Goal: Check status: Check status

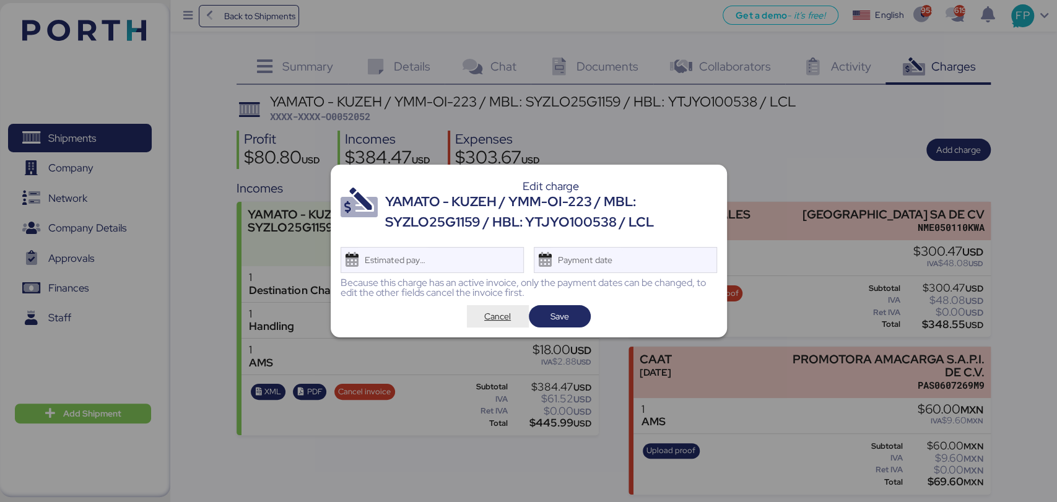
click at [499, 323] on span "Cancel" at bounding box center [497, 316] width 27 height 15
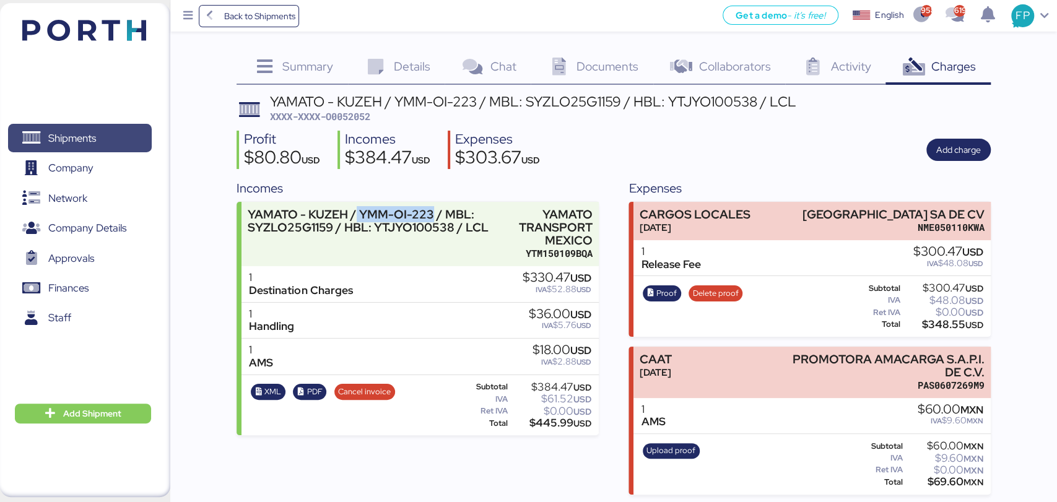
click at [124, 141] on span "Shipments" at bounding box center [79, 138] width 133 height 18
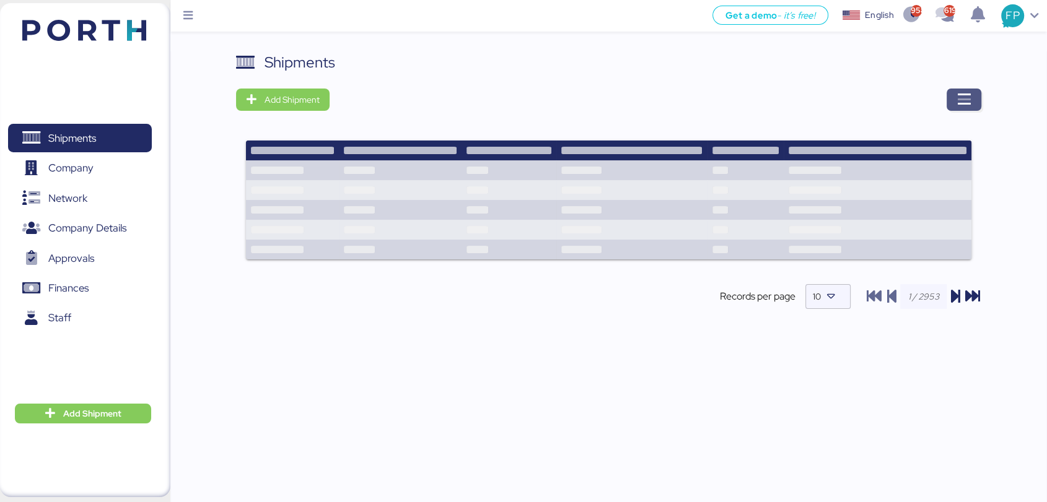
click at [966, 104] on icon "button" at bounding box center [963, 99] width 15 height 15
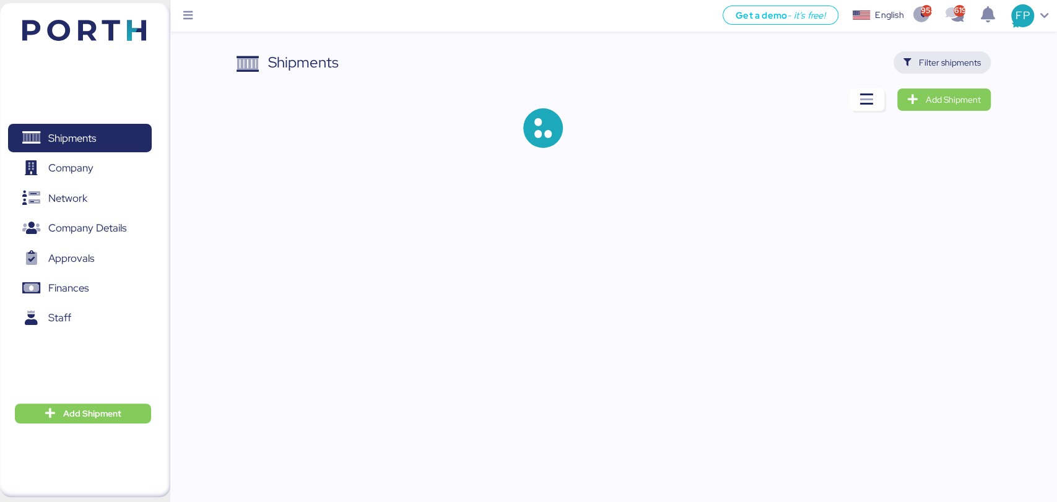
click at [936, 56] on span "Filter shipments" at bounding box center [950, 62] width 62 height 15
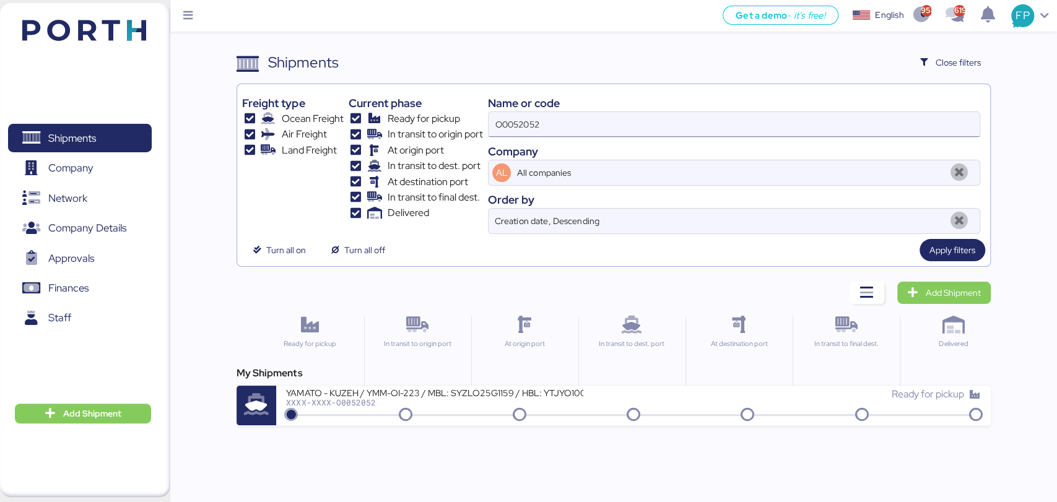
click at [497, 131] on input "O0052052" at bounding box center [734, 124] width 491 height 25
paste input "1896"
type input "O0051896"
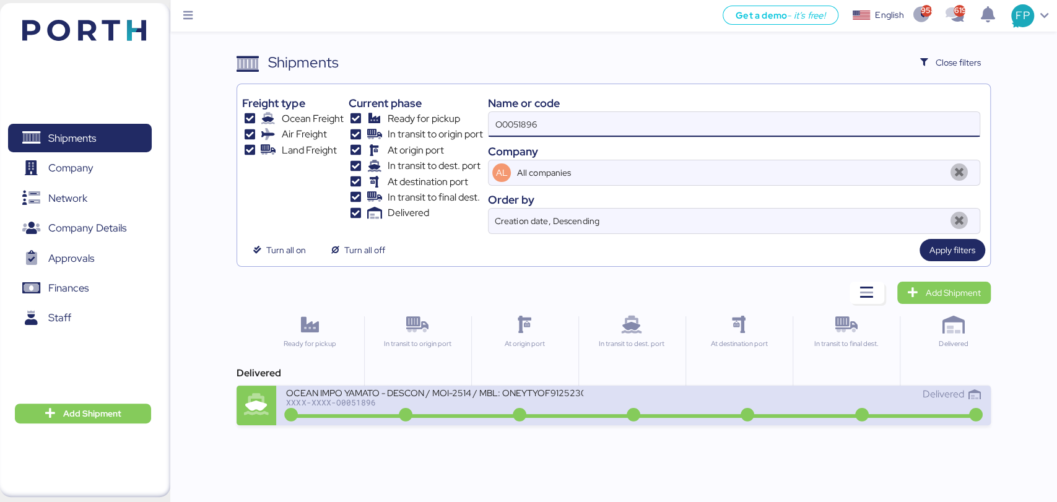
click at [455, 421] on div "OCEAN IMPO YAMATO - DESCON / MOI-2514 / MBL: ONEYTYOF91252300 - HBL: VARIOS / F…" at bounding box center [633, 406] width 714 height 40
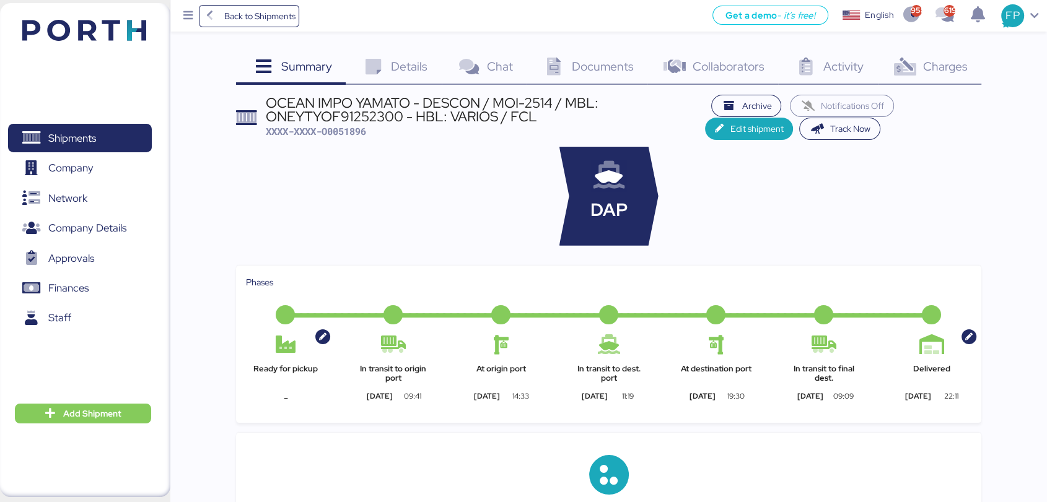
click at [920, 62] on div "Charges 0" at bounding box center [929, 67] width 103 height 33
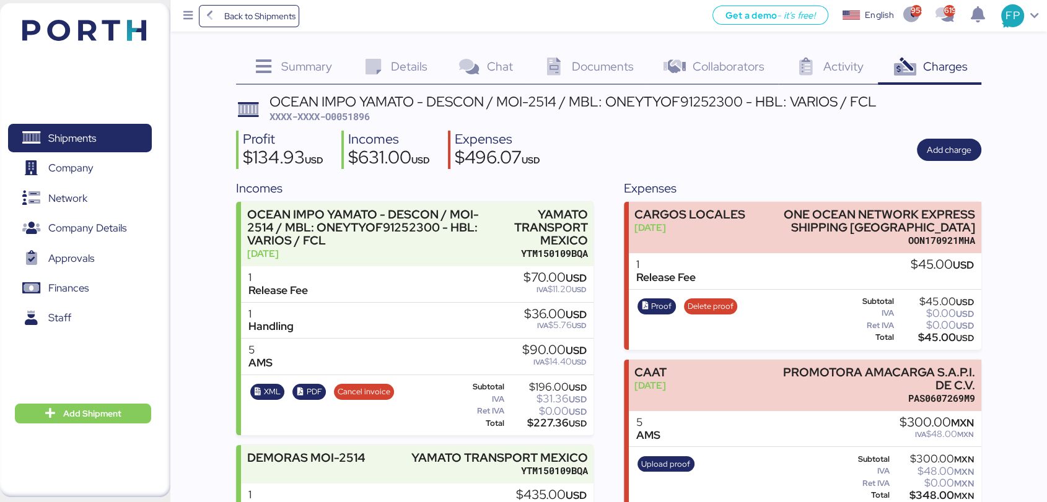
click at [360, 112] on span "XXXX-XXXX-O0051896" at bounding box center [319, 116] width 100 height 12
copy span "O0051896"
click at [110, 121] on div "Shipments 0 Company 0 Network 0 Company Details 0 Approvals 0 Finances 0 Staff 0" at bounding box center [80, 250] width 160 height 287
click at [116, 145] on span "Shipments" at bounding box center [79, 138] width 133 height 18
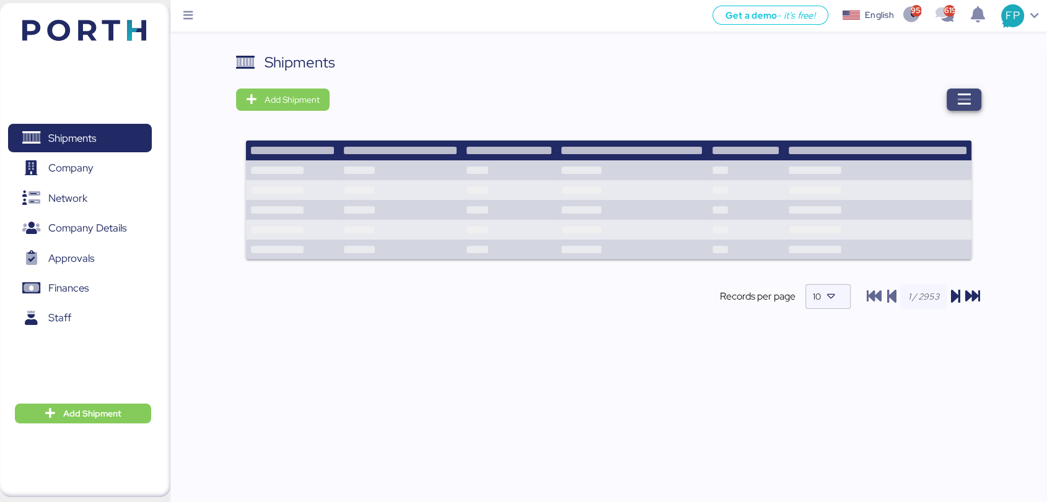
click at [956, 91] on span "button" at bounding box center [963, 99] width 15 height 17
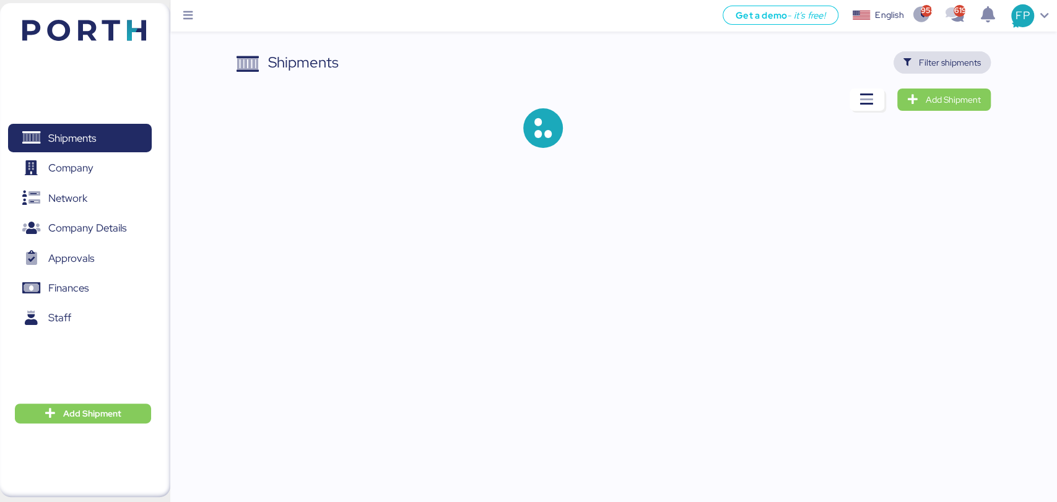
click at [946, 58] on span "Filter shipments" at bounding box center [950, 62] width 62 height 15
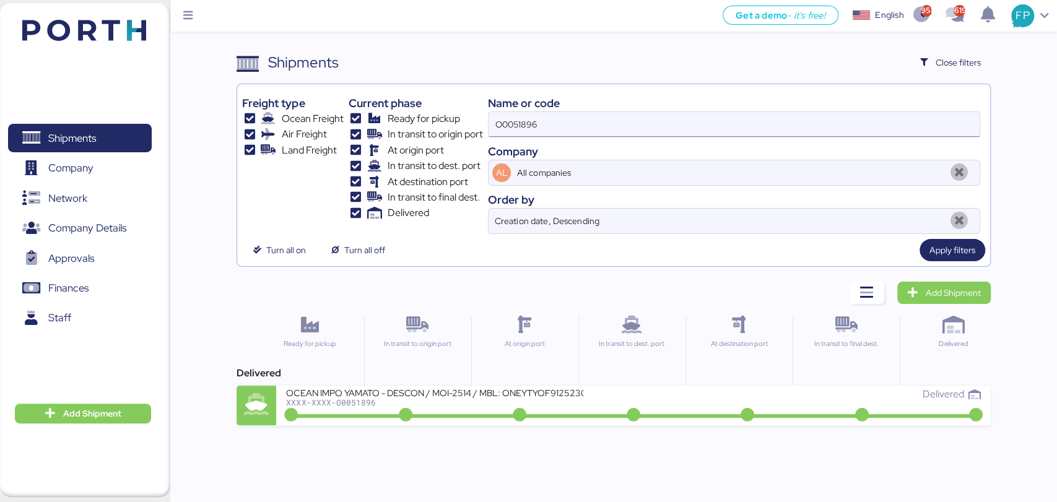
click at [516, 129] on input "O0051896" at bounding box center [734, 124] width 491 height 25
paste input "2052"
type input "O0052052"
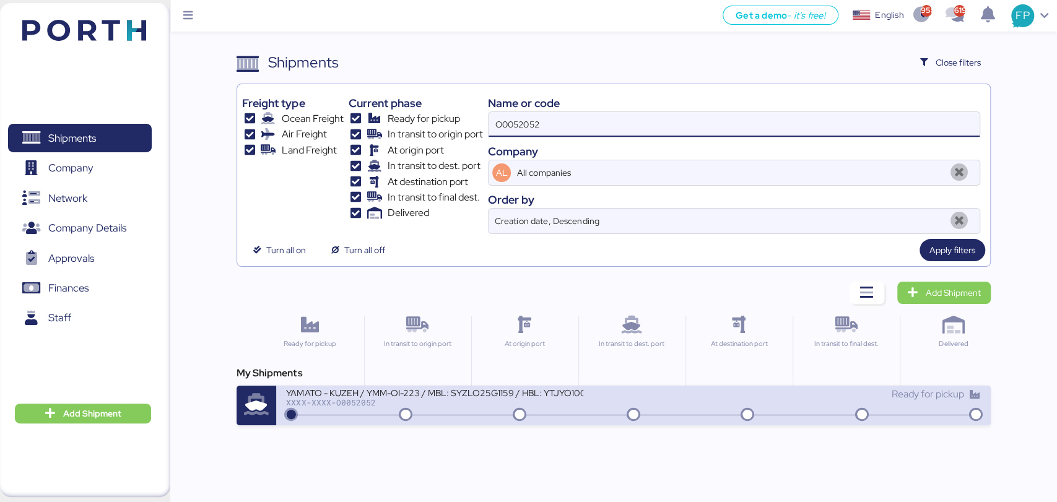
click at [435, 406] on div "YAMATO - KUZEH / YMM-OI-223 / MBL: SYZLO25G1159 / HBL: YTJYO100538 / LCL XXXX-X…" at bounding box center [459, 400] width 347 height 27
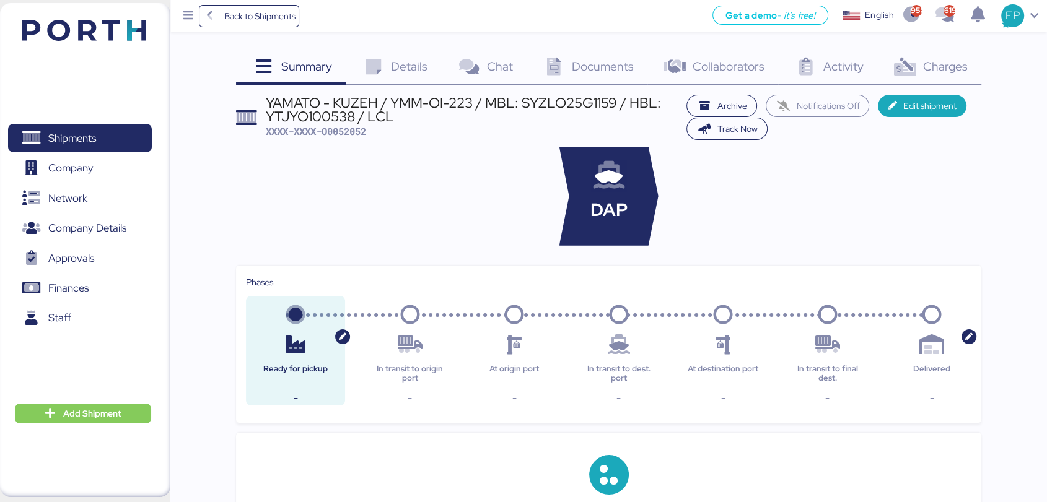
click at [932, 72] on span "Charges" at bounding box center [944, 66] width 45 height 16
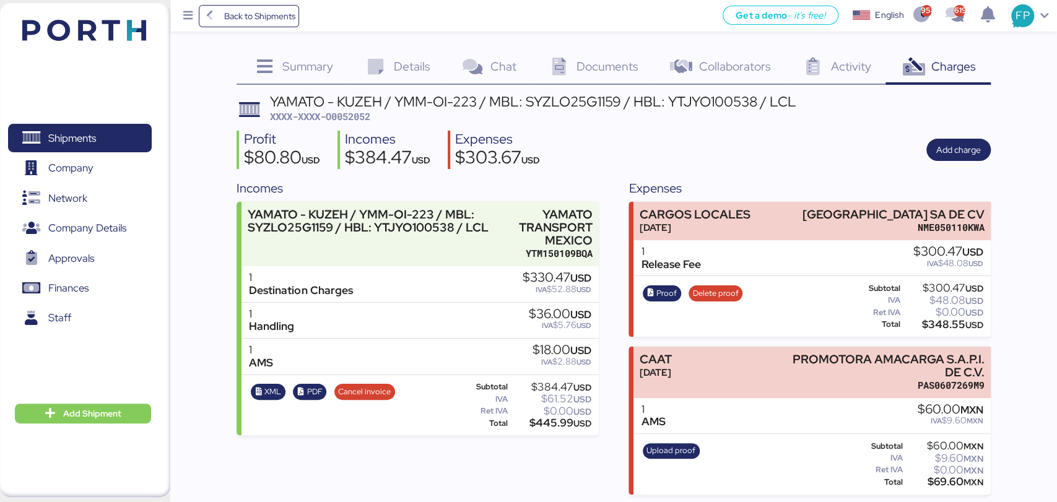
click at [362, 113] on span "XXXX-XXXX-O0052052" at bounding box center [320, 116] width 100 height 12
copy span "O0052052"
drag, startPoint x: 816, startPoint y: 209, endPoint x: 1000, endPoint y: 198, distance: 184.3
click at [1011, 211] on div "Summary 0 Details 0 Chat 0 Documents 0 Collaborators 0 Activity 0 Charges 0 YAM…" at bounding box center [528, 247] width 1057 height 495
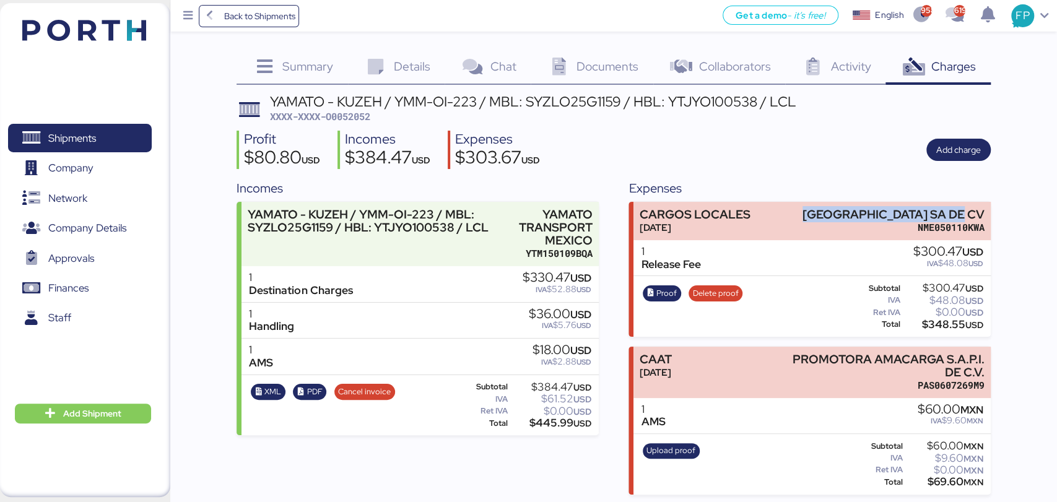
copy div "NEWTRAL MEXICO SA DE CV"
click at [942, 328] on div "$348.55 USD" at bounding box center [943, 324] width 81 height 9
copy div "348.55"
click at [676, 286] on span "Proof" at bounding box center [662, 294] width 38 height 16
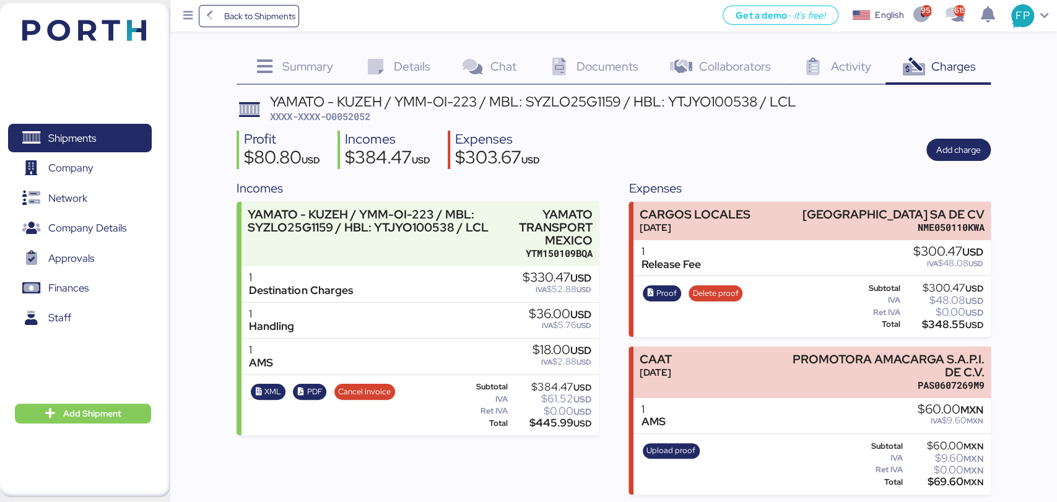
click at [504, 102] on div "YAMATO - KUZEH / YMM-OI-223 / MBL: SYZLO25G1159 / HBL: YTJYO100538 / LCL" at bounding box center [533, 102] width 526 height 14
copy div "SYZLO25G1159"
drag, startPoint x: 530, startPoint y: 105, endPoint x: 619, endPoint y: 106, distance: 88.6
click at [619, 106] on div "YAMATO - KUZEH / YMM-OI-223 / MBL: SYZLO25G1159 / HBL: YTJYO100538 / LCL" at bounding box center [533, 102] width 526 height 14
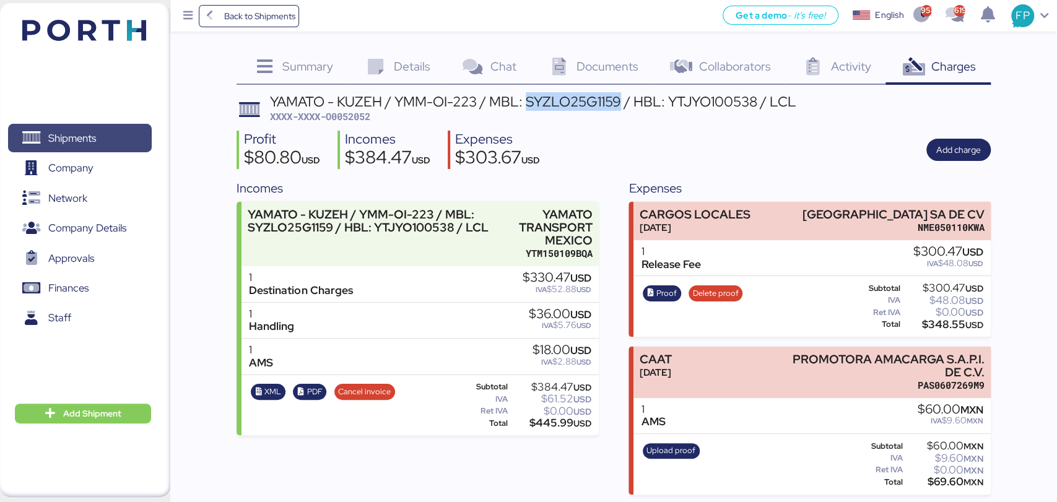
click at [89, 135] on span "Shipments" at bounding box center [72, 138] width 48 height 18
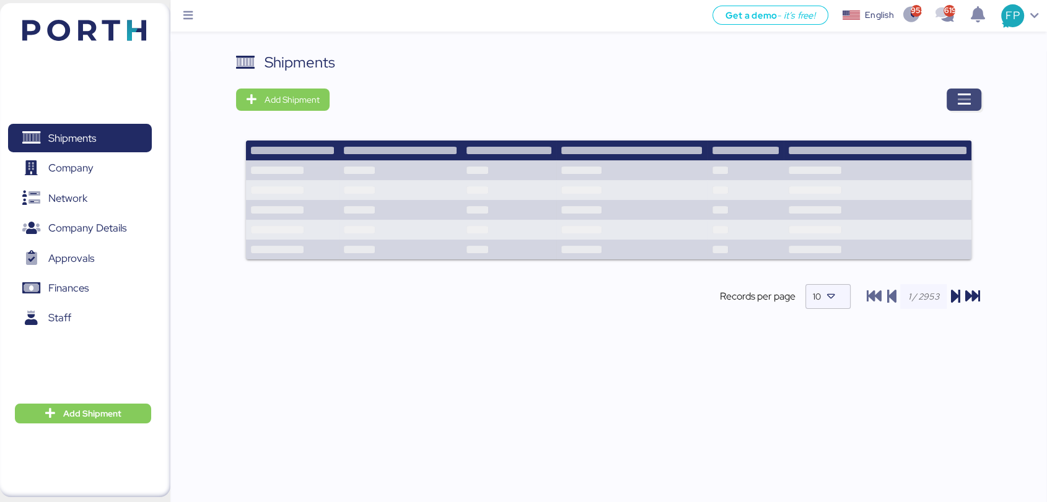
click at [950, 102] on span "button" at bounding box center [963, 100] width 35 height 22
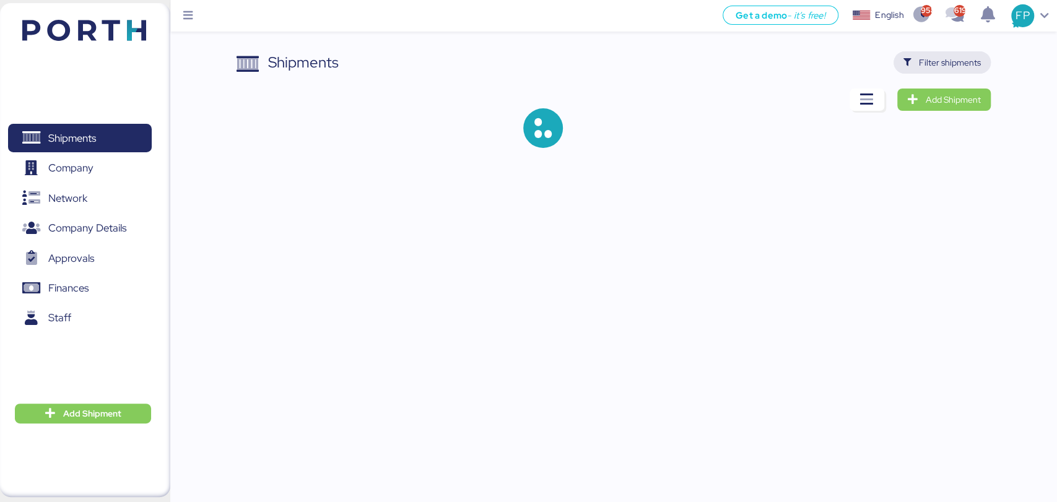
click at [968, 66] on span "Filter shipments" at bounding box center [950, 62] width 62 height 15
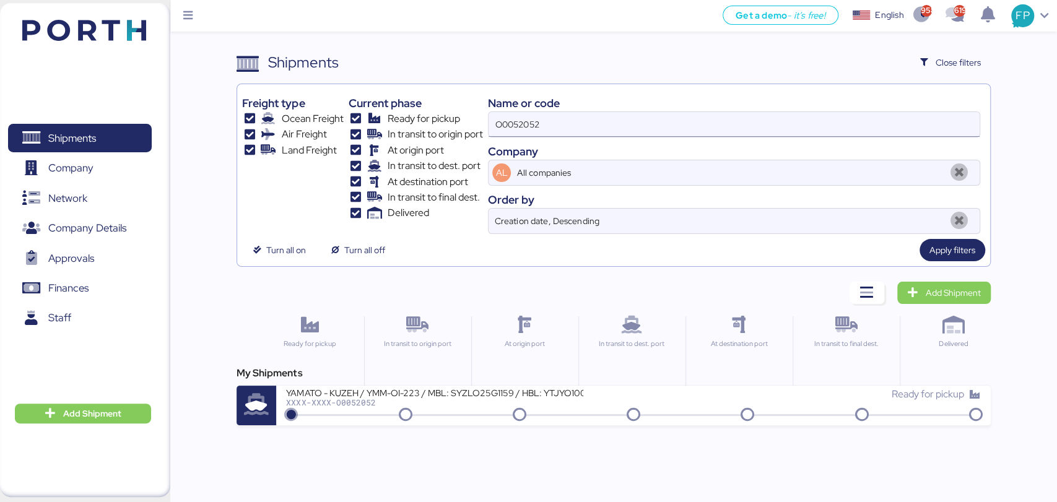
click at [515, 119] on input "O0052052" at bounding box center [734, 124] width 491 height 25
paste input "1585"
type input "O0051585"
click at [494, 409] on icon at bounding box center [519, 416] width 59 height 14
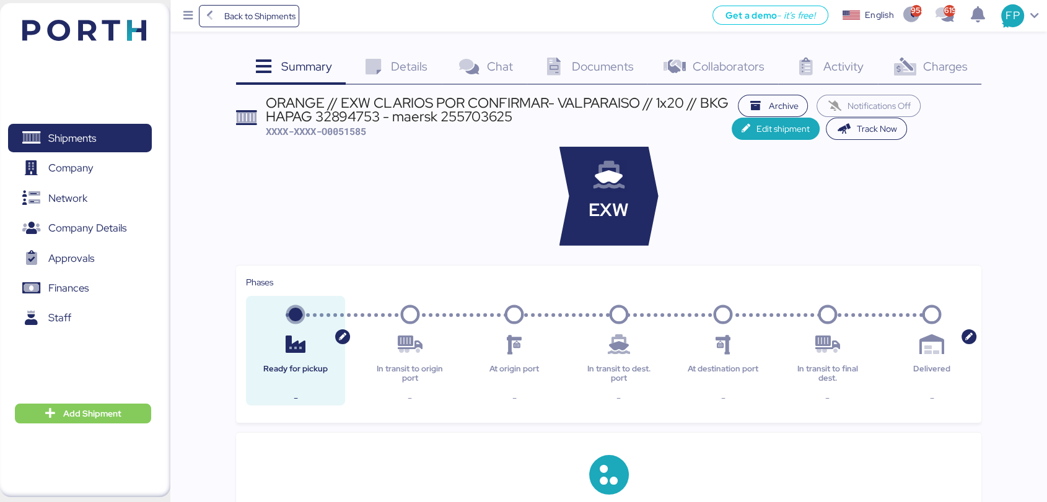
click at [940, 72] on span "Charges" at bounding box center [944, 66] width 45 height 16
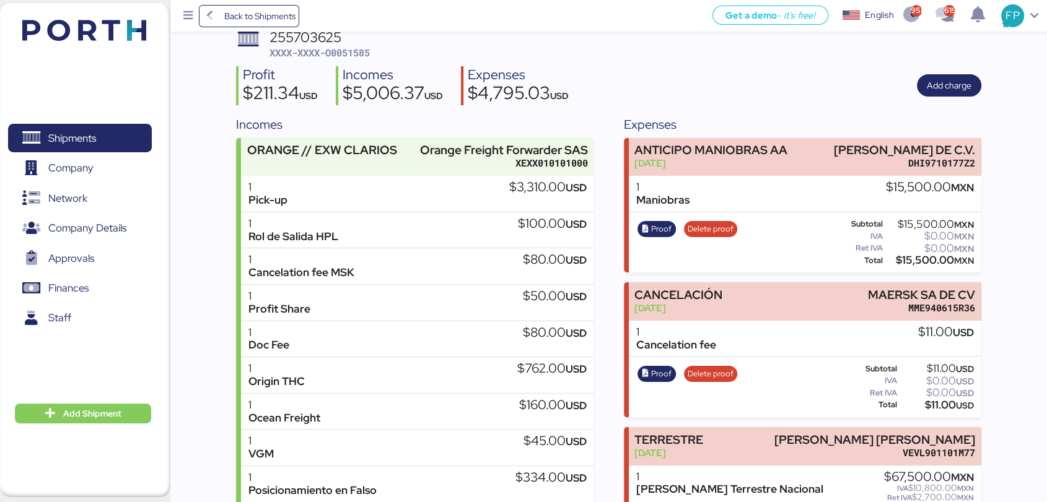
scroll to position [138, 0]
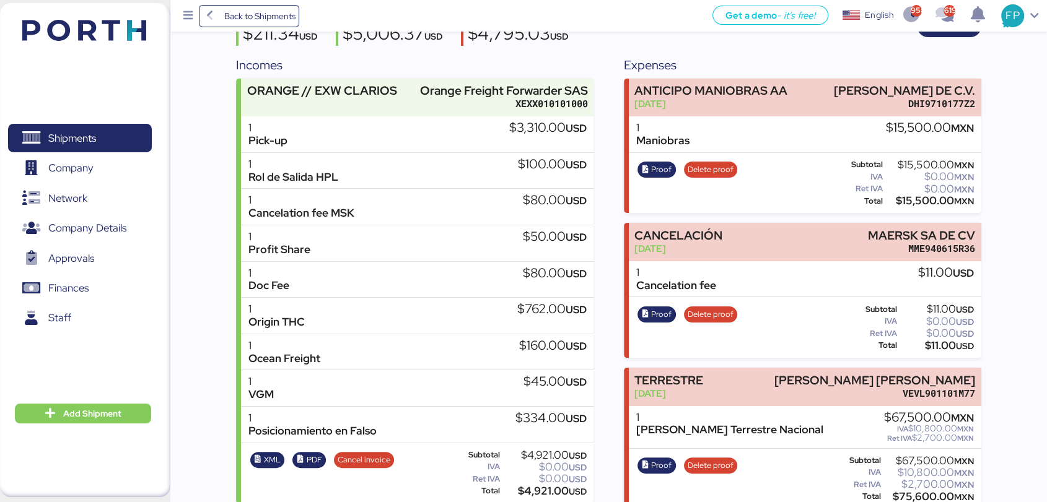
click at [538, 494] on div "$4,921.00 USD" at bounding box center [544, 491] width 84 height 9
copy div "4,921.00"
click at [81, 131] on span "Shipments" at bounding box center [72, 138] width 48 height 18
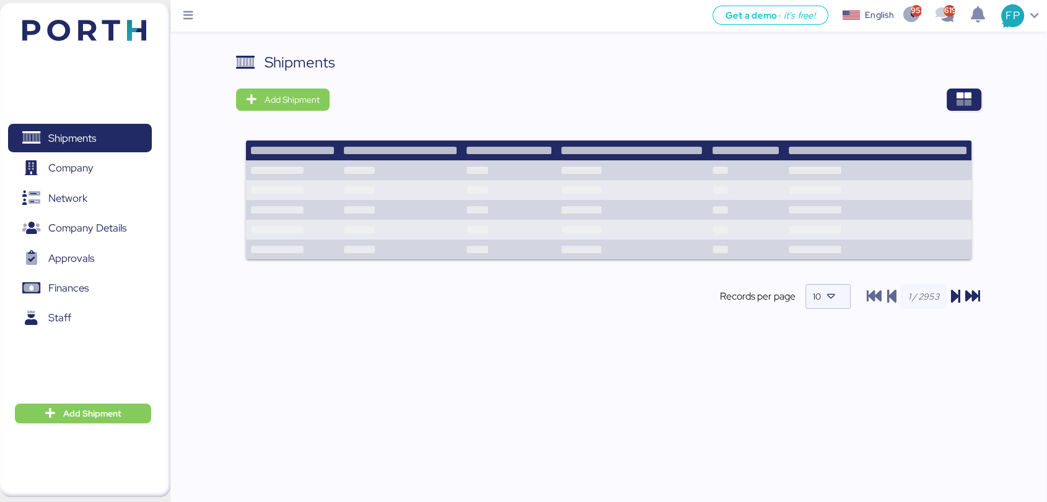
click at [984, 99] on div "Shipments Add Shipment Records per page 10" at bounding box center [608, 279] width 876 height 457
click at [975, 99] on span "button" at bounding box center [963, 100] width 35 height 22
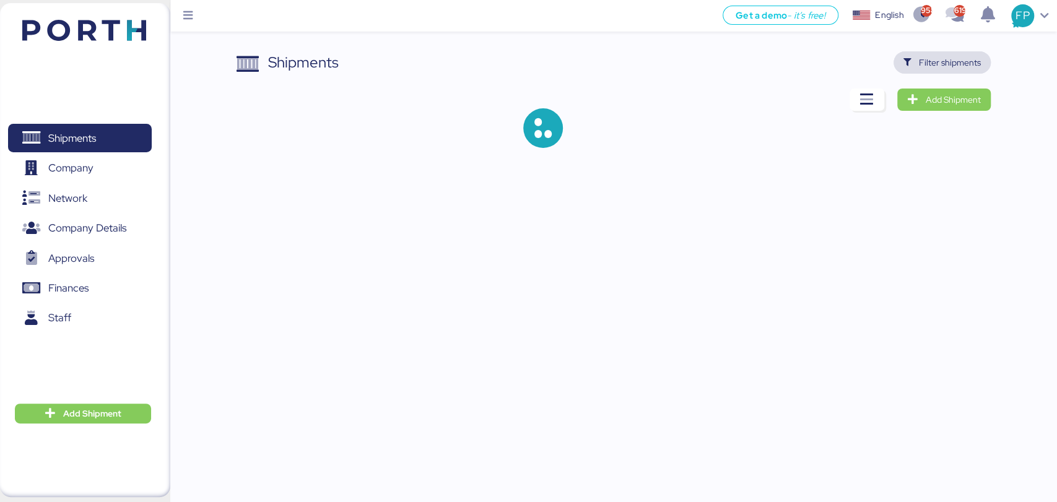
click at [943, 56] on span "Filter shipments" at bounding box center [950, 62] width 62 height 15
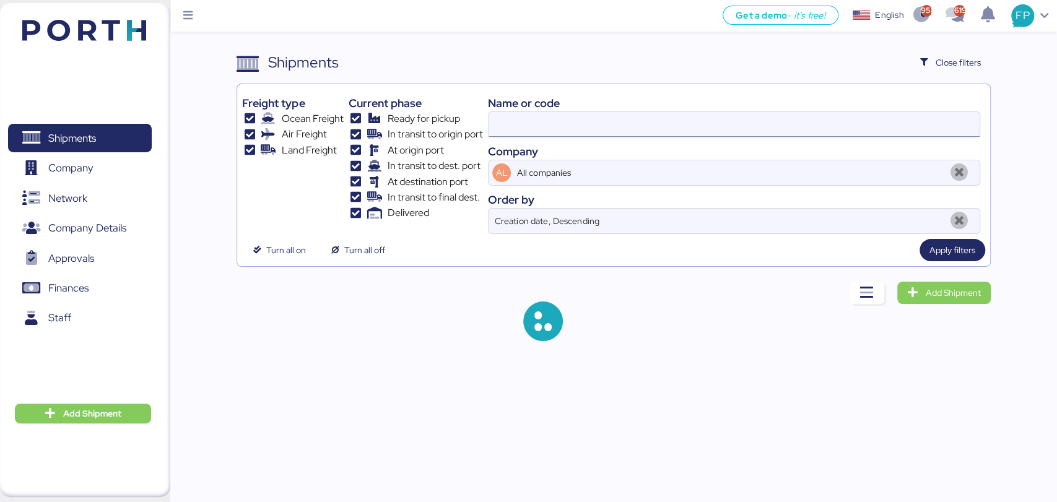
click at [518, 120] on input at bounding box center [734, 124] width 491 height 25
click at [515, 116] on input at bounding box center [734, 124] width 491 height 25
click at [510, 113] on input at bounding box center [734, 124] width 491 height 25
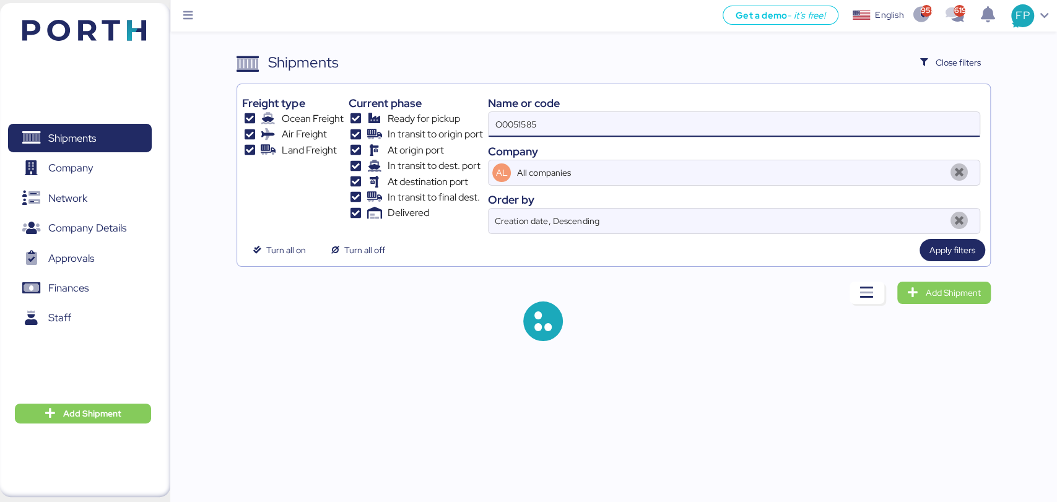
click at [508, 125] on input "O0051585" at bounding box center [734, 124] width 491 height 25
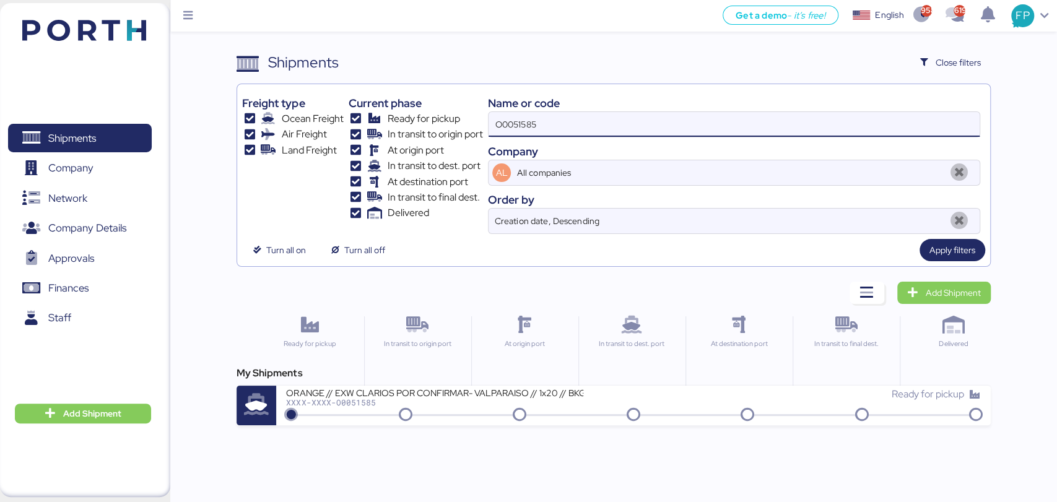
paste input "900"
type input "O0051900"
click at [450, 410] on div "LOXSON - CHEERSSON / SHANGHAI - MANZANILLO / MBL: ESLCHNSHG038926 - HBL: YQSE25…" at bounding box center [459, 400] width 347 height 27
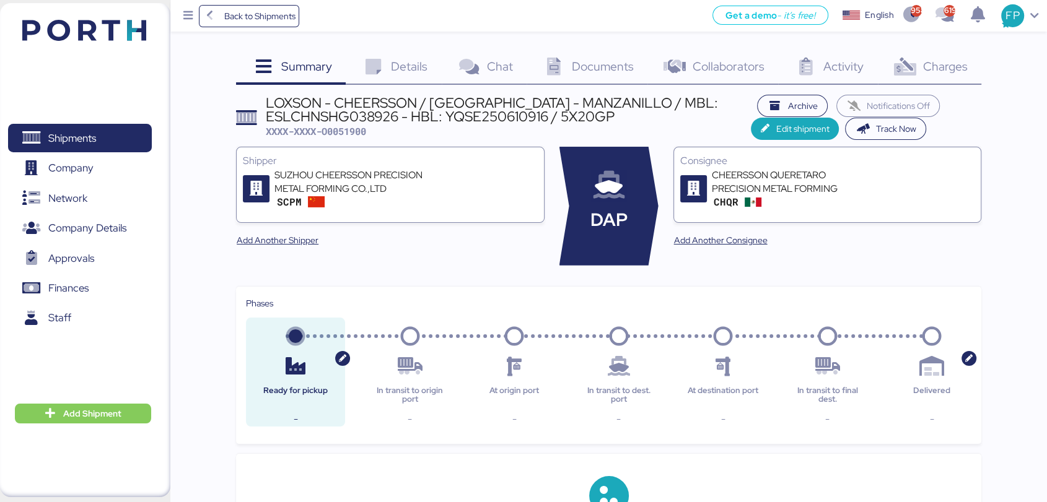
click at [951, 74] on div "Charges 0" at bounding box center [929, 67] width 103 height 33
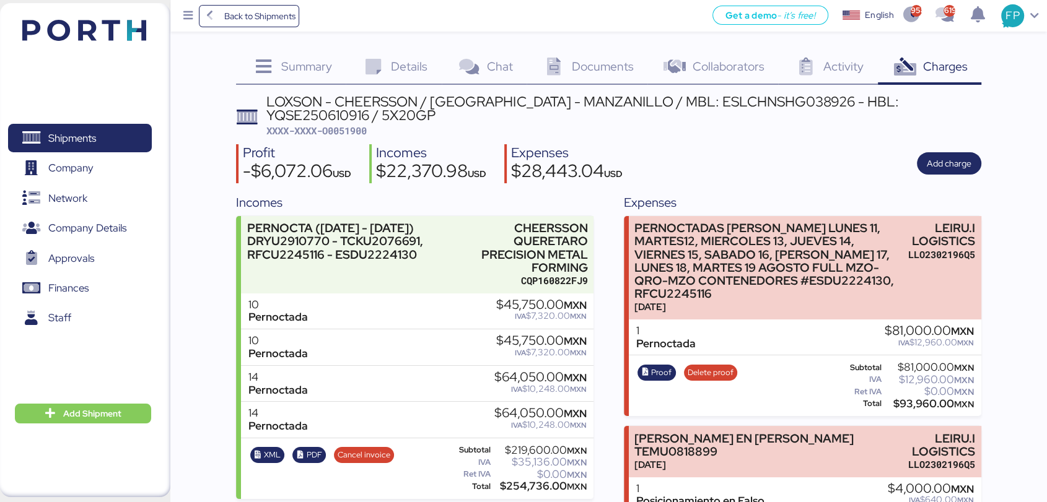
click at [345, 131] on span "XXXX-XXXX-O0051900" at bounding box center [316, 130] width 100 height 12
copy span "O0051900"
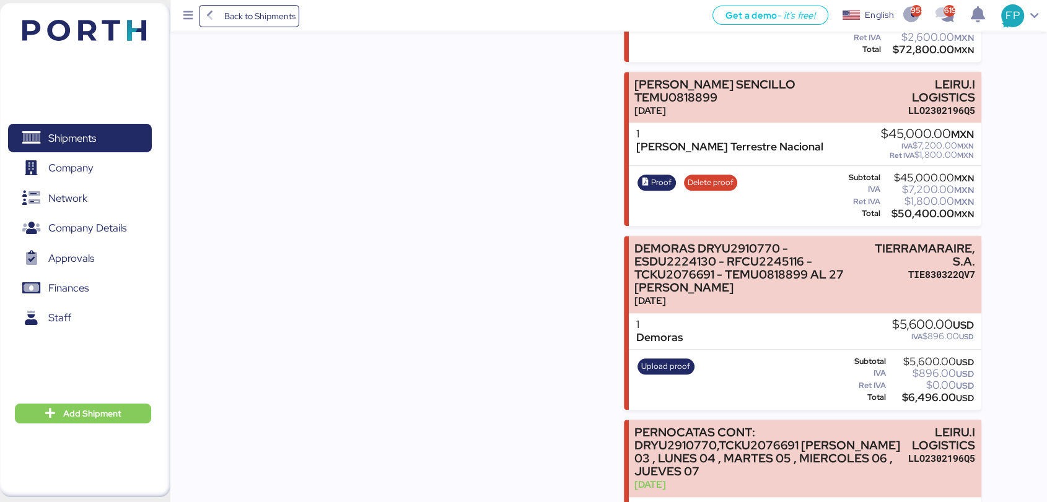
scroll to position [1300, 0]
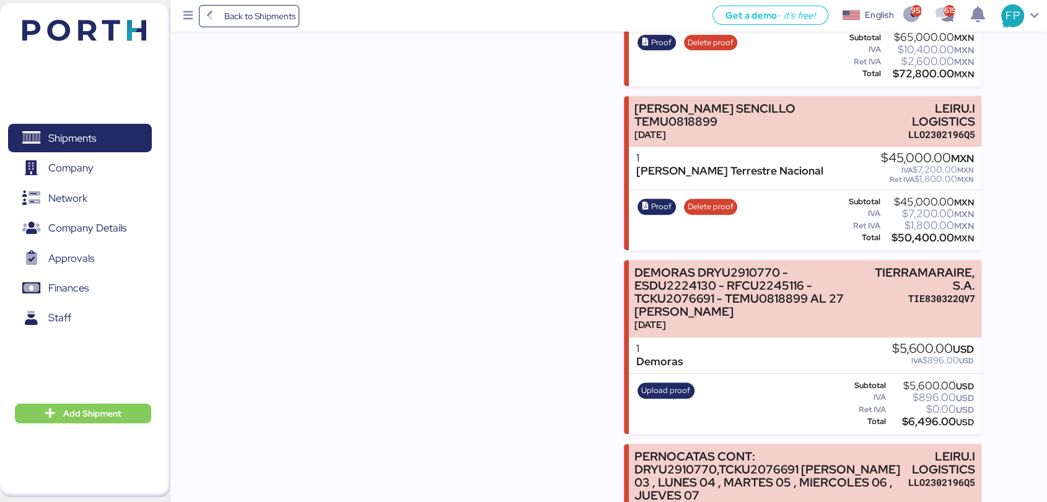
click at [906, 234] on div "$50,400.00 MXN" at bounding box center [928, 238] width 91 height 9
copy div "50,400.00"
click at [655, 200] on span "Proof" at bounding box center [661, 207] width 20 height 14
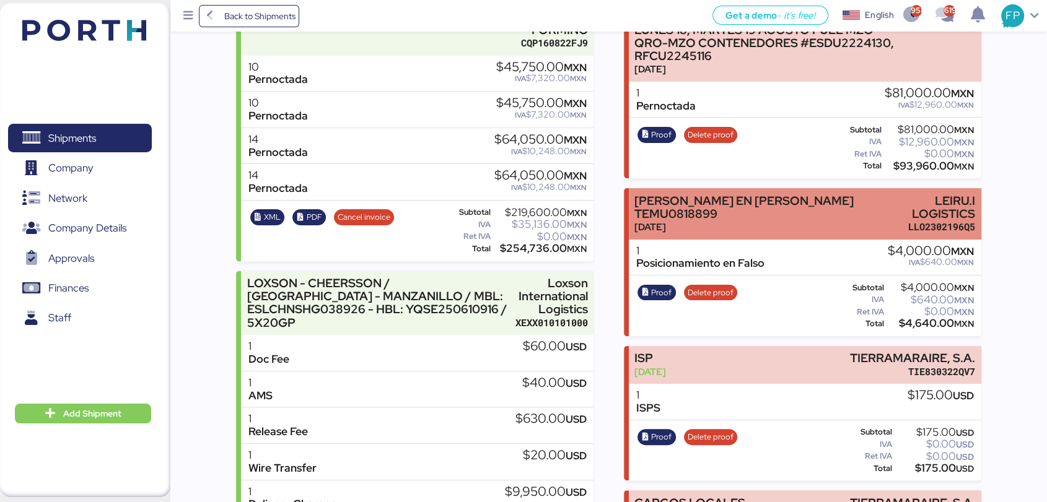
scroll to position [199, 0]
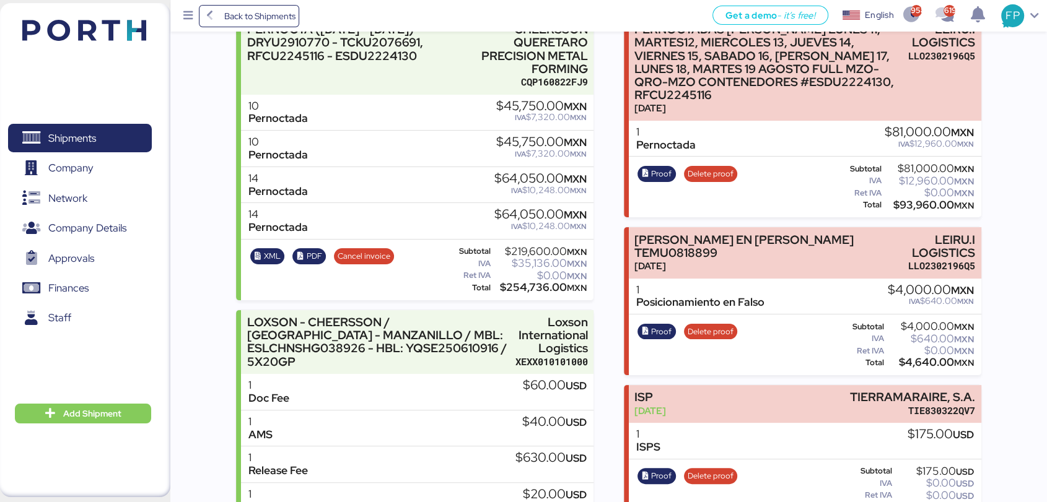
click at [933, 358] on div "$4,640.00 MXN" at bounding box center [929, 362] width 87 height 9
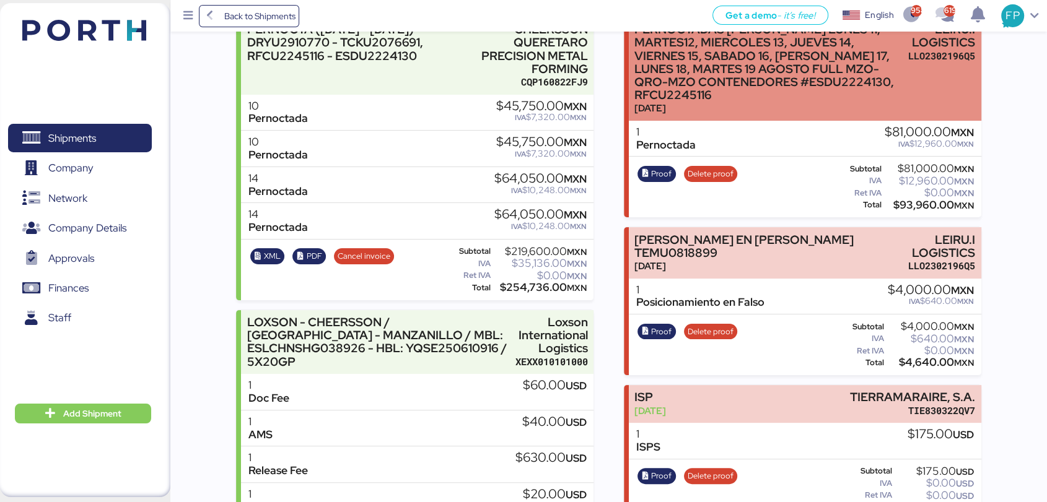
copy div "4,640.00"
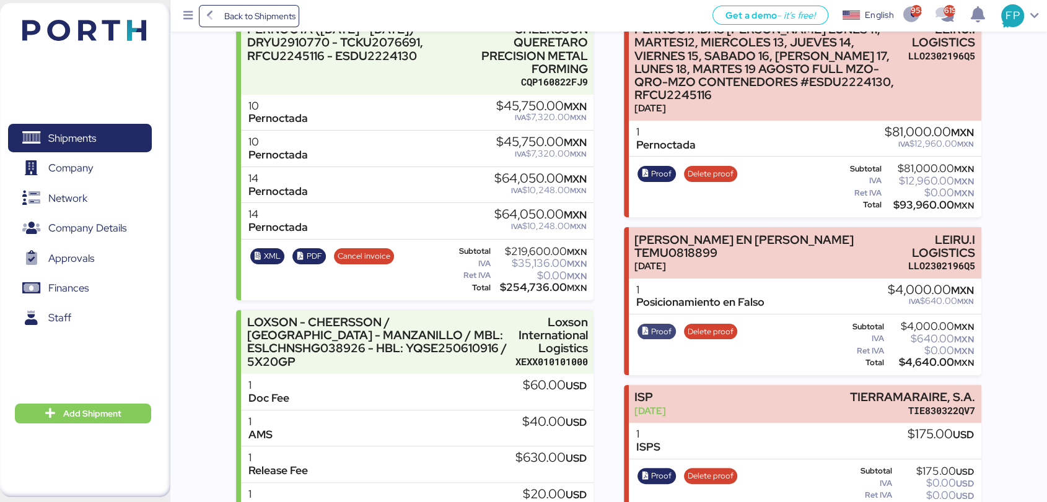
click at [668, 325] on span "Proof" at bounding box center [661, 332] width 20 height 14
click at [123, 135] on span "Shipments" at bounding box center [79, 138] width 133 height 18
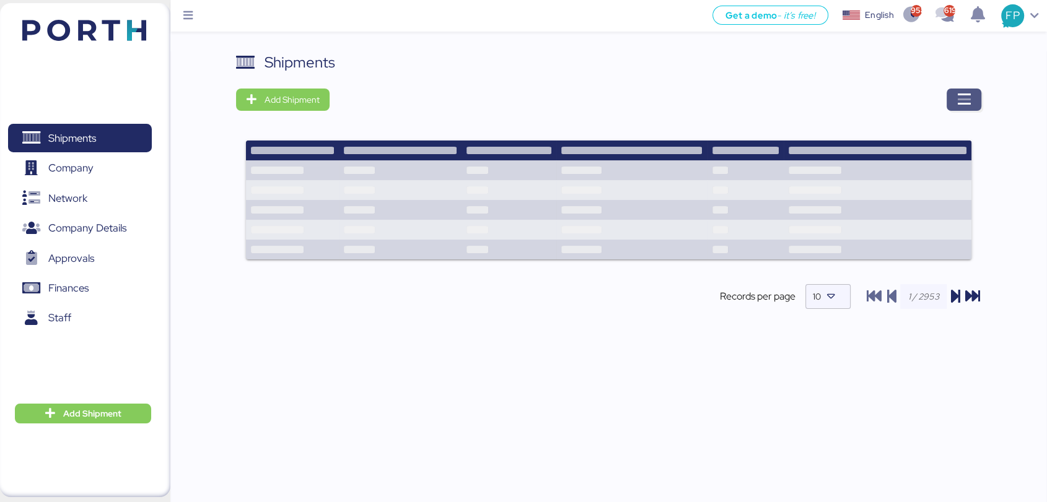
click at [973, 90] on span "button" at bounding box center [963, 100] width 35 height 22
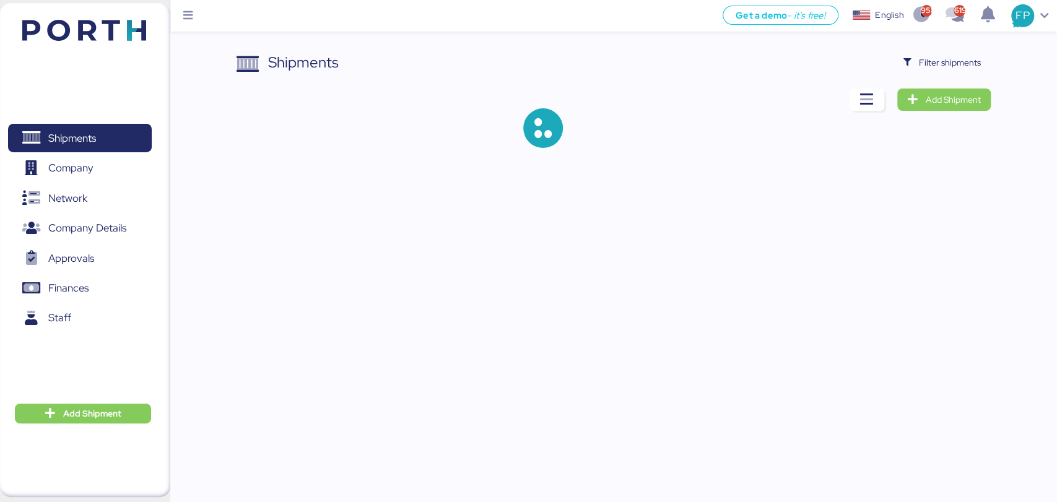
click at [923, 49] on div "Shipments Filter shipments Add Shipment" at bounding box center [528, 84] width 1057 height 168
click at [925, 57] on span "Filter shipments" at bounding box center [950, 62] width 62 height 15
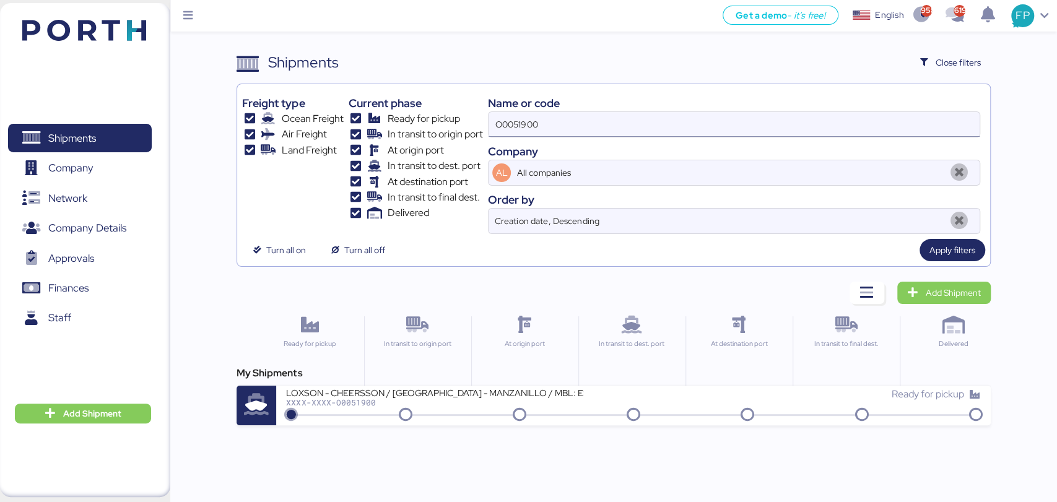
drag, startPoint x: 925, startPoint y: 57, endPoint x: 513, endPoint y: 134, distance: 418.4
click at [515, 134] on input "O0051900" at bounding box center [734, 124] width 491 height 25
click at [513, 134] on input "O0051900" at bounding box center [734, 124] width 491 height 25
click at [512, 132] on input "O0051900" at bounding box center [734, 124] width 491 height 25
click at [510, 129] on input "O0051900" at bounding box center [734, 124] width 491 height 25
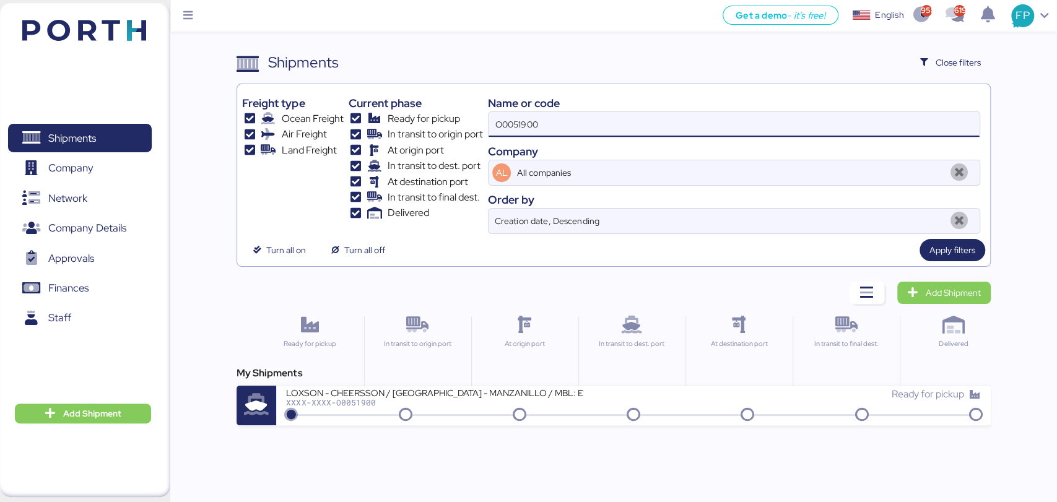
click at [511, 123] on input "O0051900" at bounding box center [734, 124] width 491 height 25
paste input "ZIMUSHH31838453"
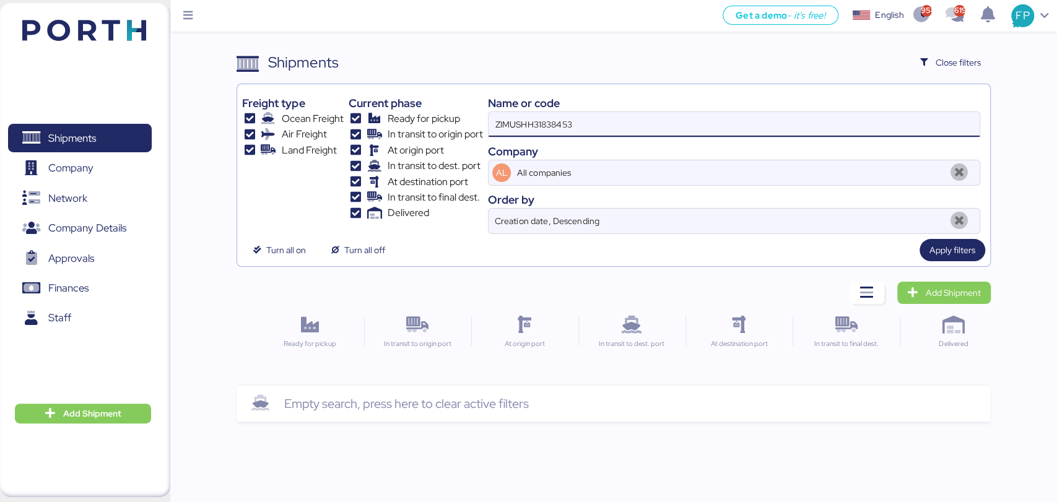
click at [495, 118] on input "ZIMUSHH31838453" at bounding box center [734, 124] width 491 height 25
click at [595, 127] on input "ZIMUSHH31838453" at bounding box center [734, 124] width 491 height 25
drag, startPoint x: 589, startPoint y: 130, endPoint x: 447, endPoint y: 120, distance: 142.8
click at [447, 119] on div "Freight type Ocean Freight Air Freight Land Freight Current phase Ready for pic…" at bounding box center [613, 161] width 743 height 145
paste input "O0051922"
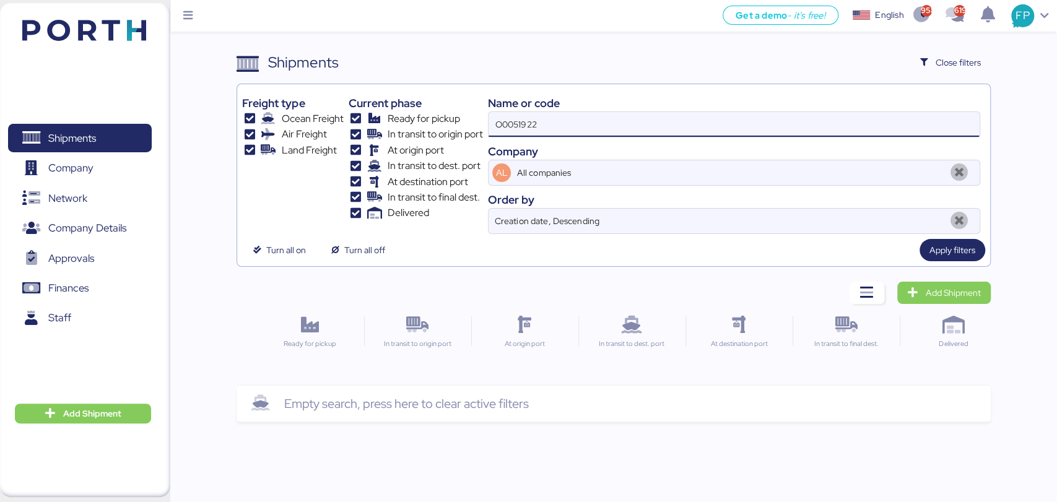
type input "O0051922"
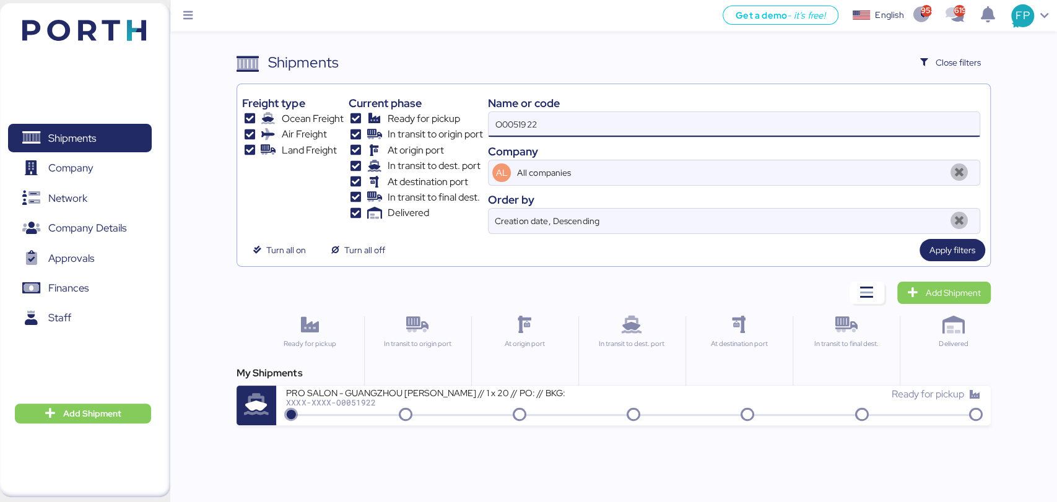
click at [469, 405] on div "XXXX-XXXX-O0051922" at bounding box center [434, 402] width 297 height 9
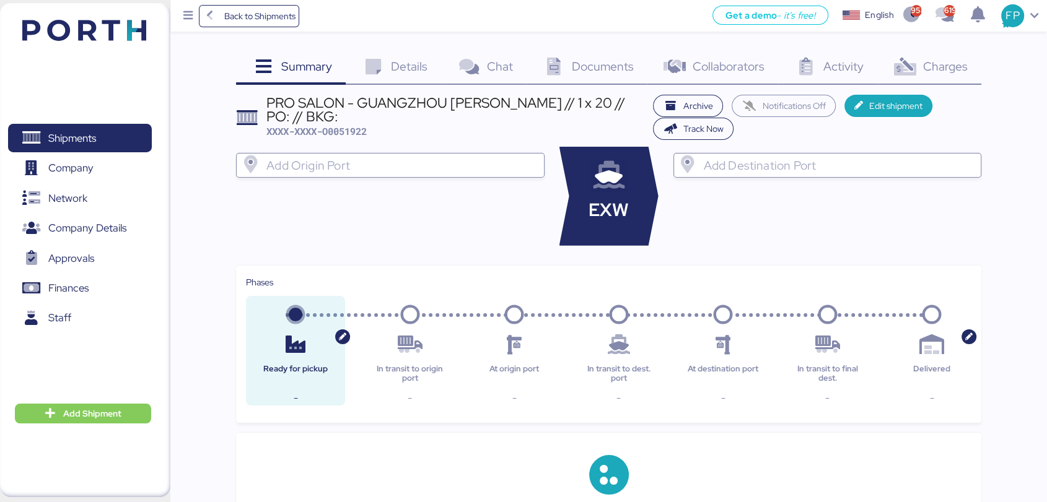
click at [936, 52] on div "Charges 0" at bounding box center [929, 67] width 103 height 33
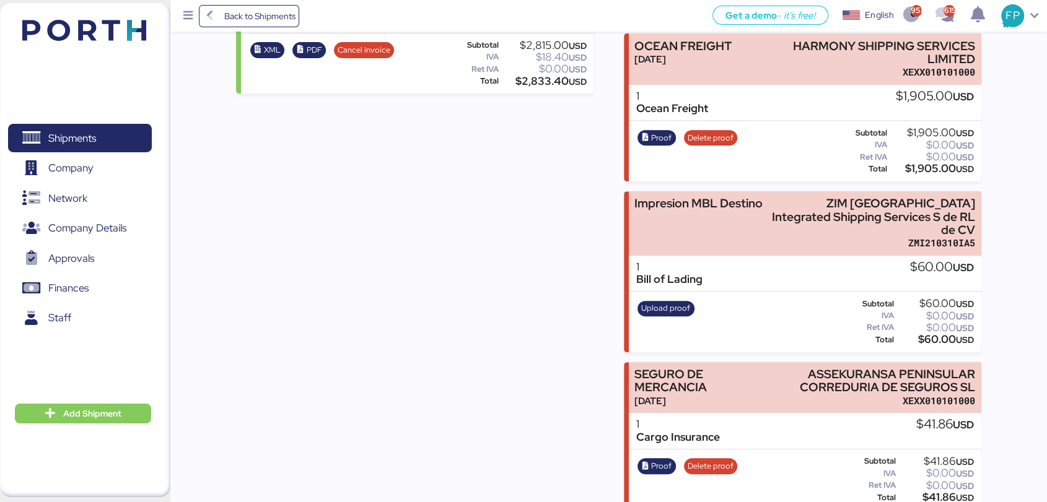
scroll to position [222, 0]
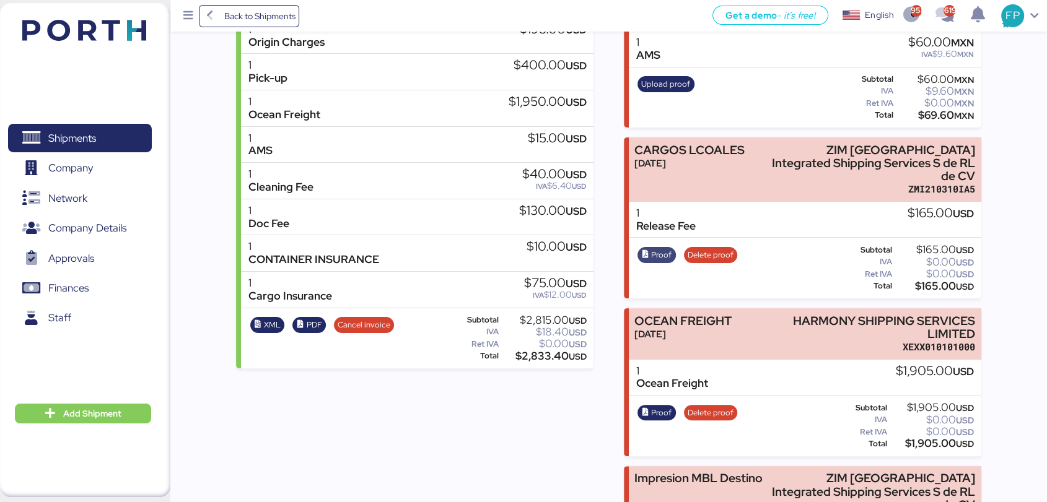
click at [661, 248] on span "Proof" at bounding box center [661, 255] width 20 height 14
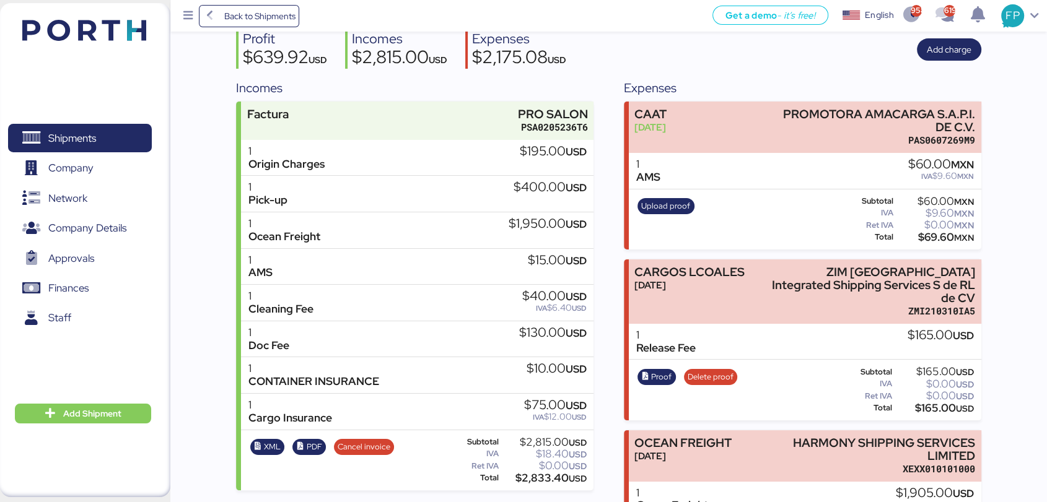
scroll to position [0, 0]
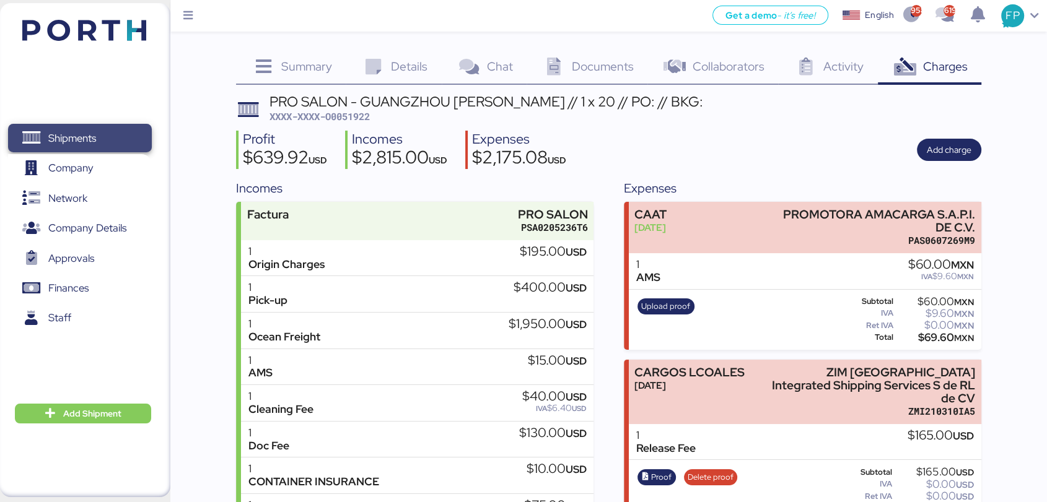
click at [121, 139] on span "Shipments" at bounding box center [79, 138] width 133 height 18
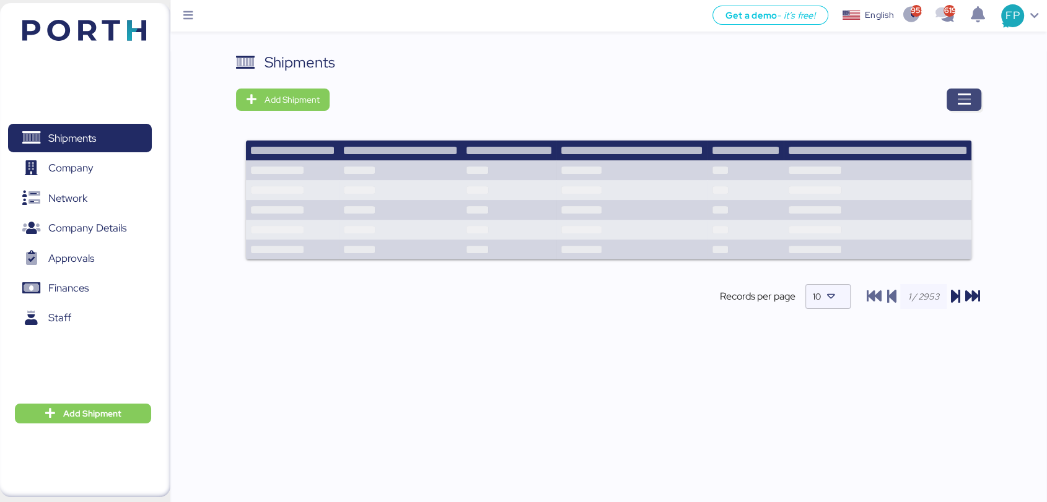
click at [971, 105] on span "button" at bounding box center [963, 100] width 35 height 22
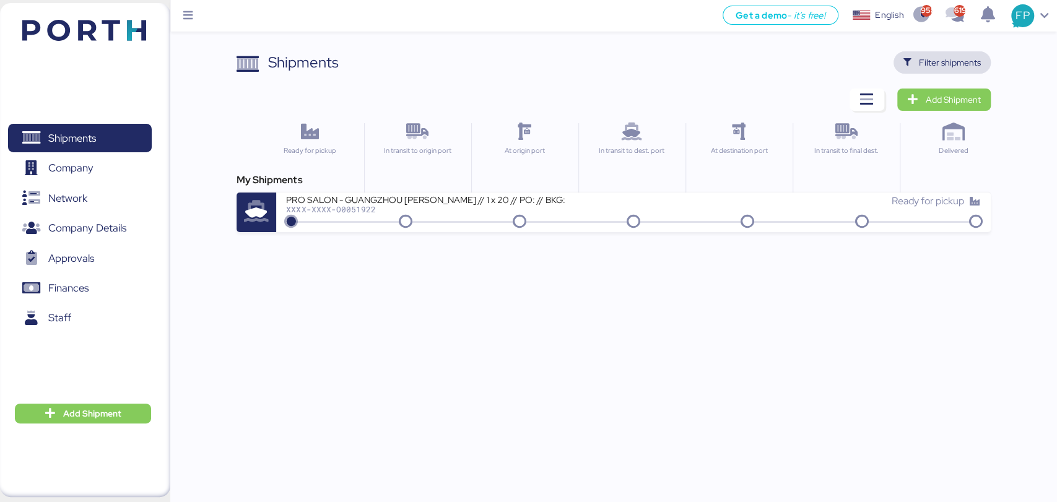
drag, startPoint x: 921, startPoint y: 70, endPoint x: 867, endPoint y: 71, distance: 53.9
click at [922, 70] on span "Filter shipments" at bounding box center [942, 62] width 77 height 17
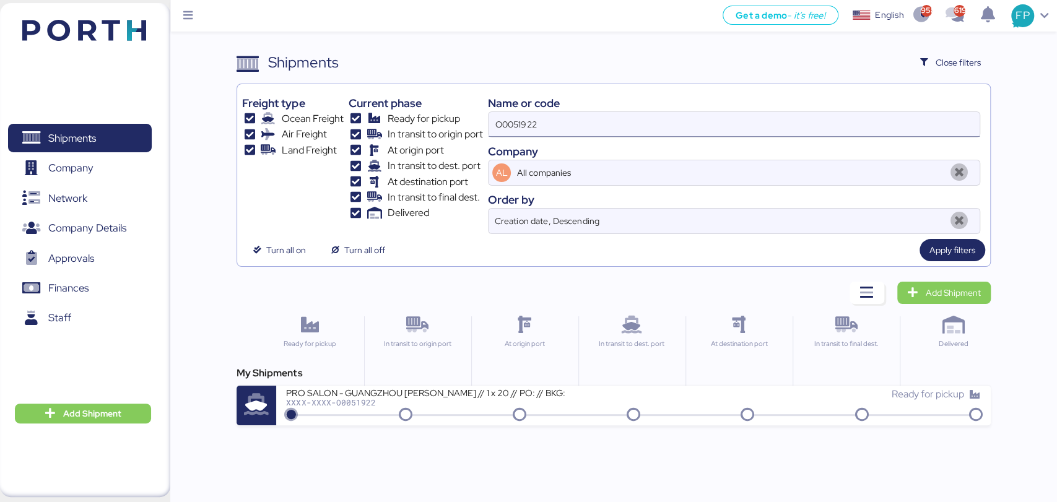
click at [517, 122] on input "O0051922" at bounding box center [734, 124] width 491 height 25
paste input "ZIMUSHH31844896"
type input "ZIMUSHH31844896"
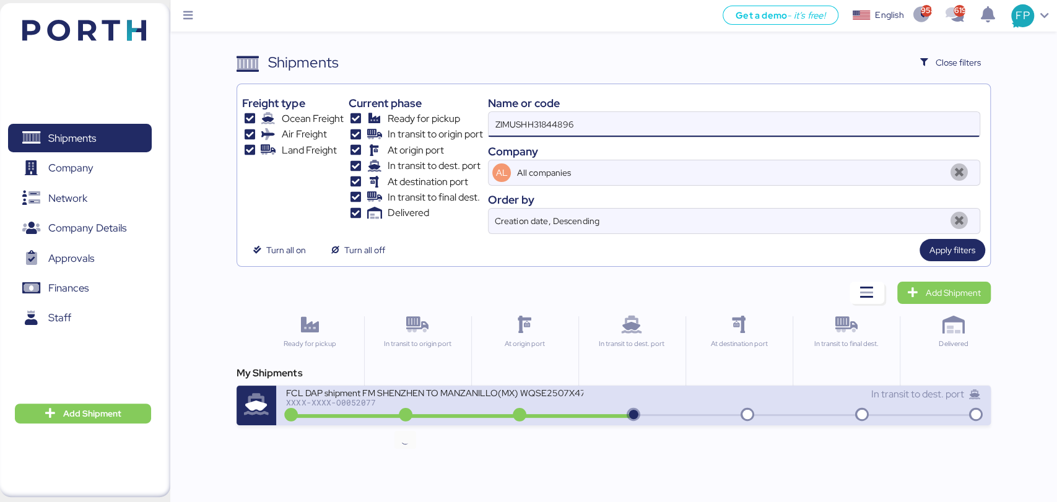
click at [398, 413] on icon at bounding box center [405, 416] width 59 height 14
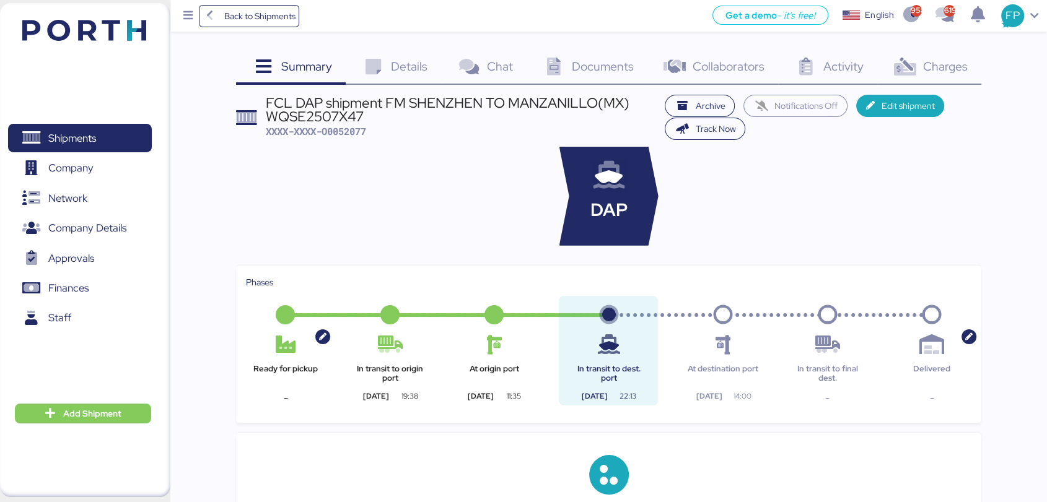
click at [940, 79] on div "Charges 0" at bounding box center [929, 67] width 103 height 33
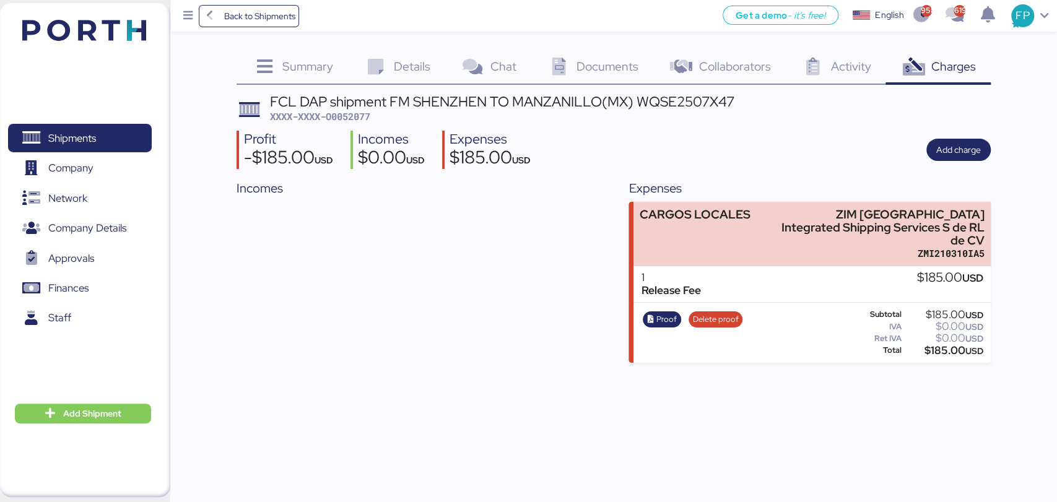
click at [352, 116] on span "XXXX-XXXX-O0052077" at bounding box center [320, 116] width 100 height 12
click at [362, 115] on span "XXXX-XXXX-O0052077" at bounding box center [320, 116] width 100 height 12
copy span "O0052077"
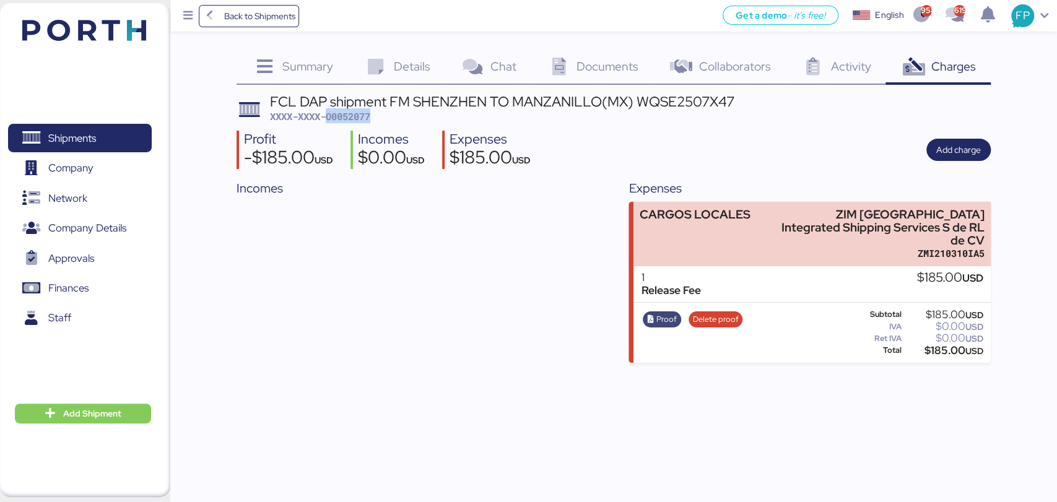
click at [659, 313] on span "Proof" at bounding box center [667, 320] width 20 height 14
click at [354, 114] on span "XXXX-XXXX-O0052077" at bounding box center [320, 116] width 100 height 12
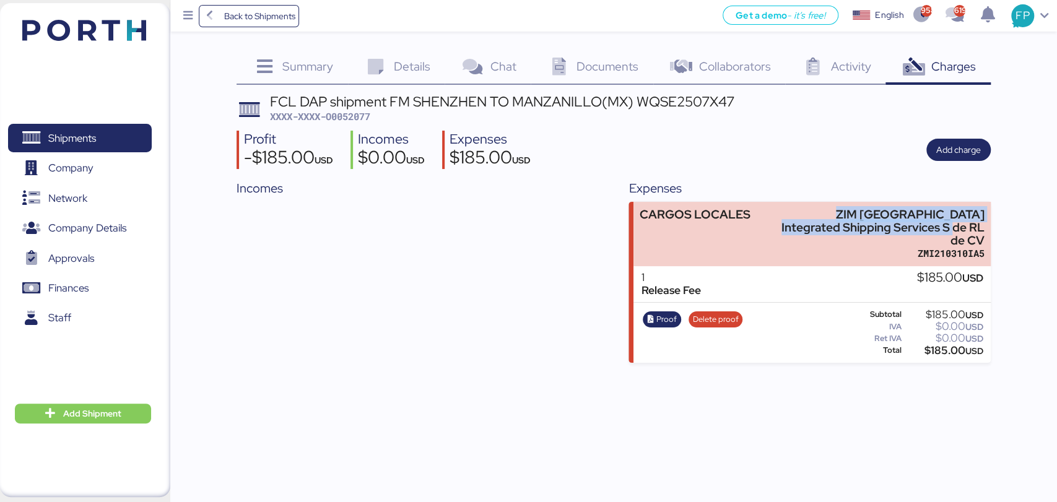
drag, startPoint x: 825, startPoint y: 213, endPoint x: 1010, endPoint y: 224, distance: 185.5
click at [1011, 225] on div "Summary 0 Details 0 Chat 0 Documents 0 Collaborators 0 Activity 0 Charges 0 FCL…" at bounding box center [528, 181] width 1057 height 363
copy div "ZIM México Integrated Shipping Services S de RL de CV"
click at [938, 346] on div "$185.00 USD" at bounding box center [943, 350] width 79 height 9
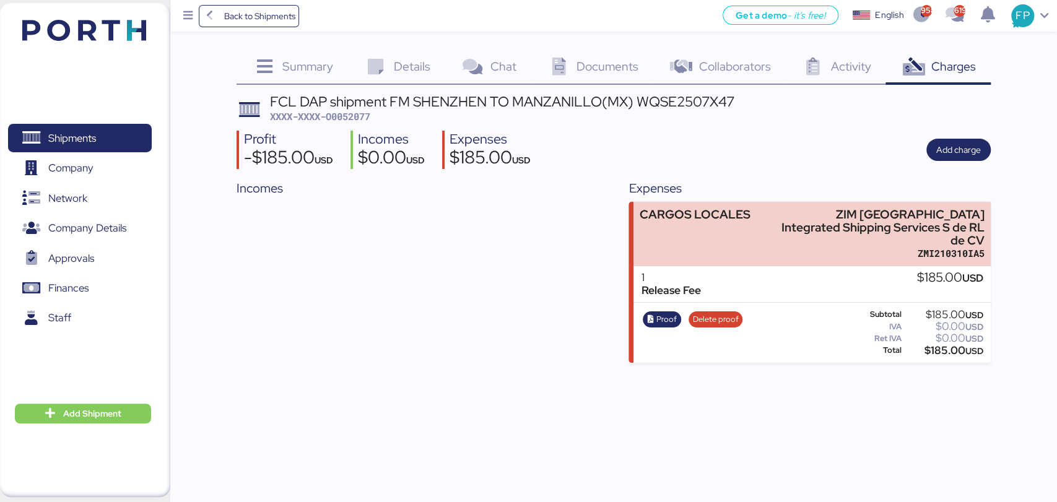
copy div "185.00"
click at [121, 145] on span "Shipments" at bounding box center [79, 138] width 133 height 18
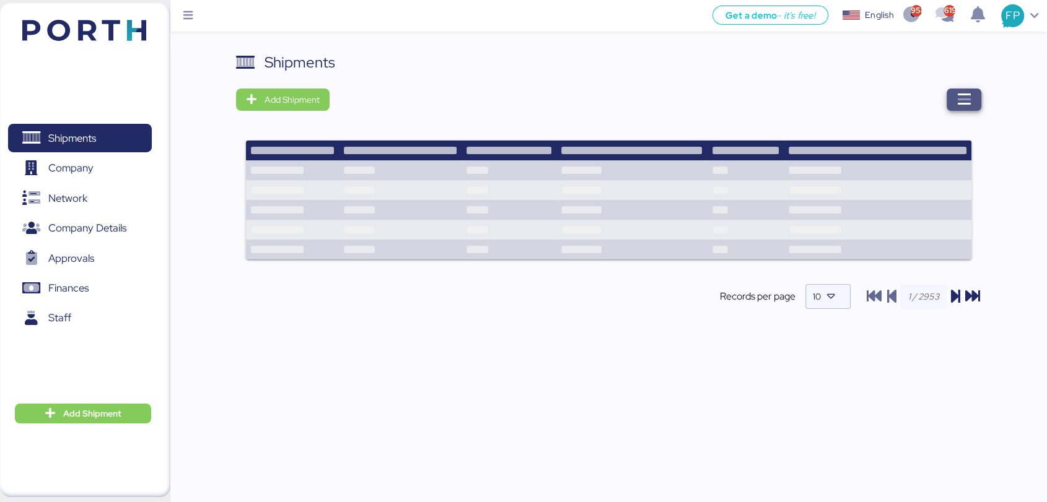
click at [968, 94] on icon "button" at bounding box center [963, 99] width 15 height 15
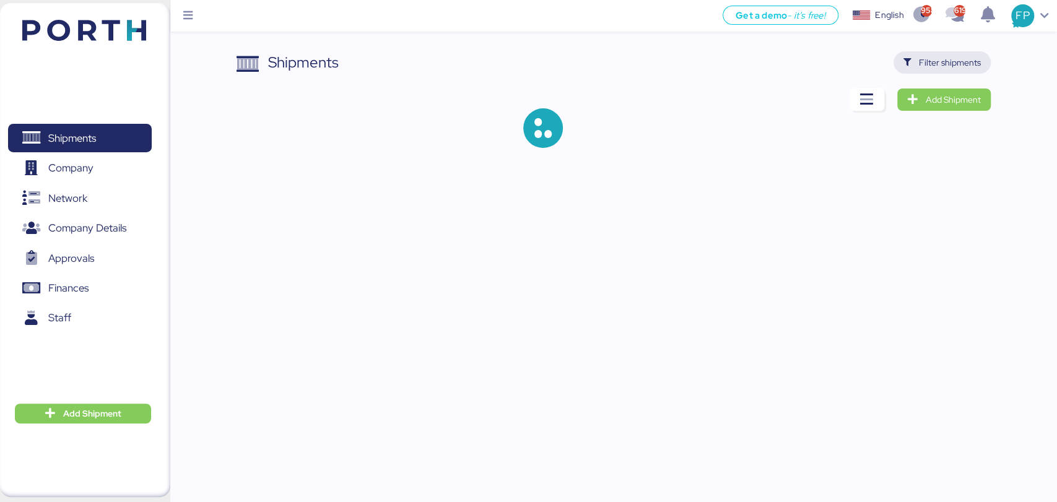
click at [958, 69] on span "Filter shipments" at bounding box center [950, 62] width 62 height 15
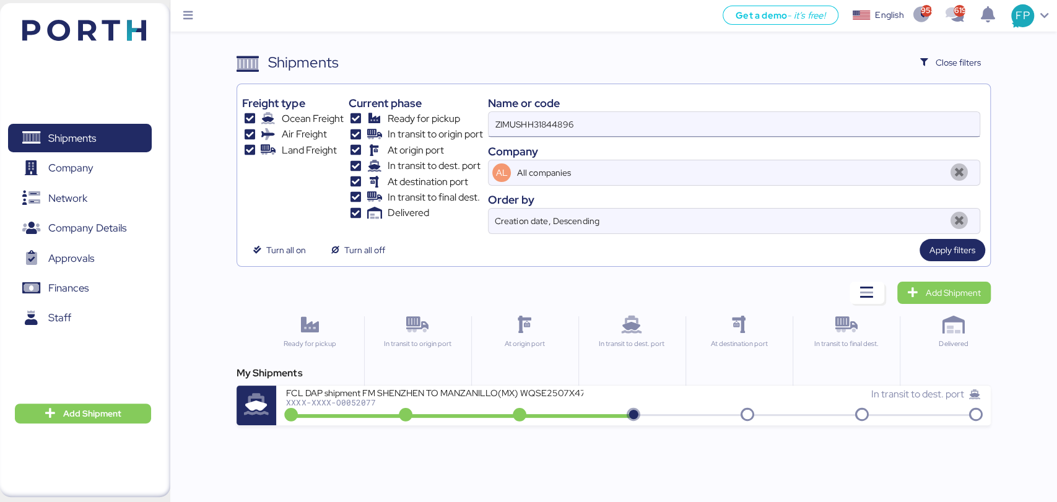
click at [537, 134] on input "ZIMUSHH31844896" at bounding box center [734, 124] width 491 height 25
paste input "NH21165957"
type input "ZIMUSNH21165957"
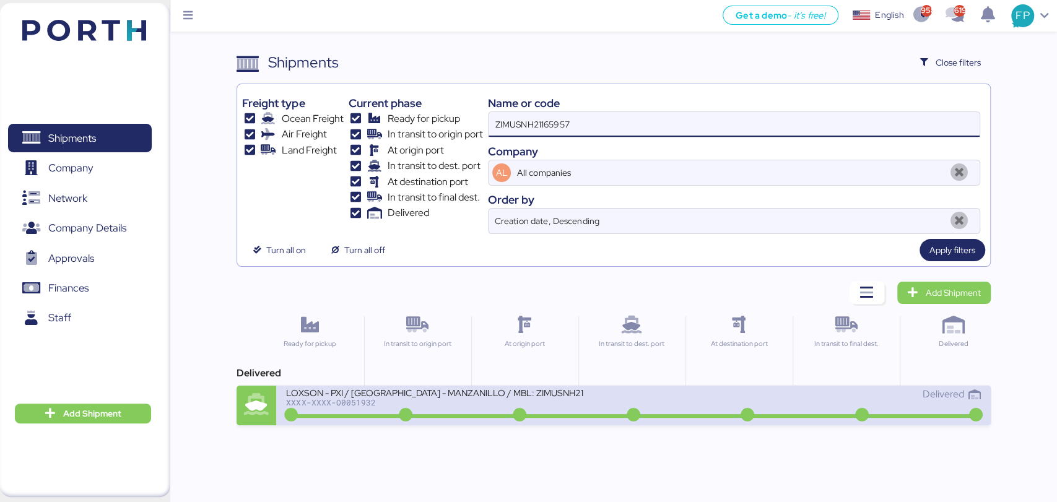
click at [446, 400] on div "XXXX-XXXX-O0051932" at bounding box center [434, 402] width 297 height 9
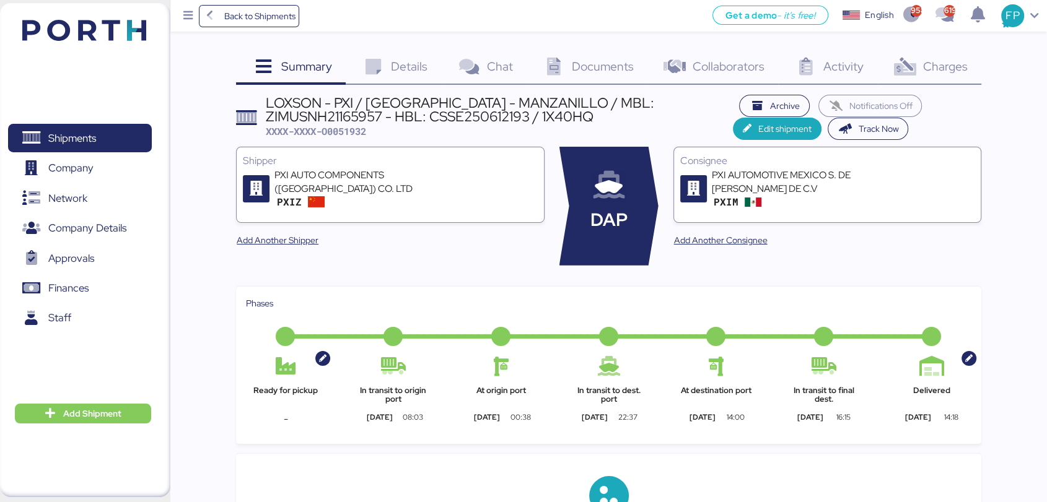
click at [956, 72] on span "Charges" at bounding box center [944, 66] width 45 height 16
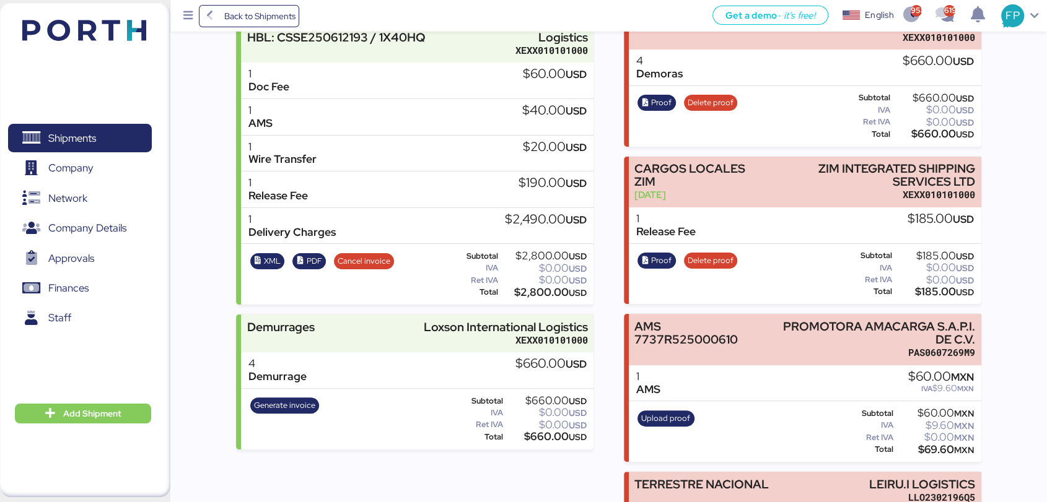
scroll to position [56, 0]
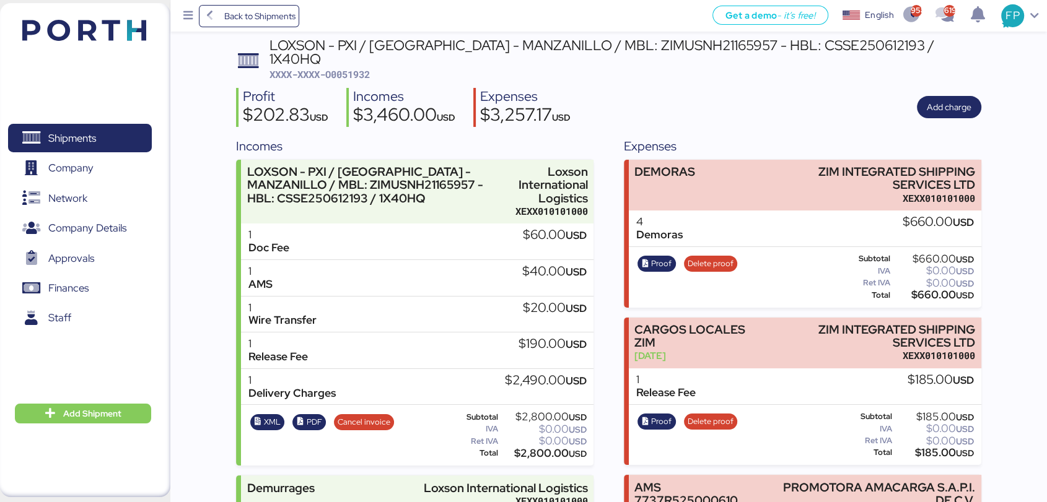
click at [355, 68] on span "XXXX-XXXX-O0051932" at bounding box center [319, 74] width 100 height 12
copy span "O0051932"
click at [672, 256] on span "Proof" at bounding box center [656, 264] width 38 height 16
click at [926, 290] on div "$660.00 USD" at bounding box center [933, 294] width 81 height 9
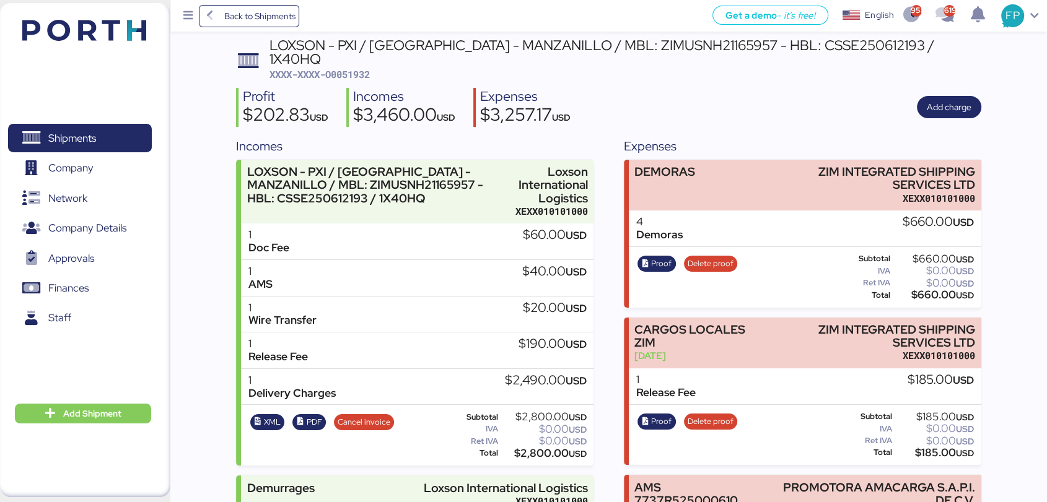
click at [926, 290] on div "$660.00 USD" at bounding box center [933, 294] width 81 height 9
copy div "660.00"
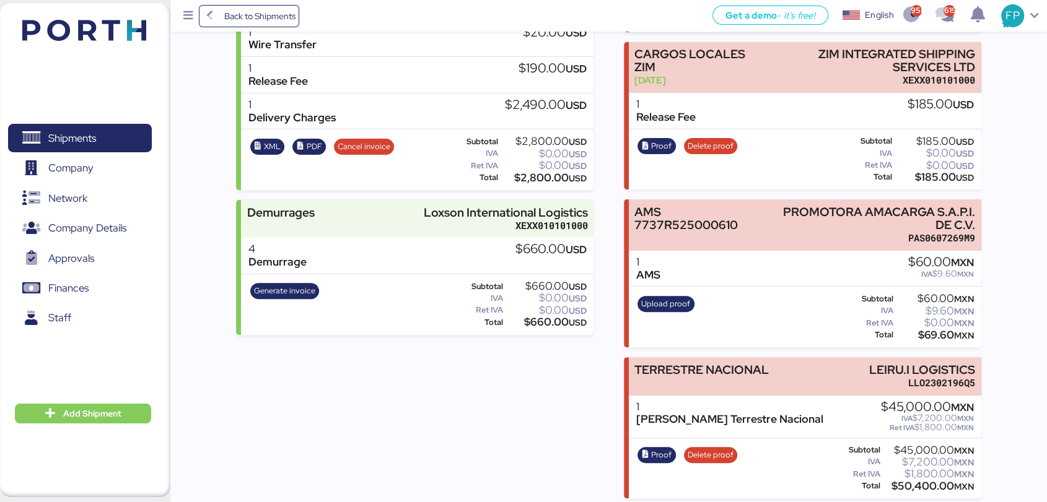
scroll to position [0, 0]
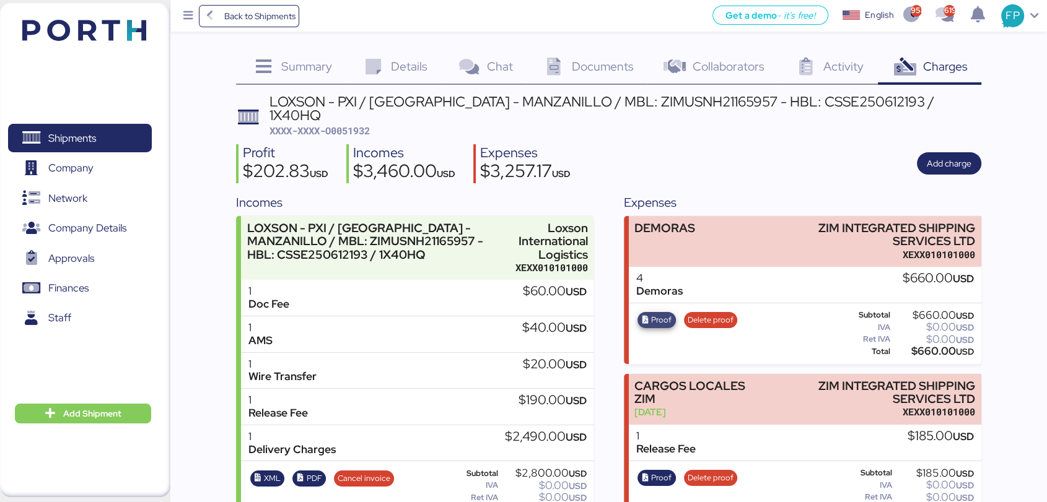
click at [654, 313] on span "Proof" at bounding box center [661, 320] width 20 height 14
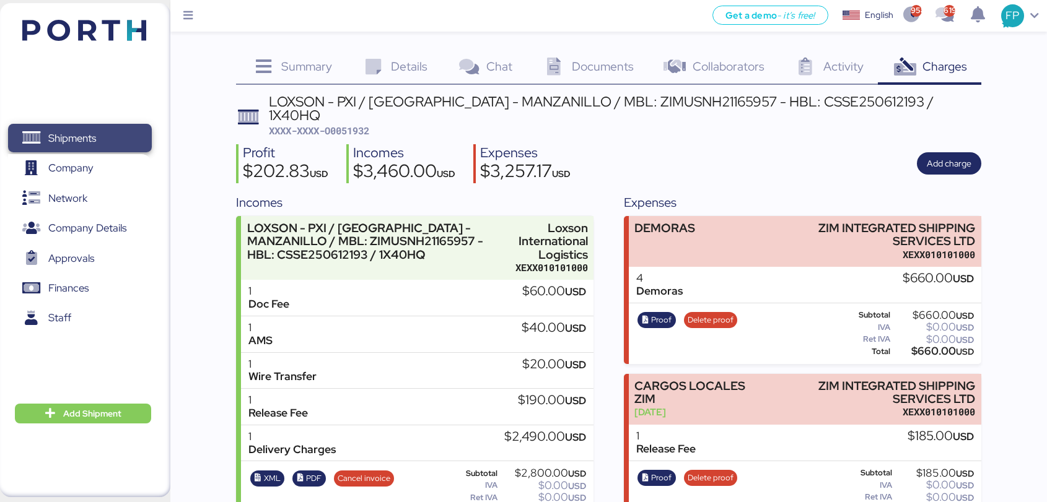
click at [100, 140] on span "Shipments" at bounding box center [79, 138] width 133 height 18
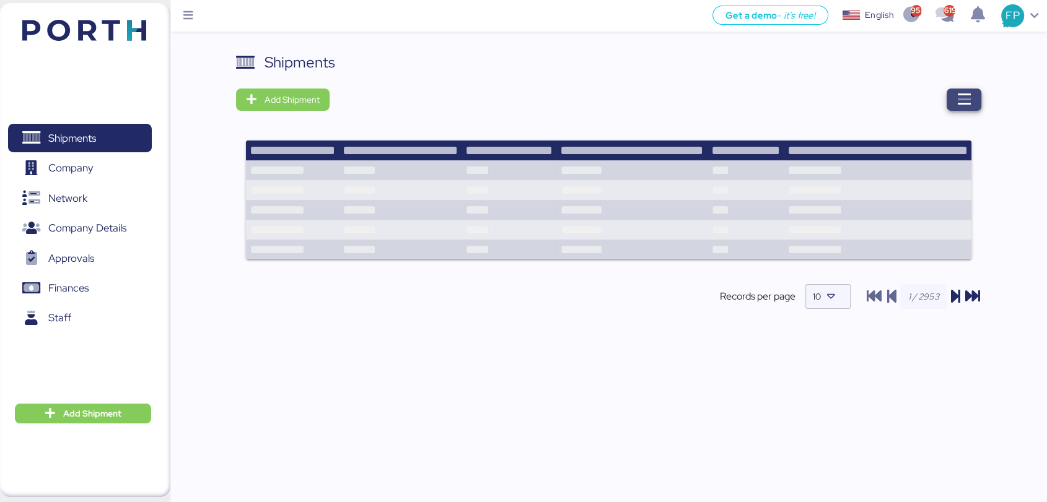
click at [953, 101] on span "button" at bounding box center [963, 100] width 35 height 22
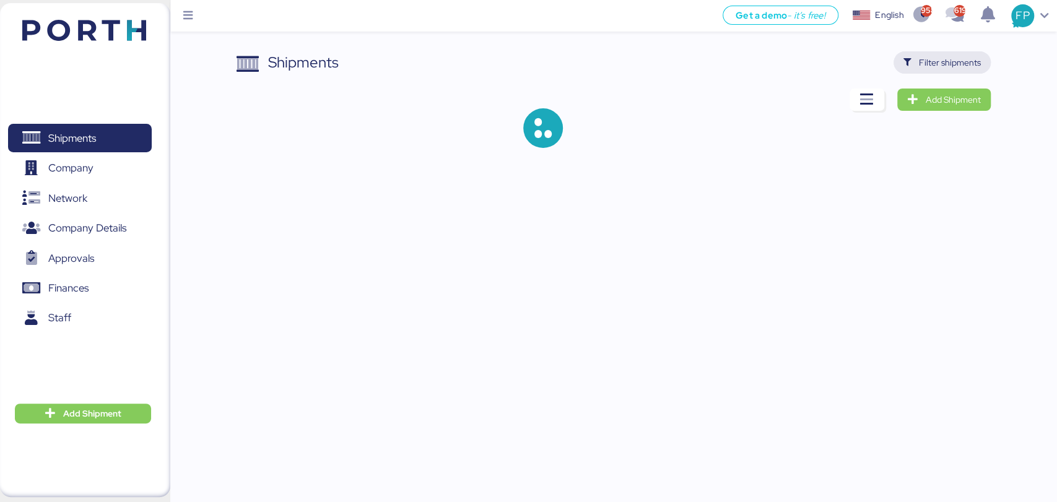
click at [951, 56] on span "Filter shipments" at bounding box center [950, 62] width 62 height 15
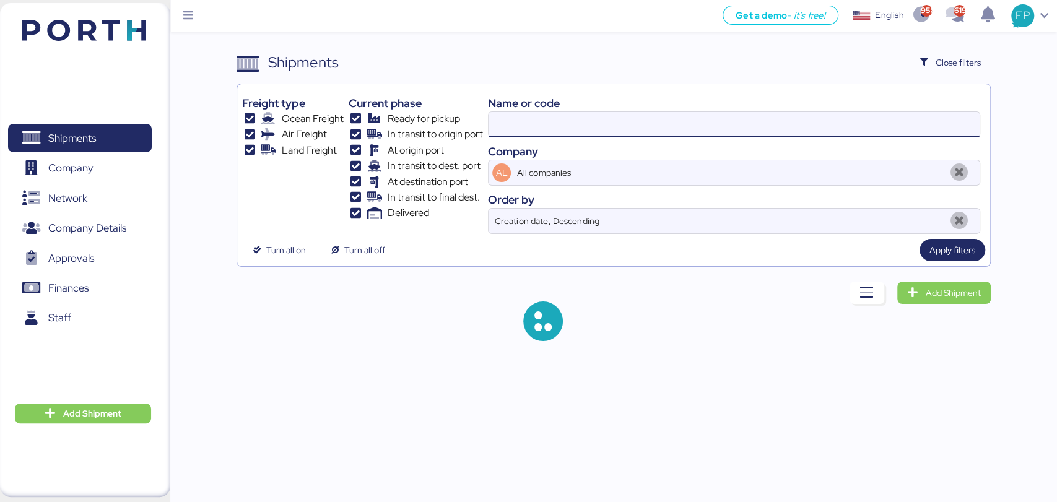
click at [520, 128] on input at bounding box center [734, 124] width 491 height 25
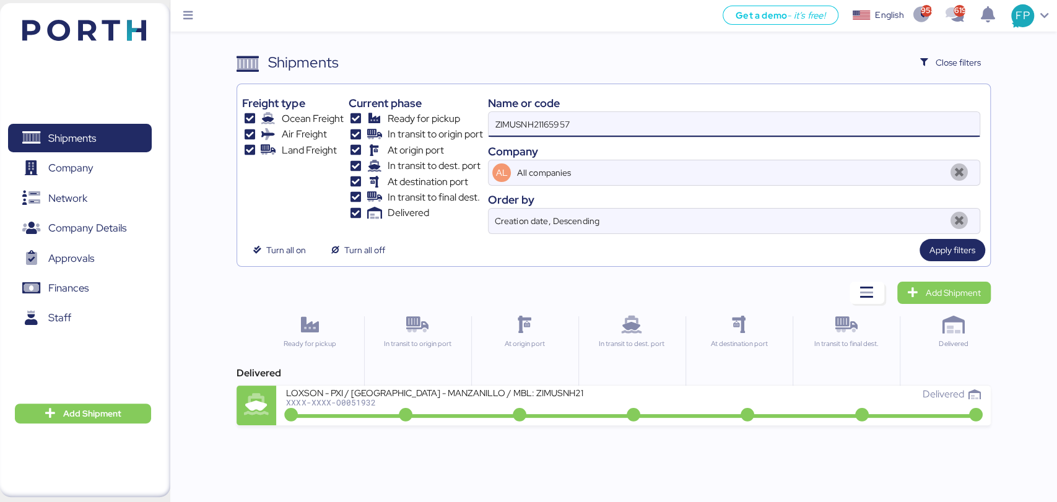
click at [531, 115] on input "ZIMUSNH21165957" at bounding box center [734, 124] width 491 height 25
paste input "6286"
type input "ZIMUSNH21166286"
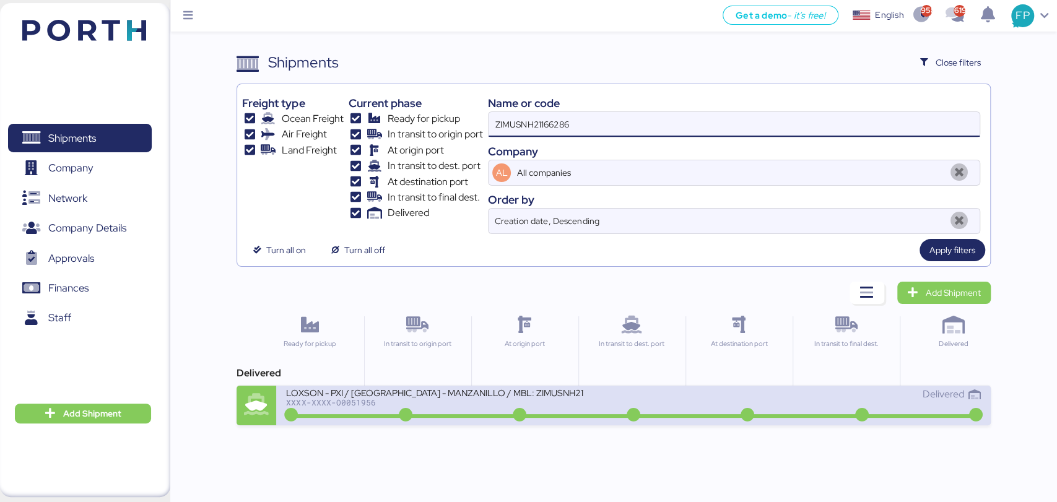
click at [403, 403] on div "XXXX-XXXX-O0051956" at bounding box center [434, 402] width 297 height 9
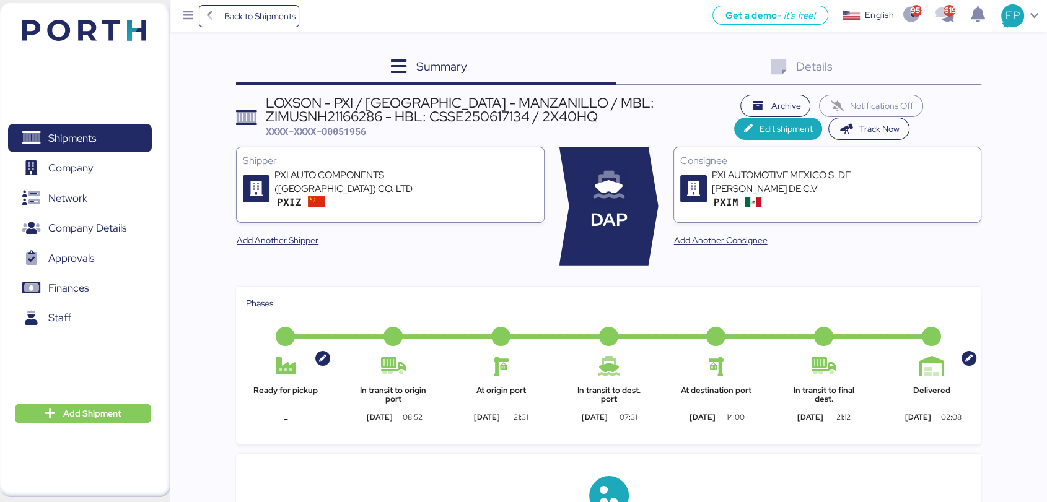
click at [946, 74] on div "Details 0" at bounding box center [798, 67] width 365 height 33
click at [946, 75] on div "Details 0" at bounding box center [798, 67] width 365 height 33
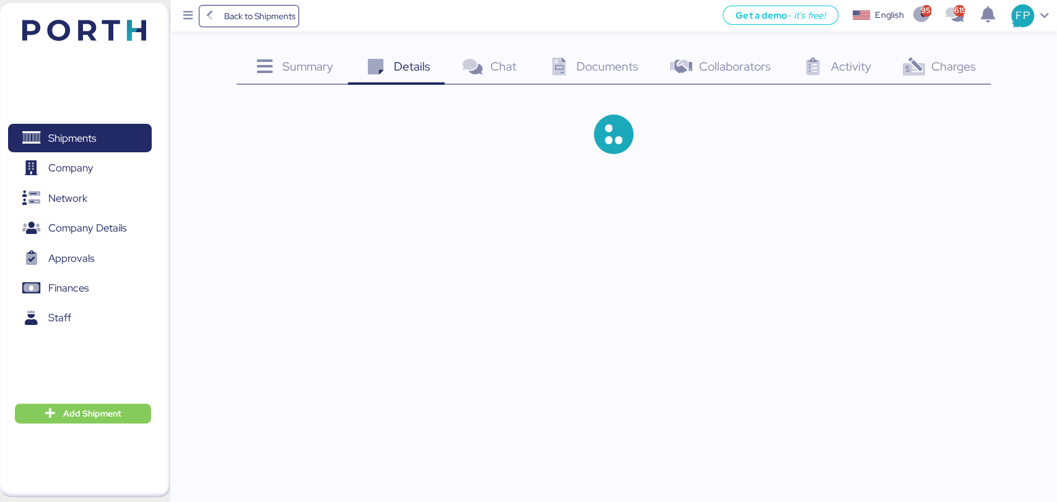
click at [946, 74] on div "Charges 0" at bounding box center [938, 67] width 105 height 33
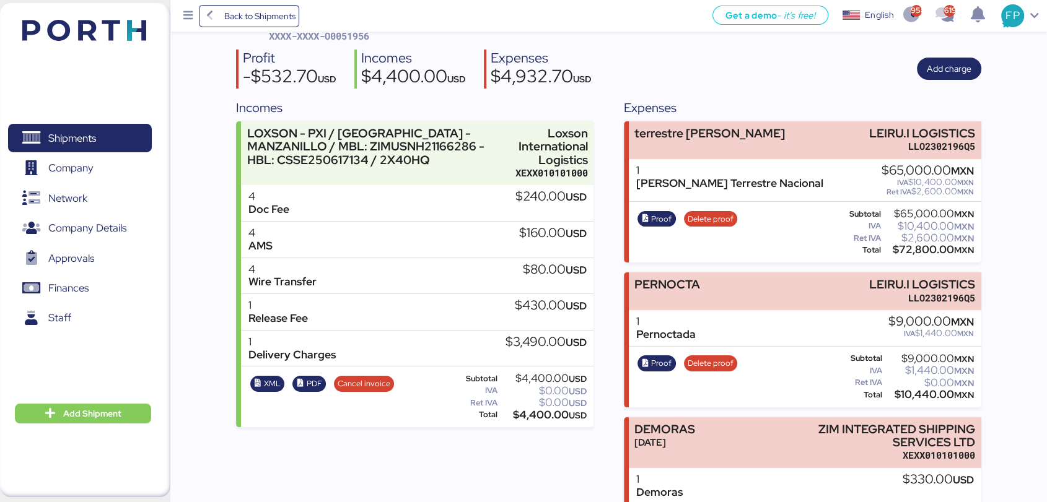
scroll to position [33, 0]
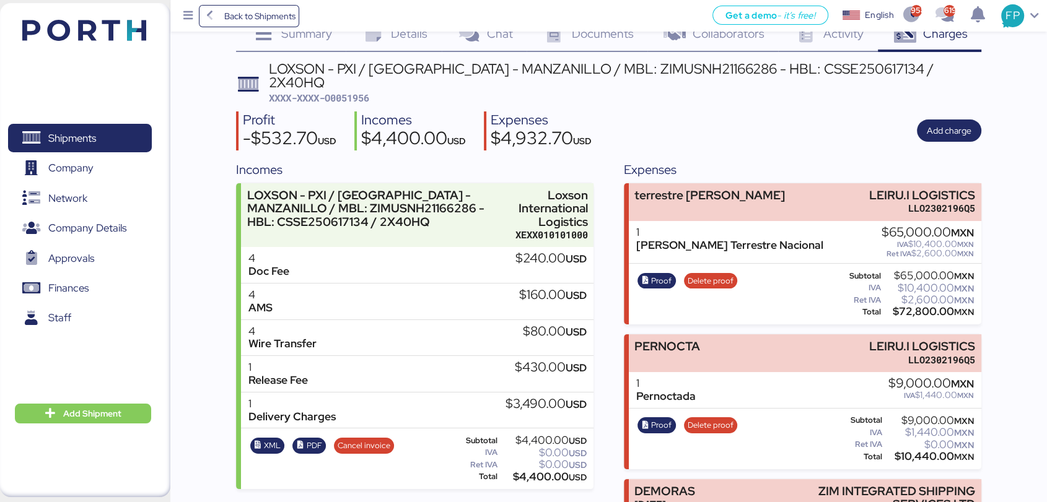
click at [367, 92] on span "XXXX-XXXX-O0051956" at bounding box center [319, 98] width 100 height 12
copy span "O0051956"
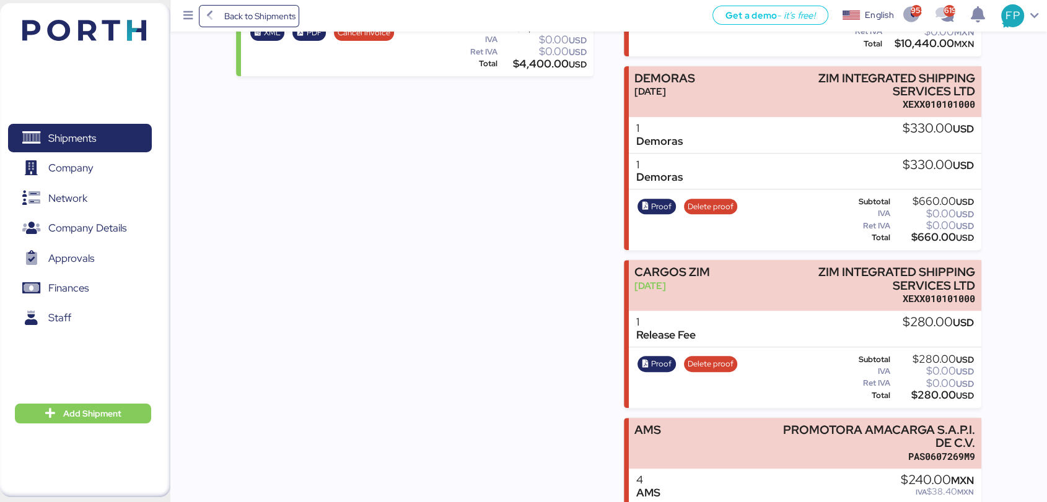
click at [932, 233] on div "$660.00 USD" at bounding box center [933, 237] width 81 height 9
copy div "660.00"
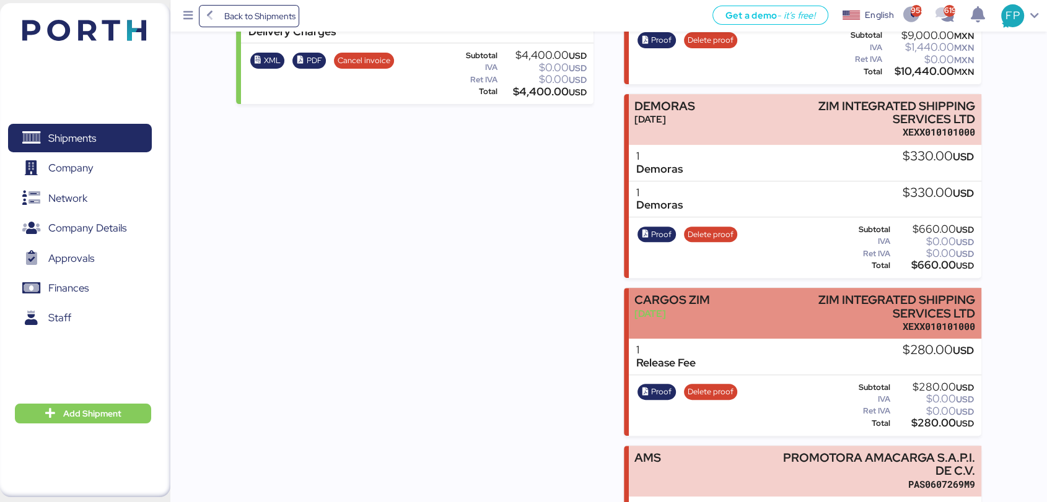
scroll to position [308, 0]
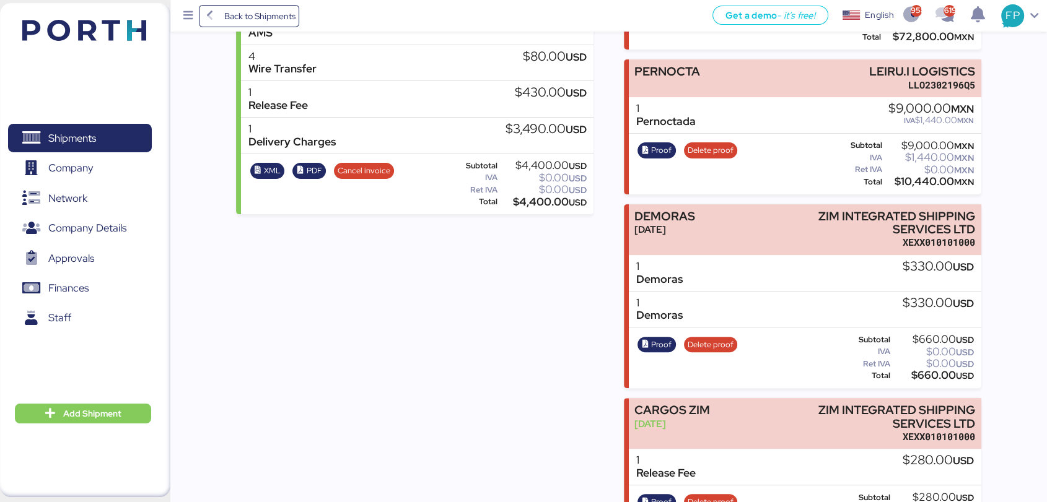
copy div "660.00"
click at [647, 341] on icon "button" at bounding box center [645, 345] width 8 height 8
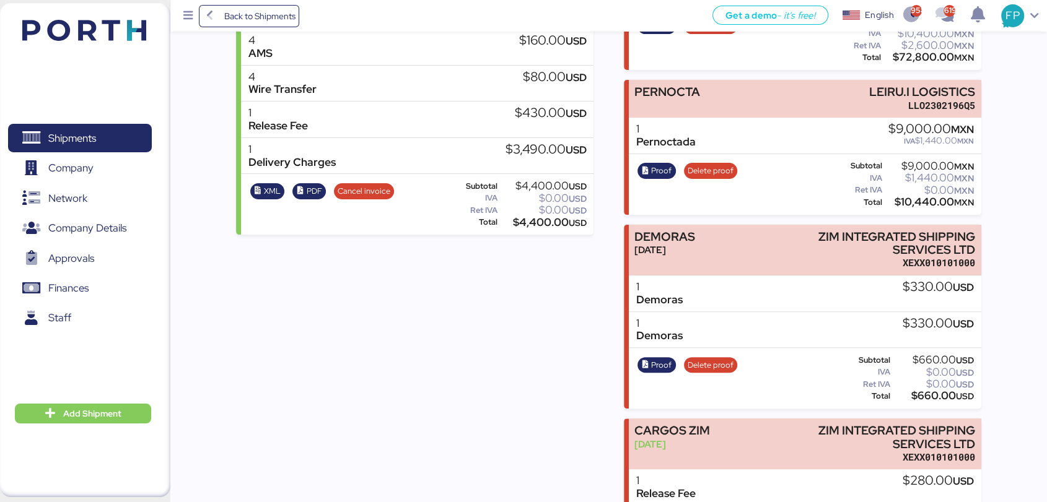
scroll to position [292, 0]
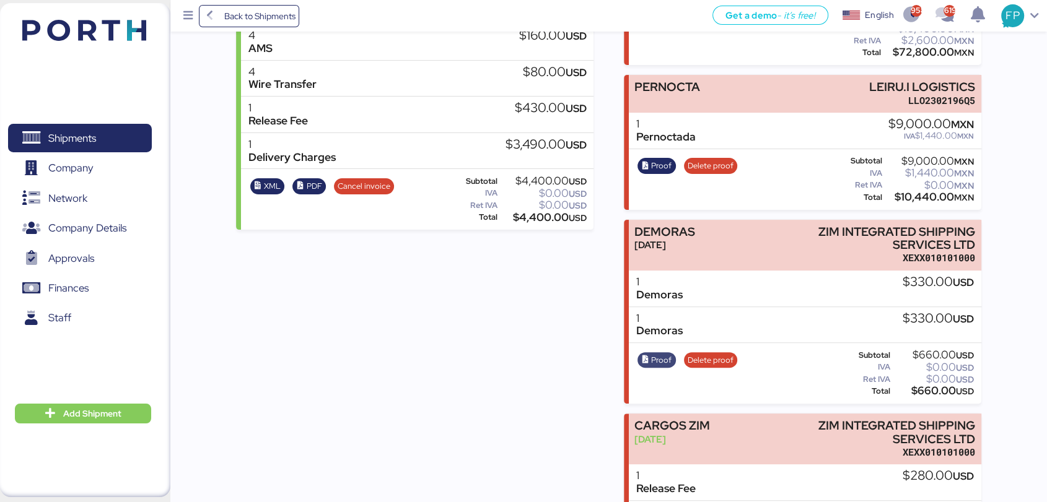
click at [665, 354] on span "Proof" at bounding box center [661, 361] width 20 height 14
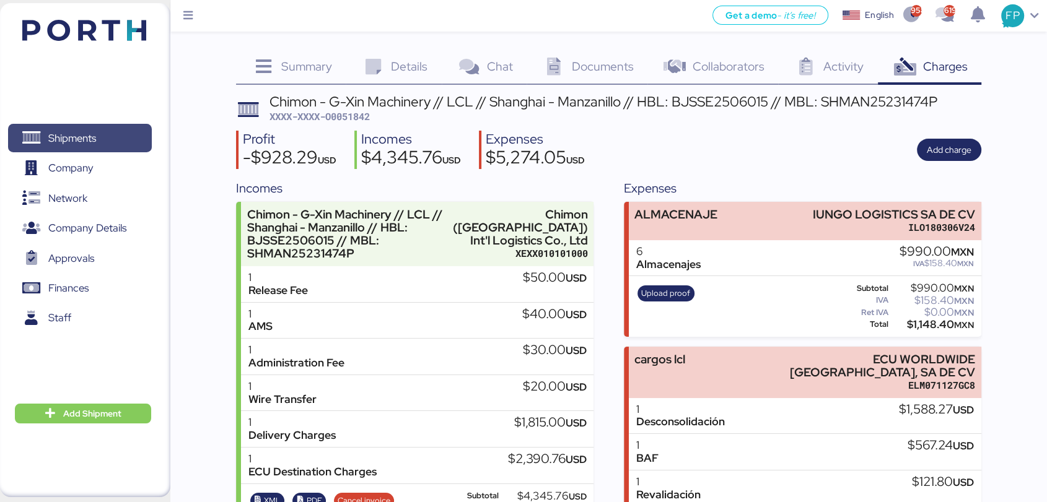
click at [139, 129] on span "Shipments" at bounding box center [79, 138] width 133 height 18
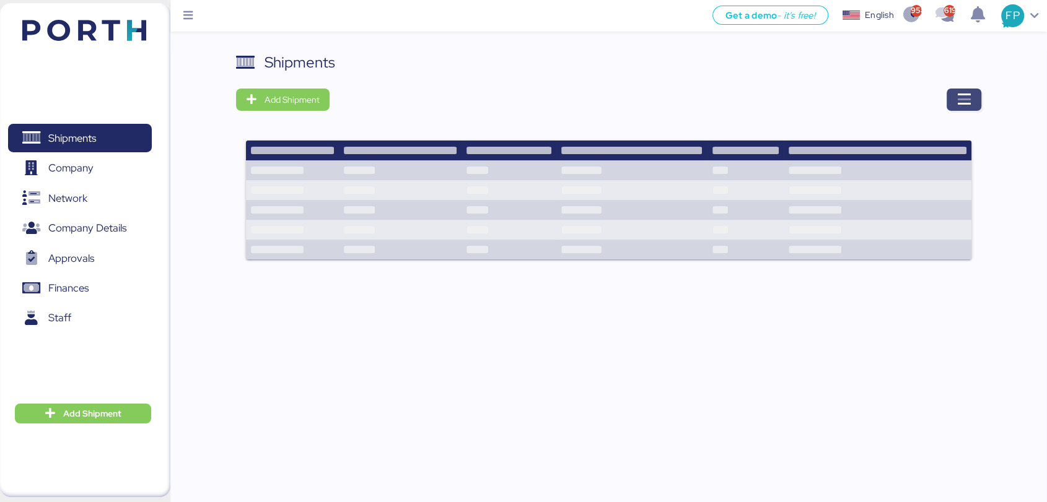
click at [968, 96] on icon "button" at bounding box center [963, 99] width 15 height 15
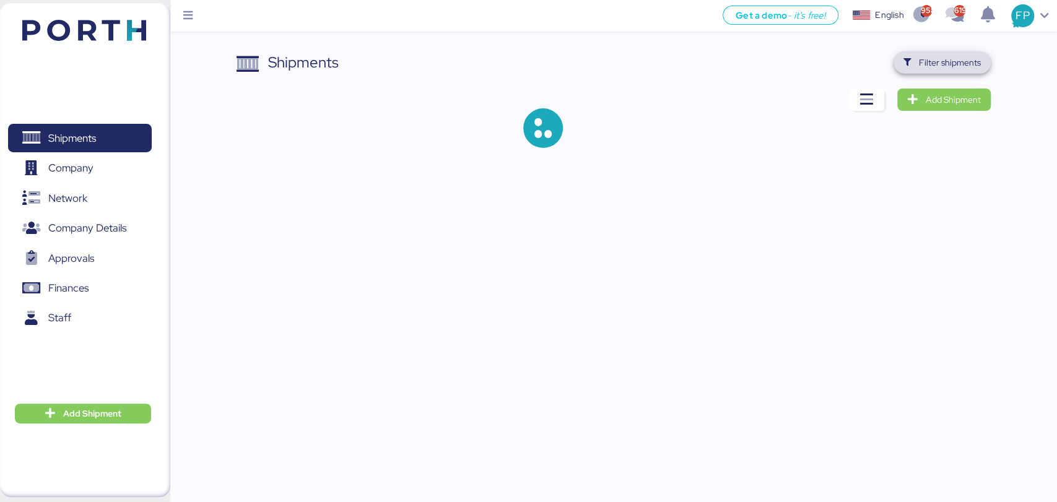
click at [949, 68] on span "Filter shipments" at bounding box center [950, 62] width 62 height 15
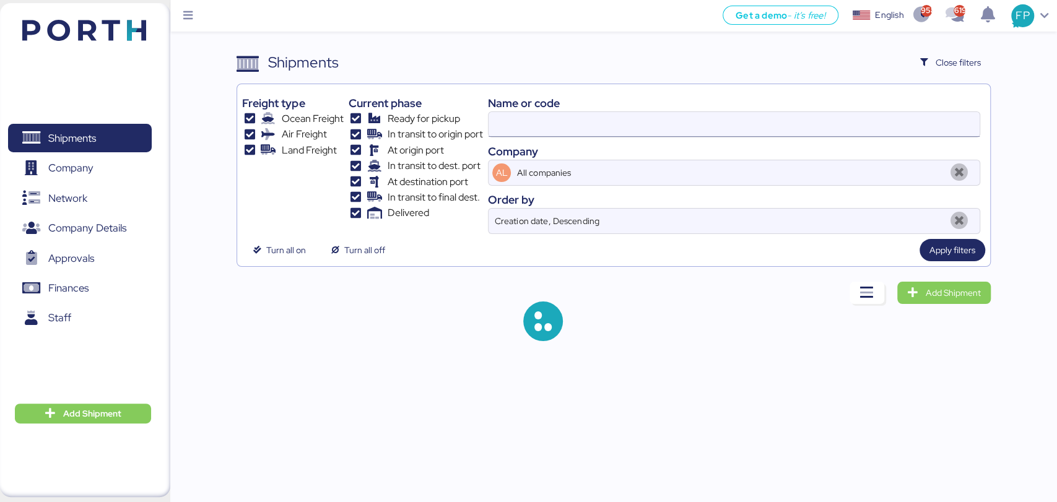
click at [499, 125] on input at bounding box center [734, 124] width 491 height 25
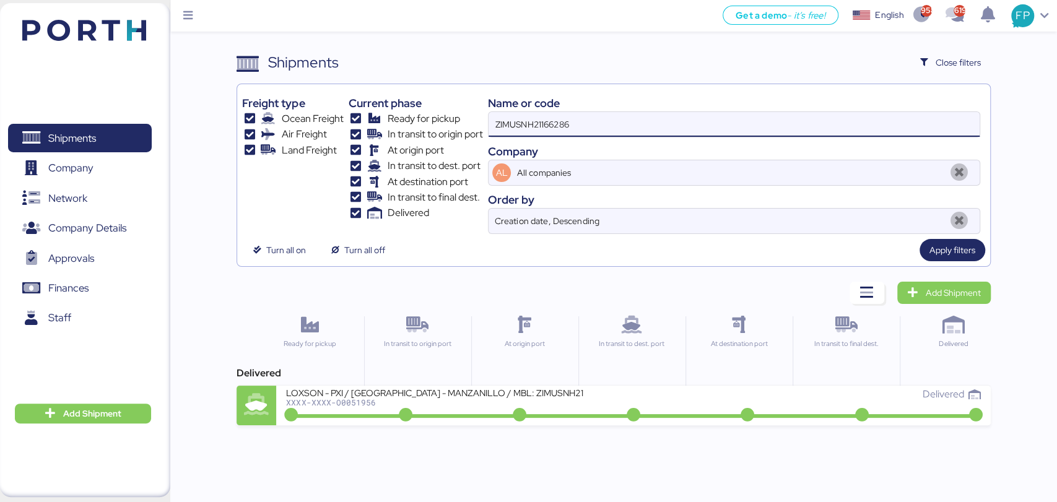
click at [499, 125] on input "ZIMUSNH21166286" at bounding box center [734, 124] width 491 height 25
paste input "O0051913"
type input "O0051913"
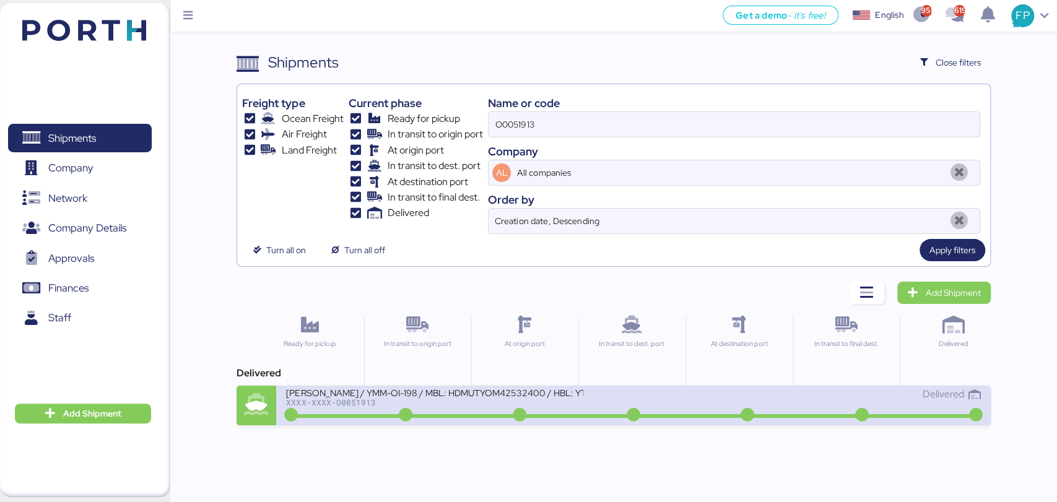
click at [565, 406] on div "[PERSON_NAME] / YMM-OI-198 / MBL: HDMUTYOM42532400 / HBL: YTJNUM012786 / FCL XX…" at bounding box center [459, 400] width 347 height 27
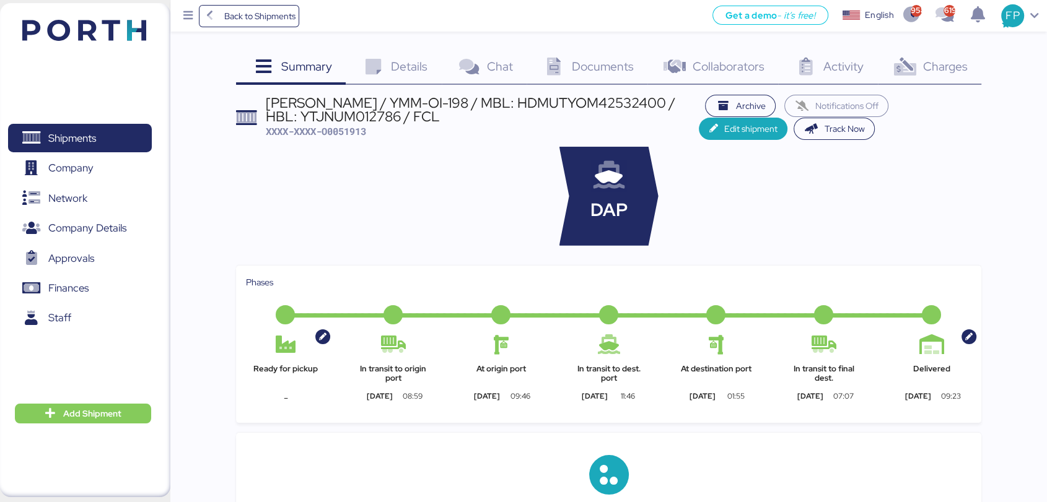
click at [941, 75] on div "Charges 0" at bounding box center [929, 67] width 103 height 33
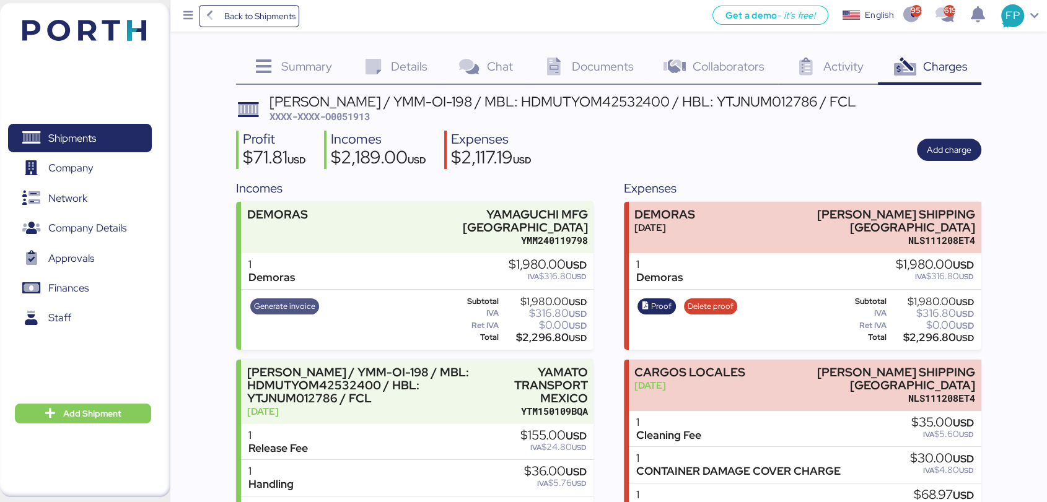
click at [260, 300] on span "Generate invoice" at bounding box center [284, 307] width 61 height 14
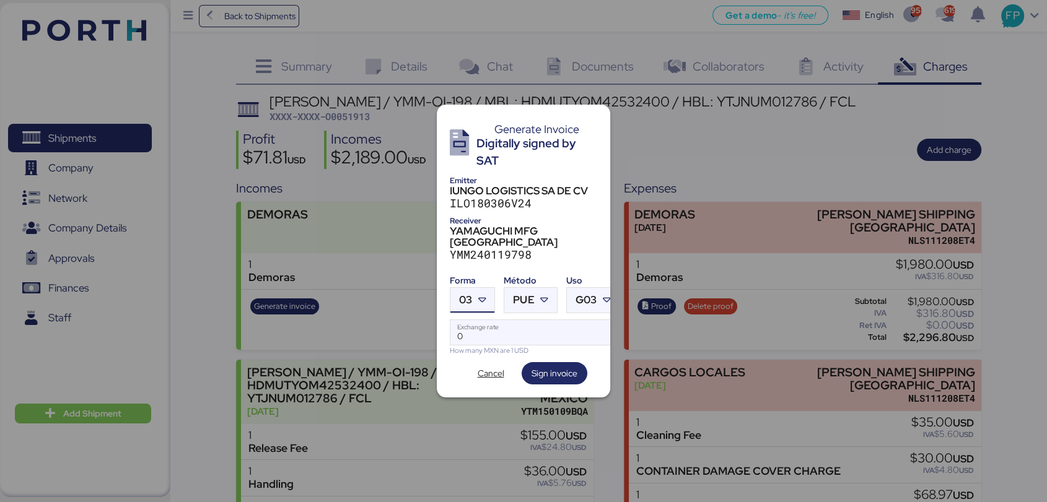
click at [486, 294] on icon at bounding box center [482, 300] width 12 height 12
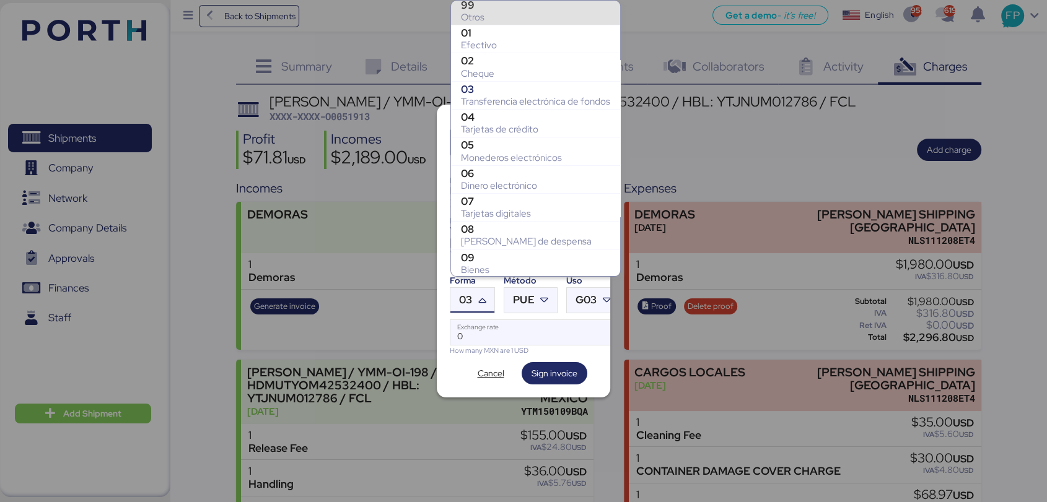
click at [490, 20] on div "Otros" at bounding box center [535, 17] width 149 height 12
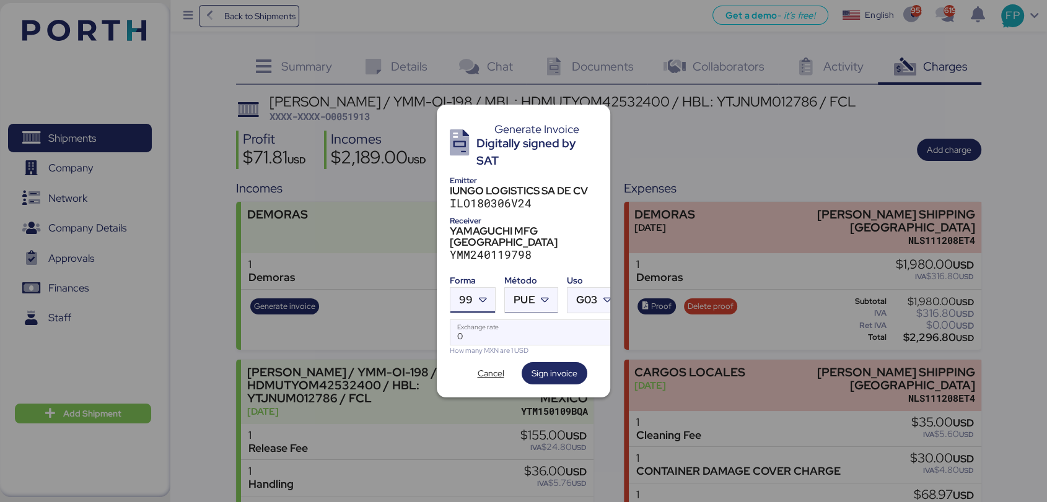
click at [525, 295] on span "PUE" at bounding box center [523, 300] width 21 height 11
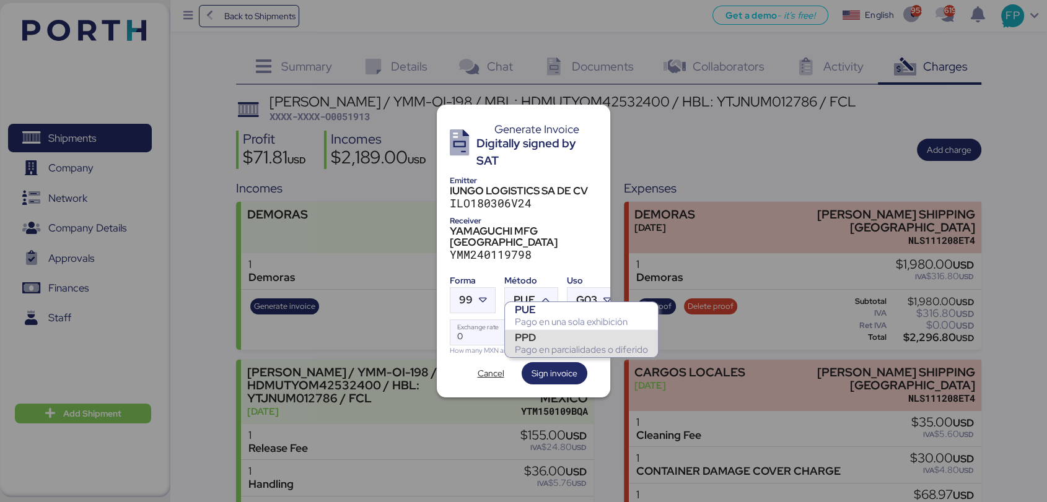
click at [530, 351] on div "Pago en parcialidades o diferido" at bounding box center [581, 350] width 133 height 12
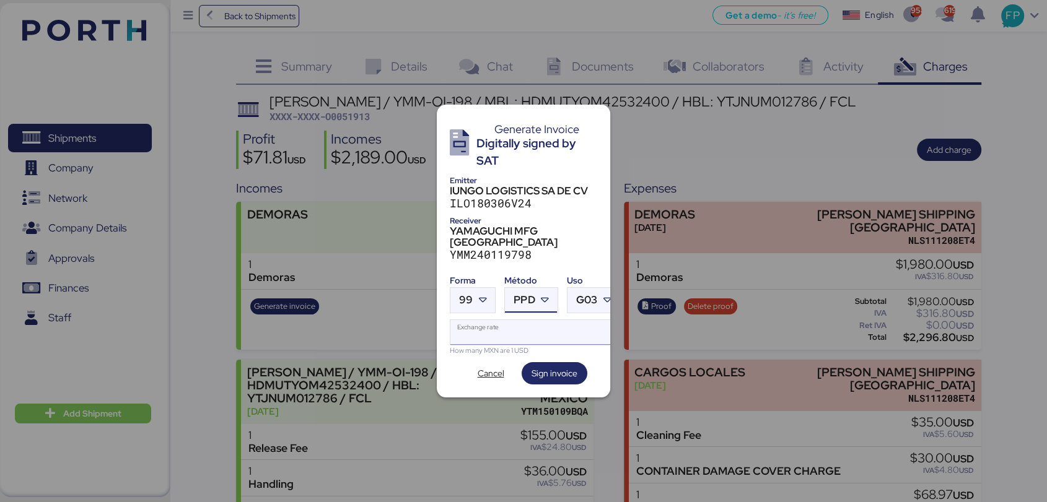
drag, startPoint x: 508, startPoint y: 327, endPoint x: 503, endPoint y: 321, distance: 7.9
click at [508, 326] on input "Exchange rate" at bounding box center [534, 332] width 169 height 25
type input "0"
paste input "18.6615"
type input "18.6615"
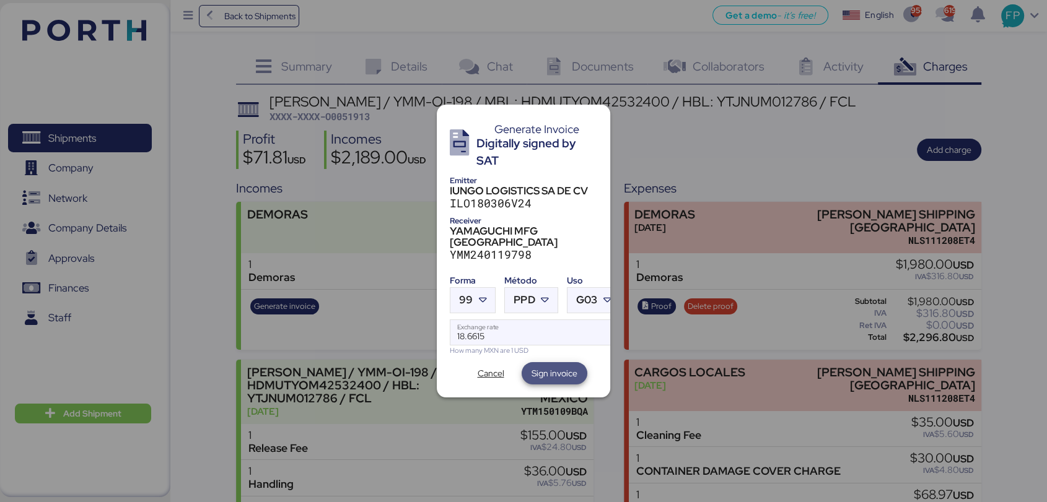
click at [552, 366] on span "Sign invoice" at bounding box center [554, 373] width 46 height 15
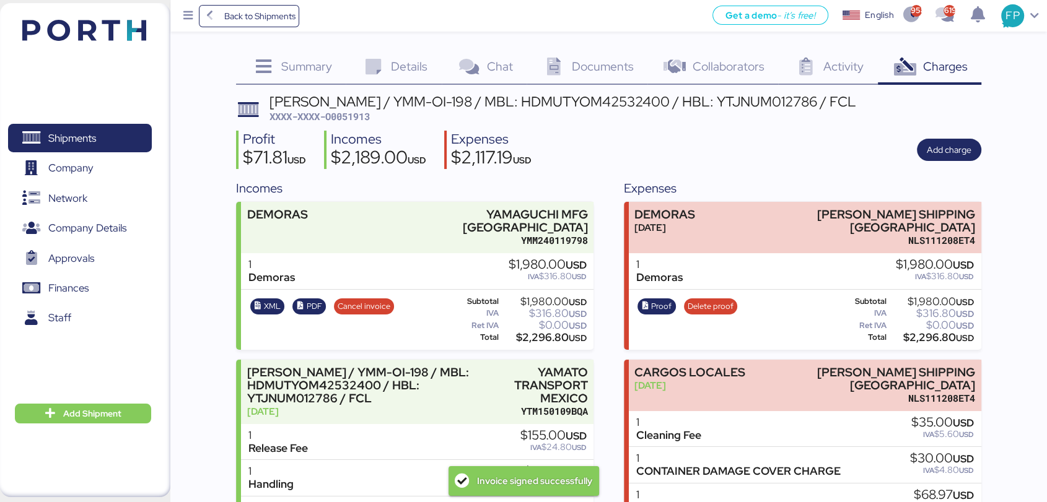
click at [353, 111] on span "XXXX-XXXX-O0051913" at bounding box center [319, 116] width 100 height 12
click at [353, 110] on span "XXXX-XXXX-O0051913" at bounding box center [319, 116] width 100 height 12
copy span "O0051913"
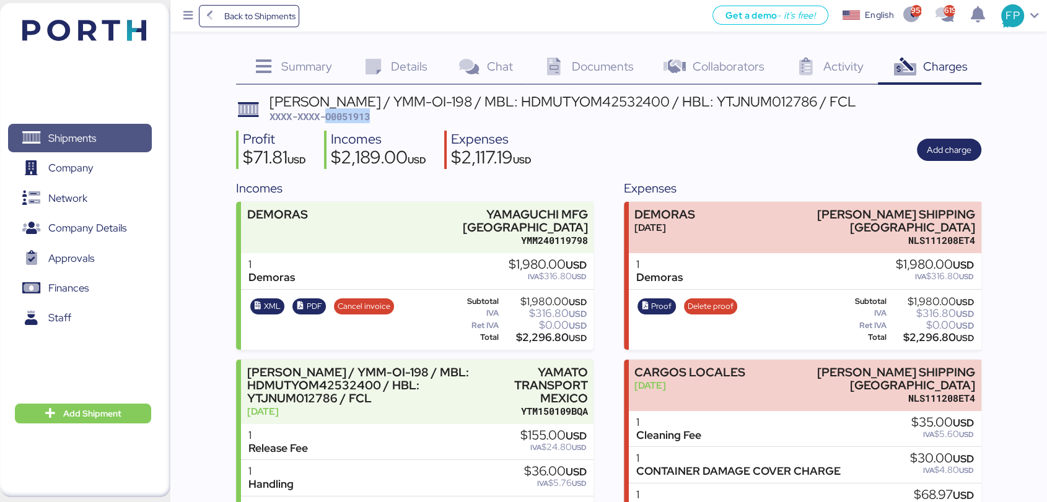
click at [77, 130] on span "Shipments" at bounding box center [72, 138] width 48 height 18
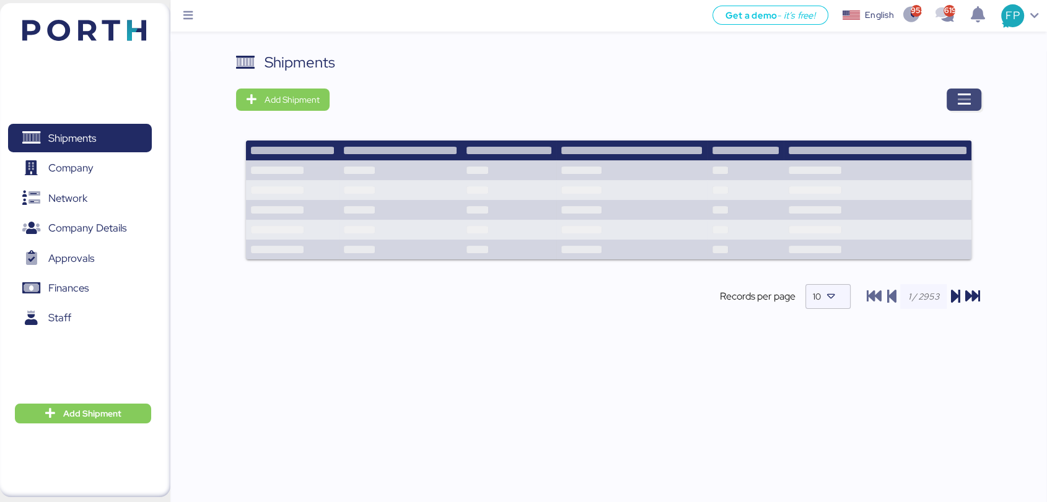
click at [961, 105] on icon "button" at bounding box center [963, 99] width 15 height 15
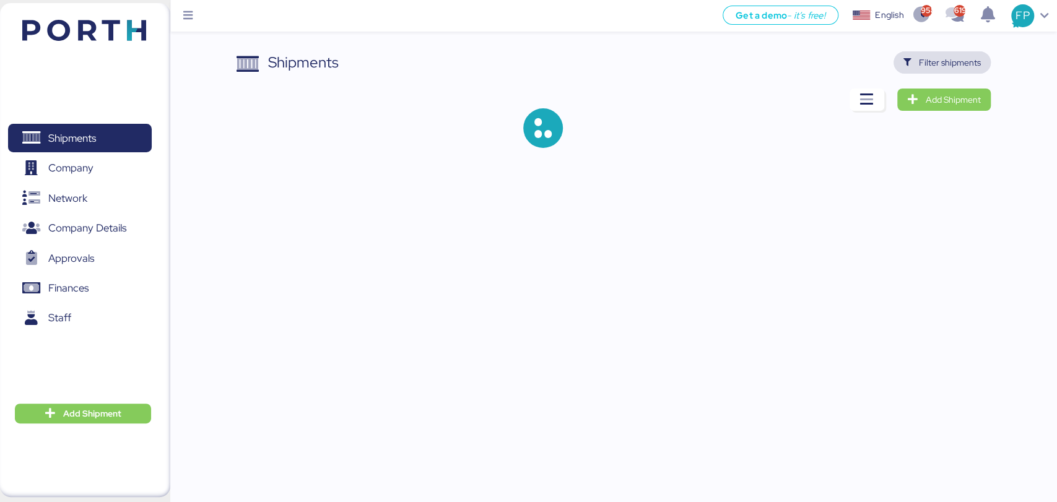
click at [941, 57] on span "Filter shipments" at bounding box center [950, 62] width 62 height 15
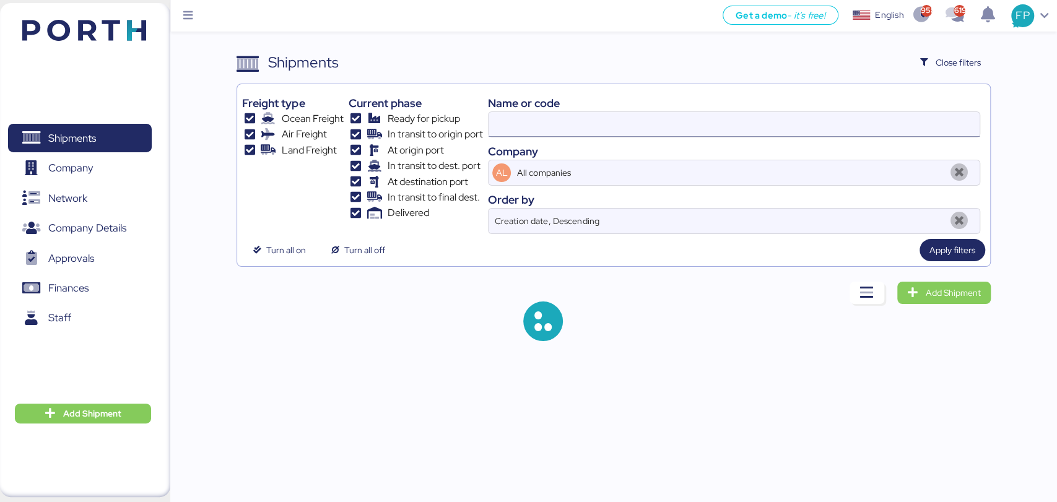
click at [511, 126] on input at bounding box center [734, 124] width 491 height 25
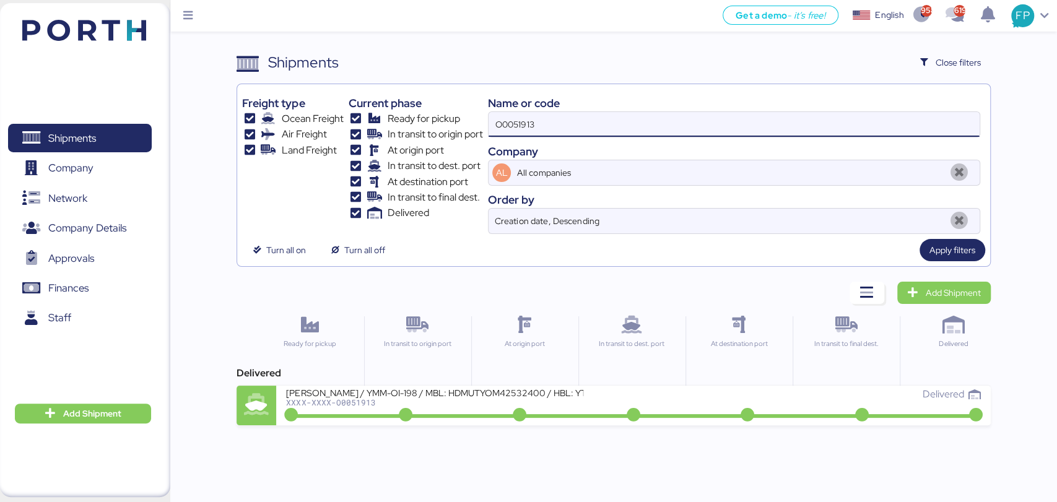
click at [511, 126] on input "O0051913" at bounding box center [734, 124] width 491 height 25
paste input "40"
type input "O0051940"
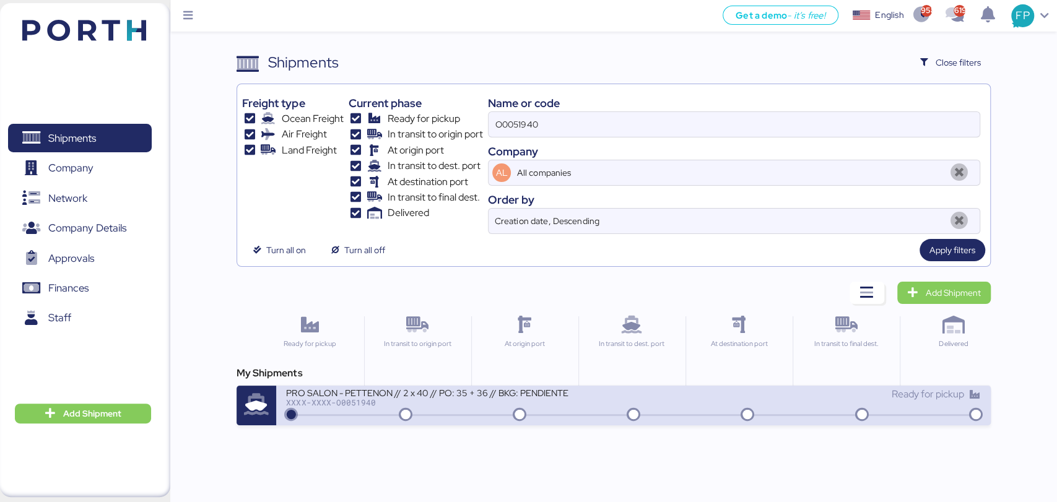
click at [509, 404] on div "XXXX-XXXX-O0051940" at bounding box center [434, 402] width 297 height 9
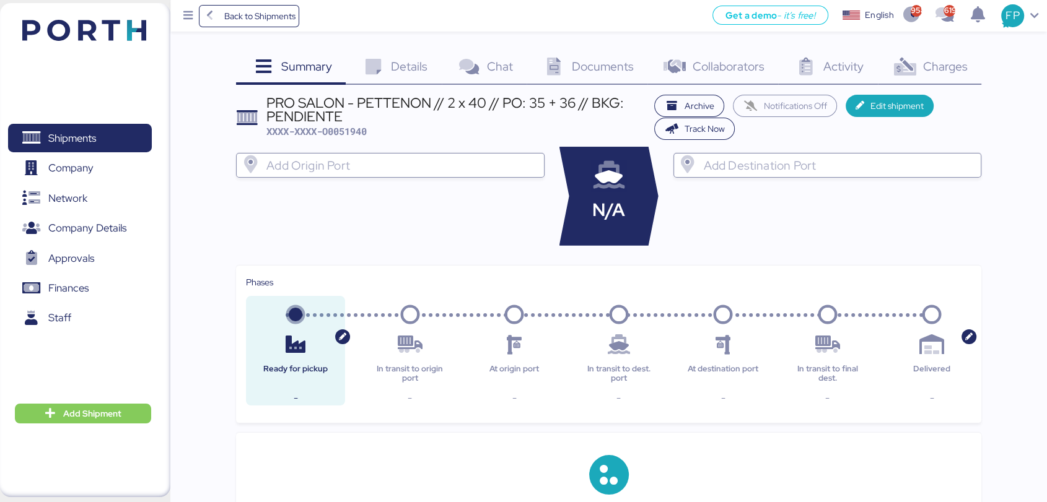
click at [960, 63] on span "Charges" at bounding box center [944, 66] width 45 height 16
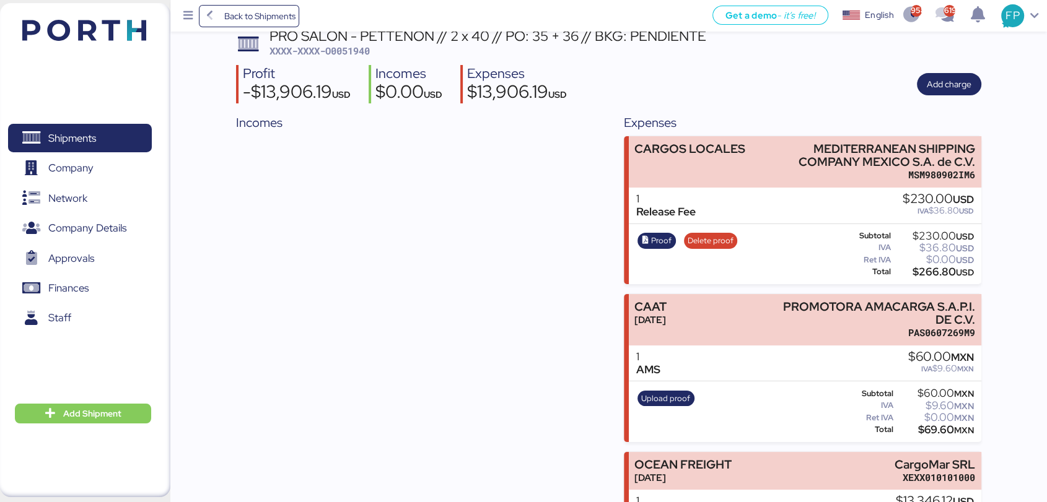
scroll to position [63, 0]
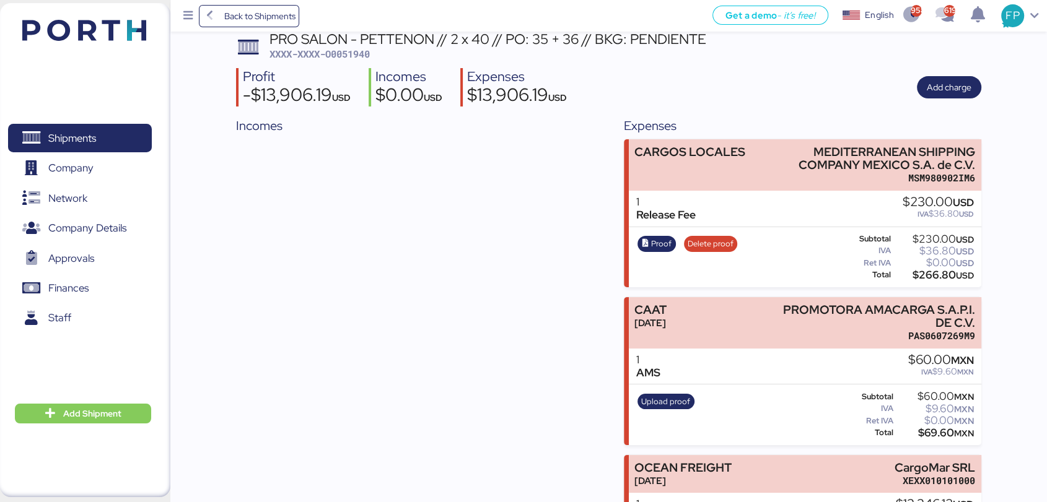
click at [362, 54] on span "XXXX-XXXX-O0051940" at bounding box center [319, 54] width 100 height 12
click at [362, 53] on span "XXXX-XXXX-O0051940" at bounding box center [319, 54] width 100 height 12
copy span "O0051940"
click at [932, 276] on div "$266.80 USD" at bounding box center [933, 275] width 81 height 9
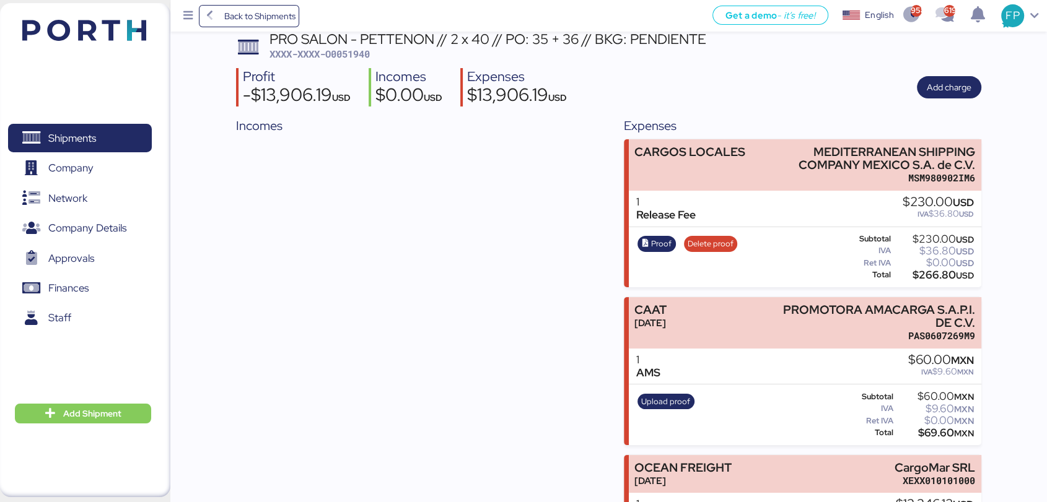
copy div "266.80"
drag, startPoint x: 811, startPoint y: 151, endPoint x: 992, endPoint y: 163, distance: 181.3
click at [992, 163] on div "Summary 0 Details 0 Chat 0 Documents 0 Collaborators 0 Activity 0 Charges 0 PRO…" at bounding box center [523, 348] width 1047 height 823
copy div "MEDITERRANEAN SHIPPING COMPANY MEXICO S.A. de C.V."
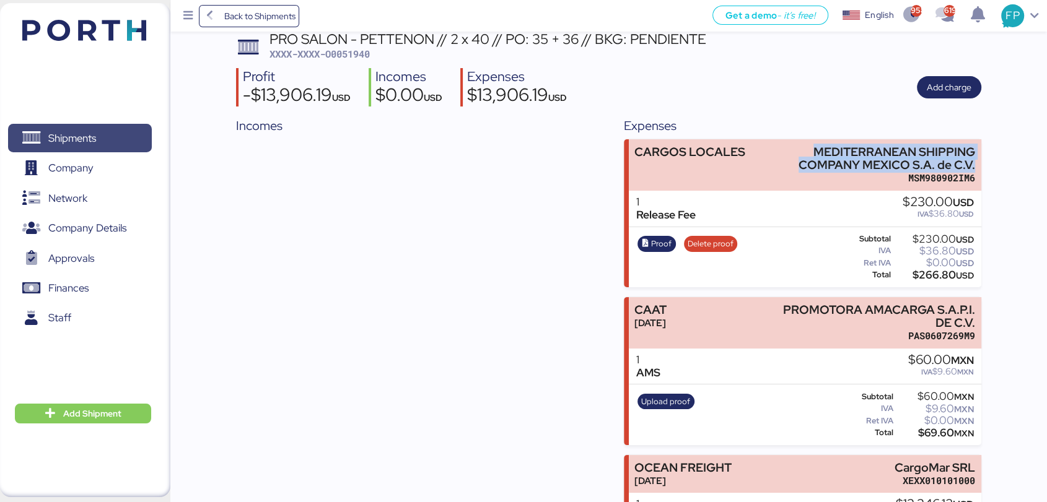
click at [123, 138] on span "Shipments" at bounding box center [79, 138] width 133 height 18
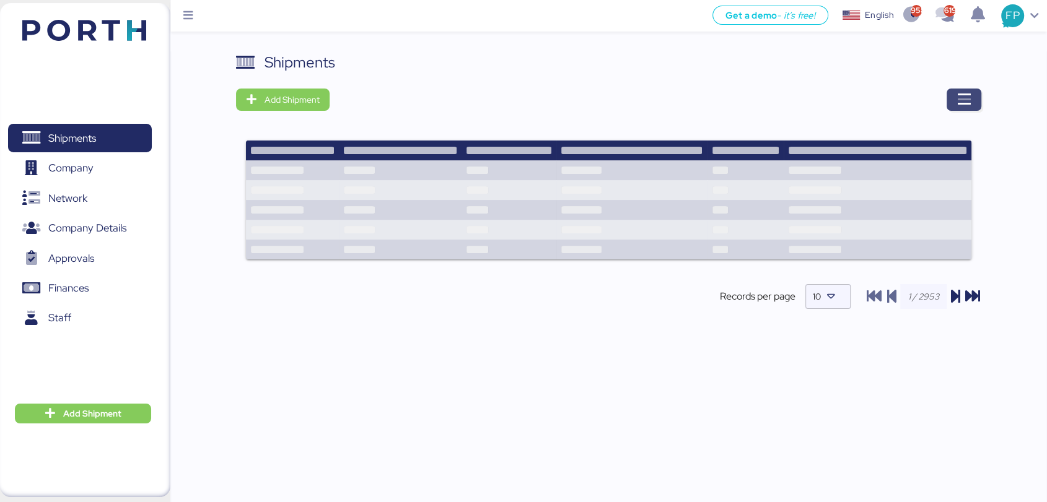
click at [967, 98] on icon "button" at bounding box center [963, 99] width 15 height 15
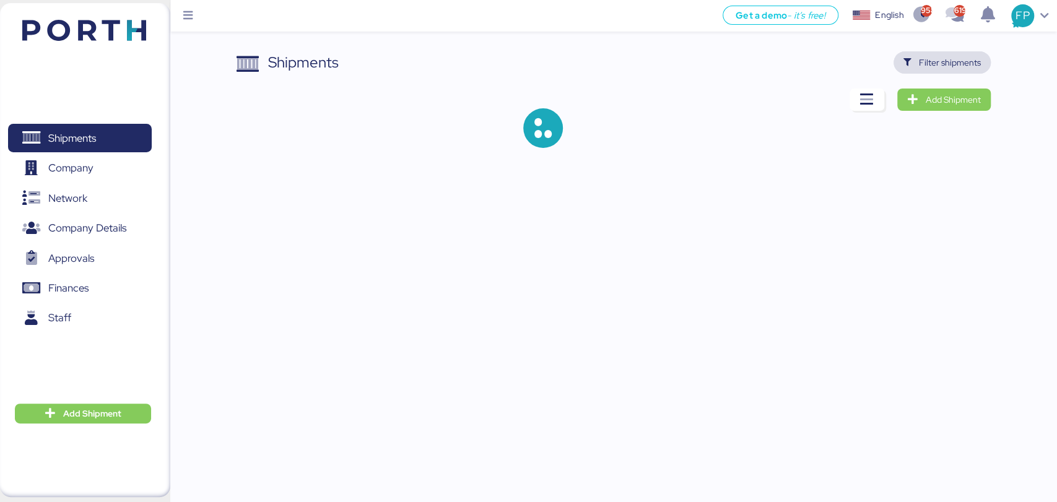
click at [943, 64] on span "Filter shipments" at bounding box center [950, 62] width 62 height 15
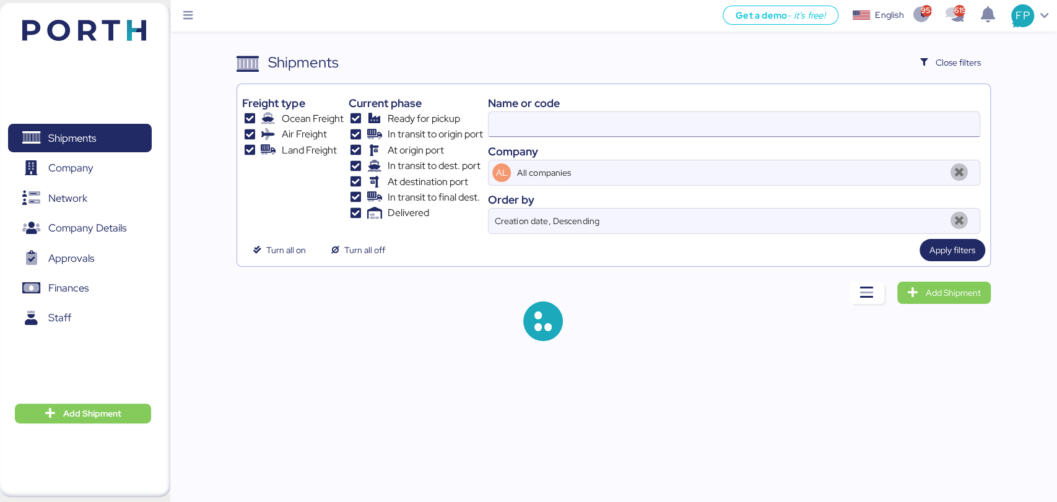
click at [531, 121] on input at bounding box center [734, 124] width 491 height 25
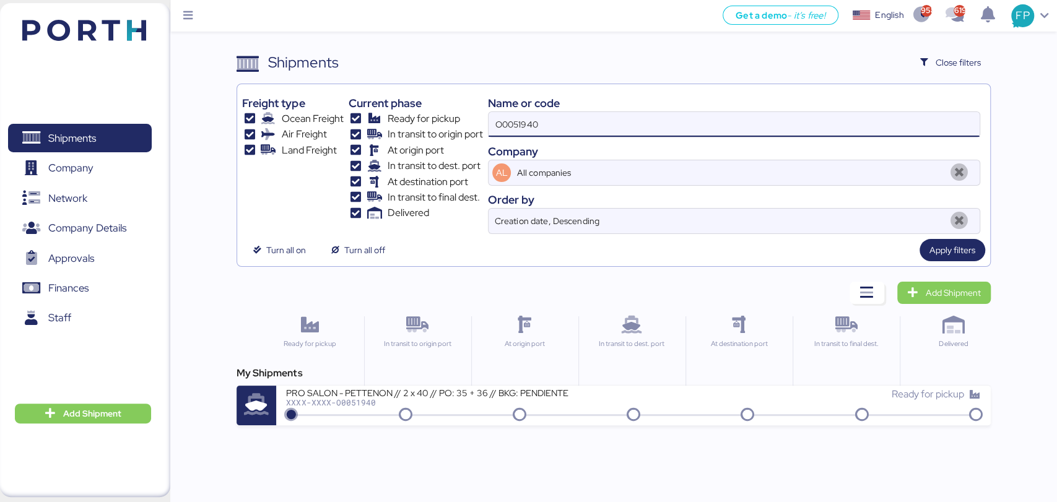
click at [530, 120] on input "O0051940" at bounding box center [734, 124] width 491 height 25
click at [530, 119] on input "O0051940" at bounding box center [734, 124] width 491 height 25
paste input "81"
type input "O0051981"
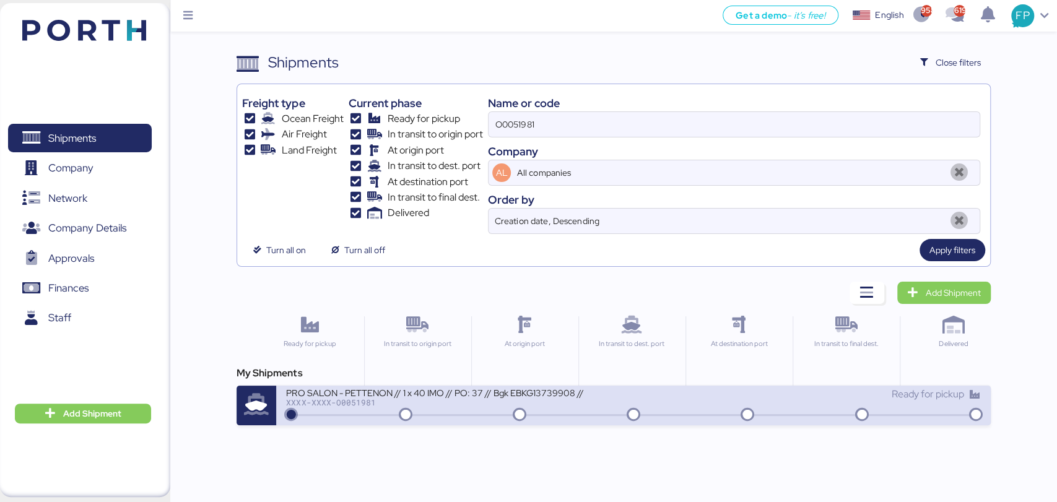
click at [451, 408] on div "PRO SALON - PETTENON // 1 x 40 IMO // PO: 37 // Bgk EBKG13739908 // PORTH-16822…" at bounding box center [459, 400] width 347 height 27
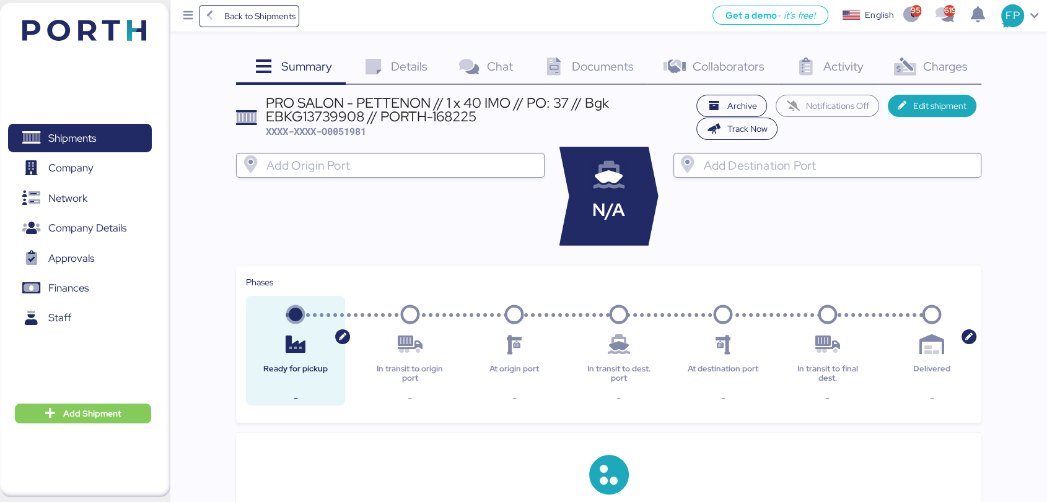
click at [963, 74] on div "Charges 0" at bounding box center [929, 67] width 103 height 33
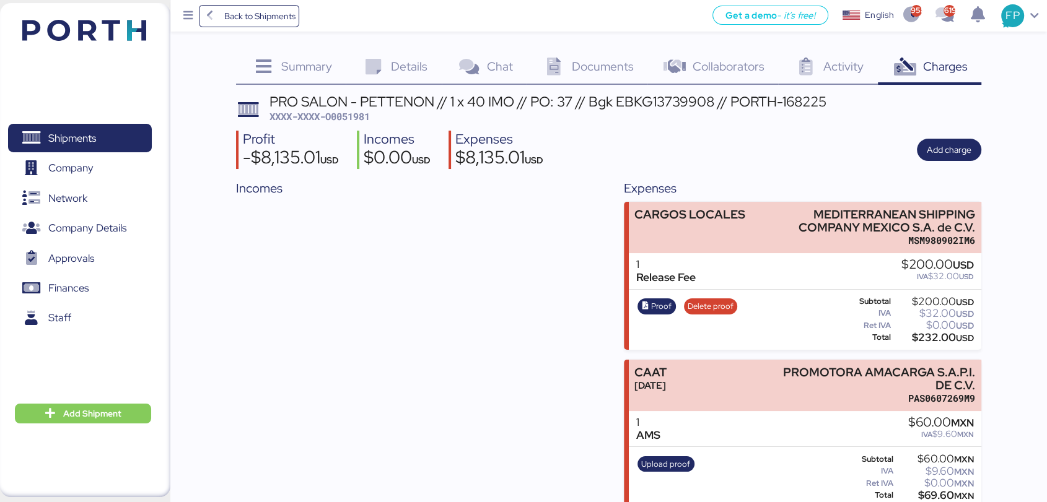
click at [932, 343] on div "$232.00 USD" at bounding box center [933, 337] width 81 height 9
copy div "232.00"
click at [347, 115] on span "XXXX-XXXX-O0051981" at bounding box center [319, 116] width 100 height 12
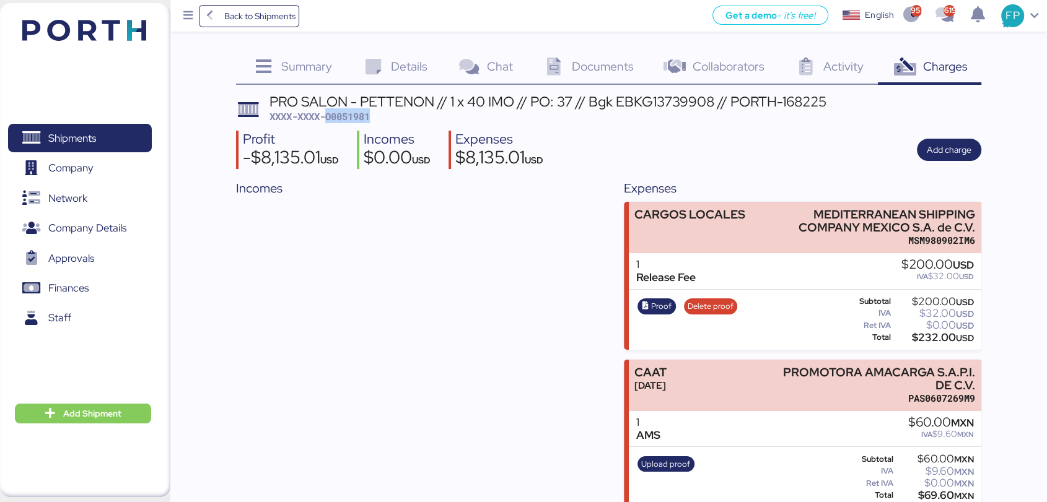
copy span "O0051981"
click at [83, 159] on span "Company" at bounding box center [79, 168] width 133 height 18
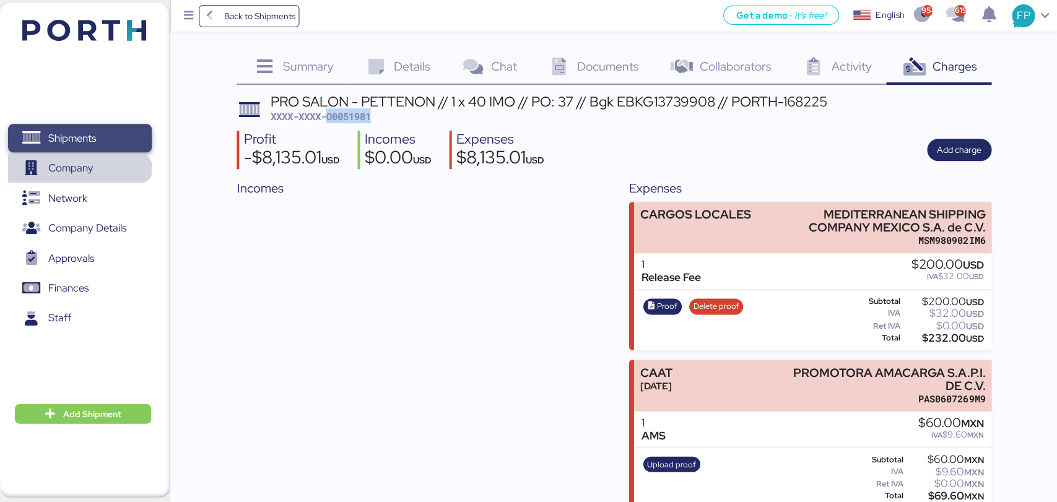
click at [79, 140] on span "Shipments" at bounding box center [72, 138] width 48 height 18
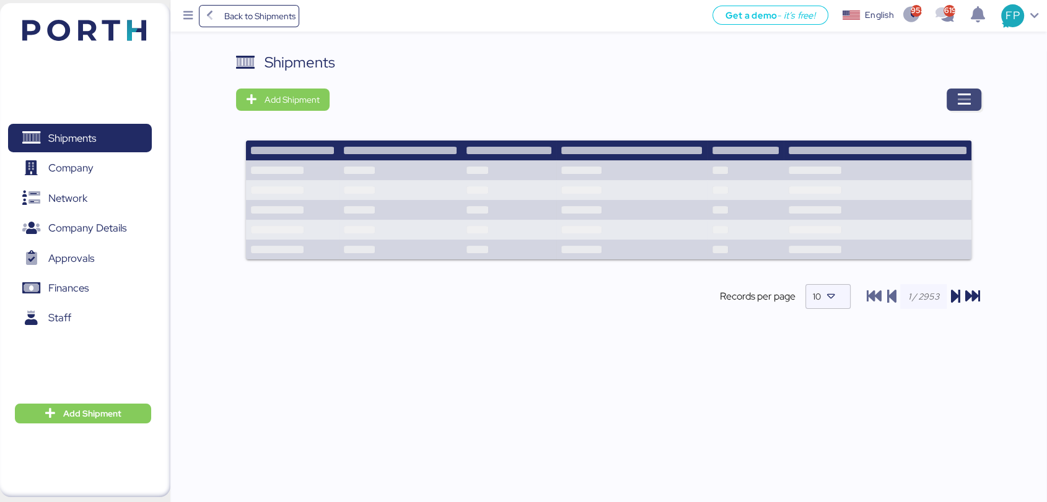
click at [972, 92] on span "button" at bounding box center [963, 100] width 35 height 22
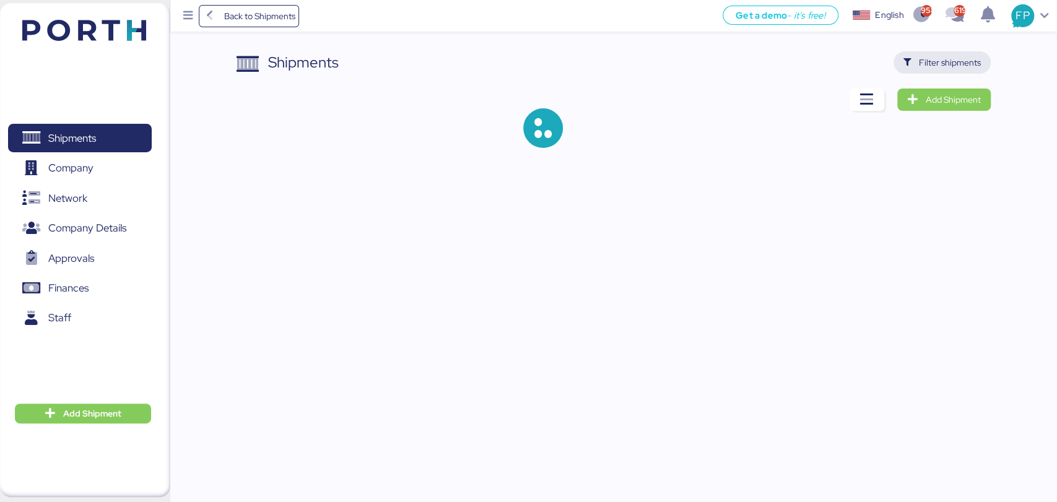
click at [951, 69] on span "Filter shipments" at bounding box center [950, 62] width 62 height 15
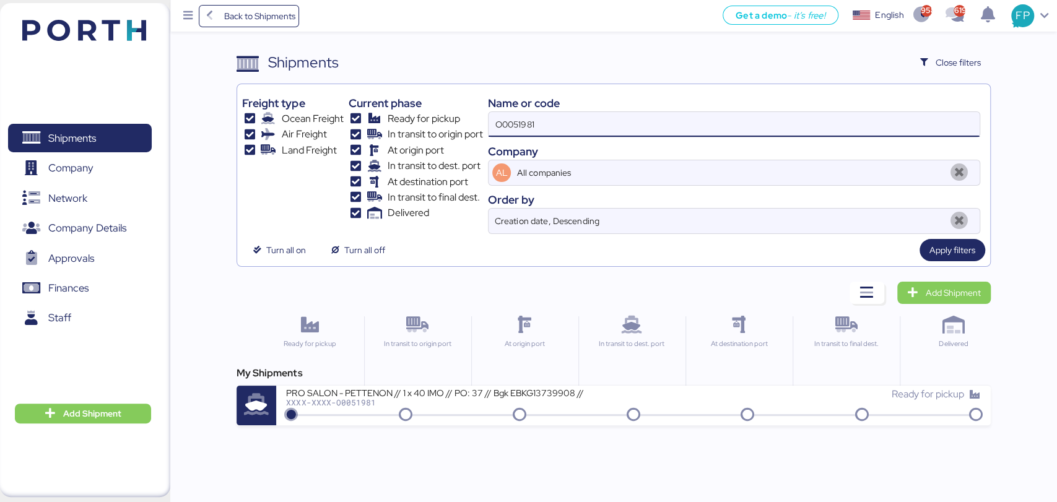
click at [526, 121] on input "O0051981" at bounding box center [734, 124] width 491 height 25
paste input "2001"
type input "O0052001"
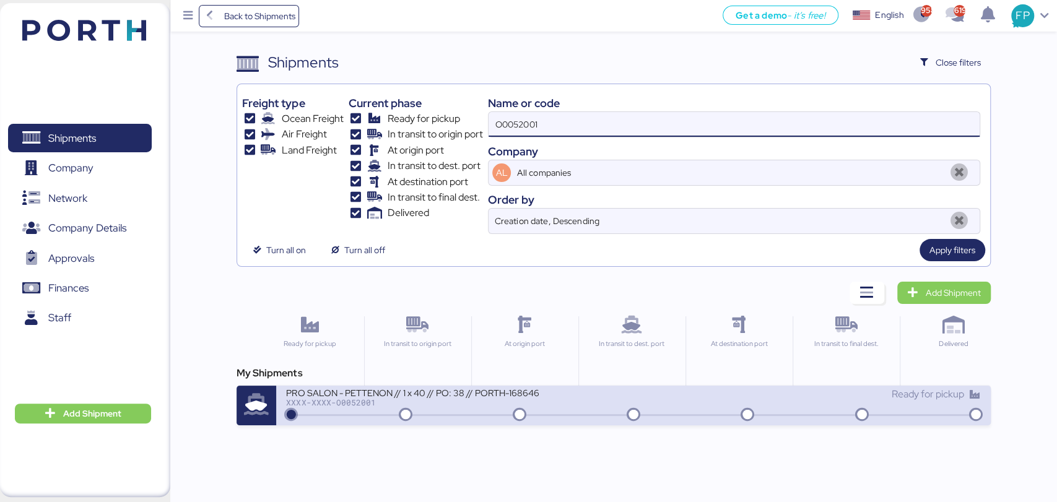
click at [465, 404] on div "XXXX-XXXX-O0052001" at bounding box center [434, 402] width 297 height 9
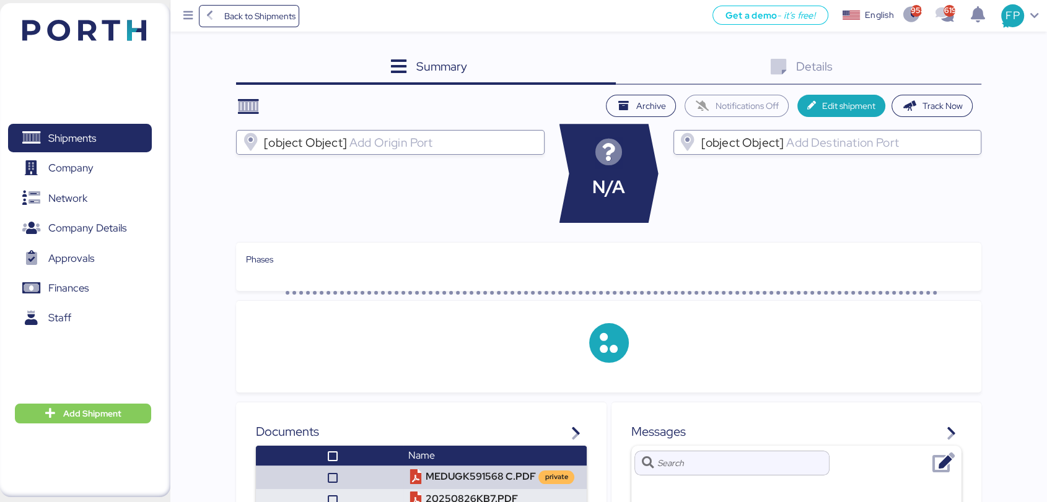
click at [940, 69] on div "Details 0" at bounding box center [798, 67] width 365 height 33
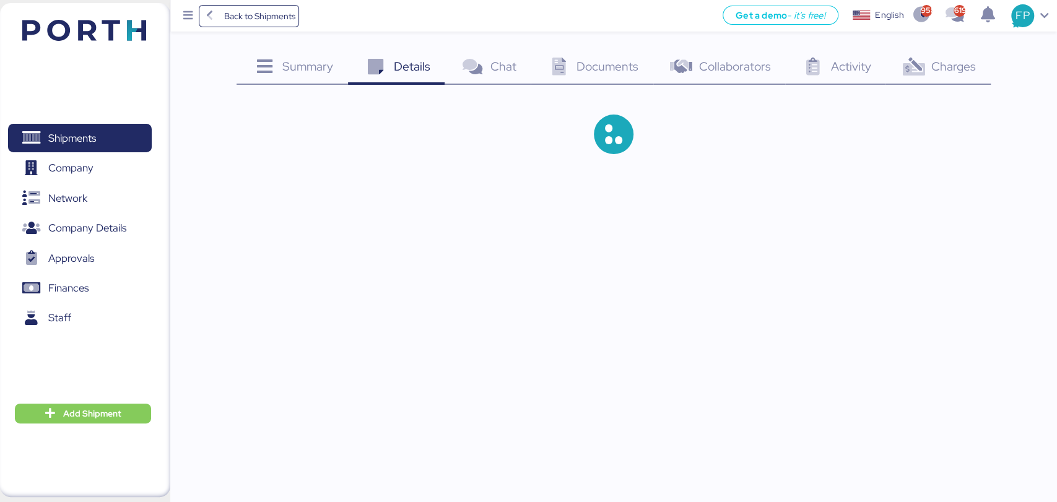
click at [947, 66] on span "Charges" at bounding box center [954, 66] width 45 height 16
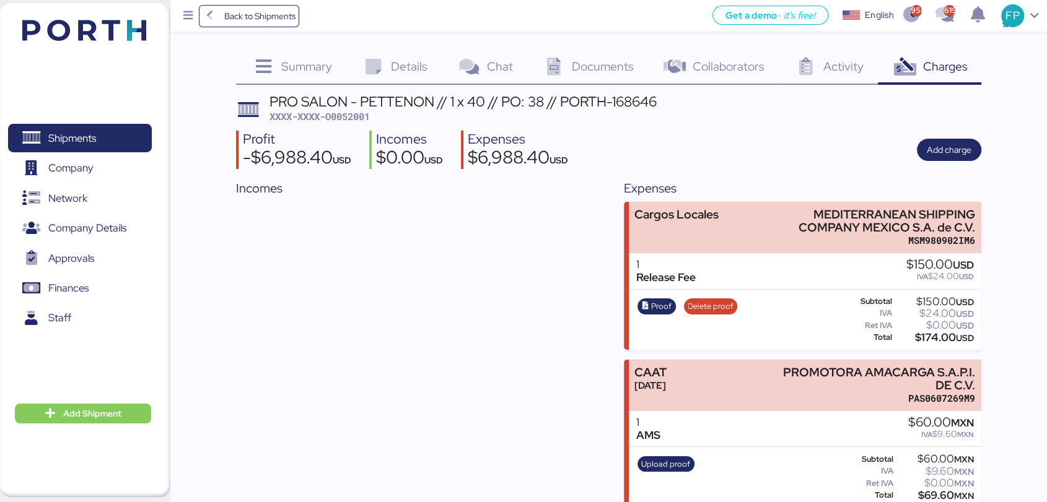
click at [352, 118] on span "XXXX-XXXX-O0052001" at bounding box center [319, 116] width 100 height 12
click at [351, 117] on span "XXXX-XXXX-O0052001" at bounding box center [319, 116] width 100 height 12
copy span "O0052001"
click at [933, 335] on div "$174.00 USD" at bounding box center [933, 337] width 79 height 9
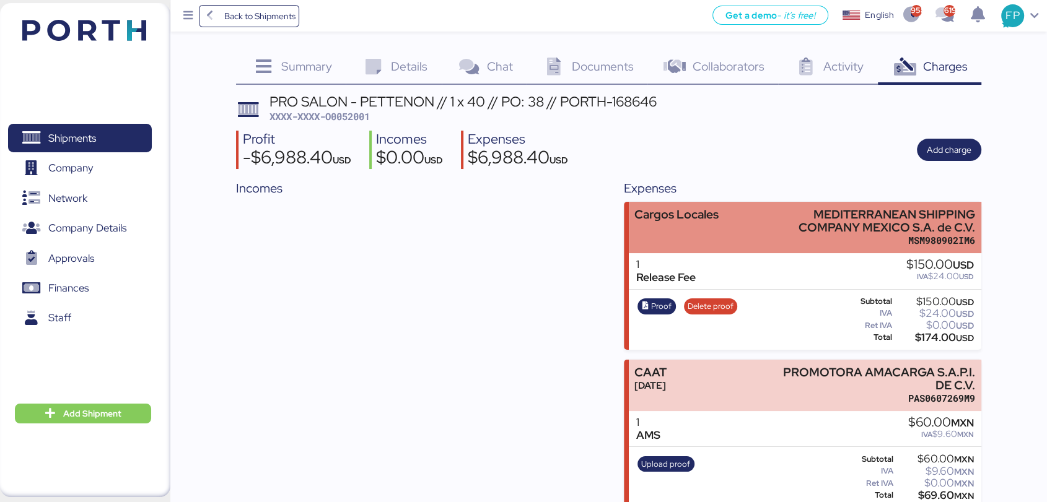
copy div "174.00"
